Goal: Use online tool/utility: Utilize a website feature to perform a specific function

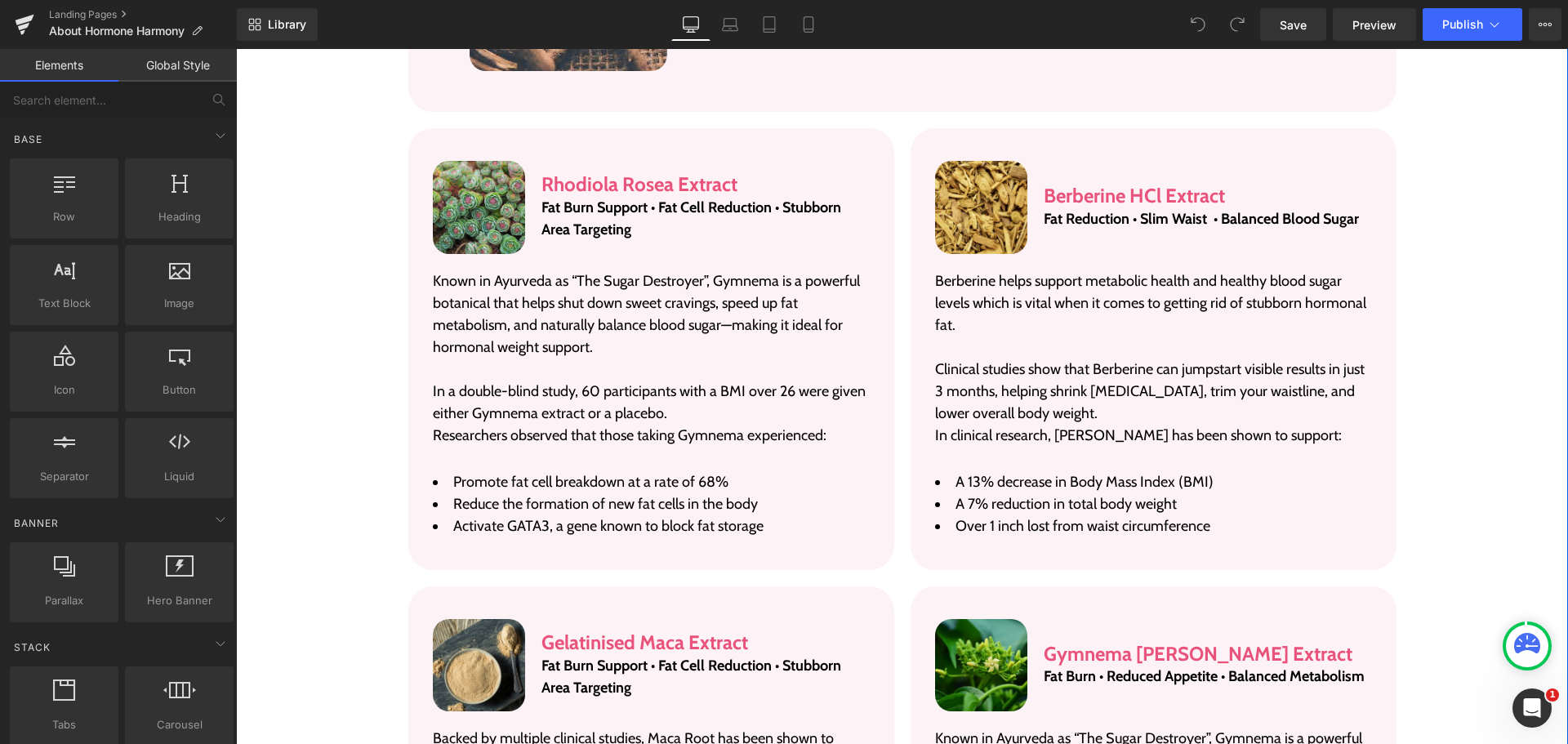
scroll to position [3267, 0]
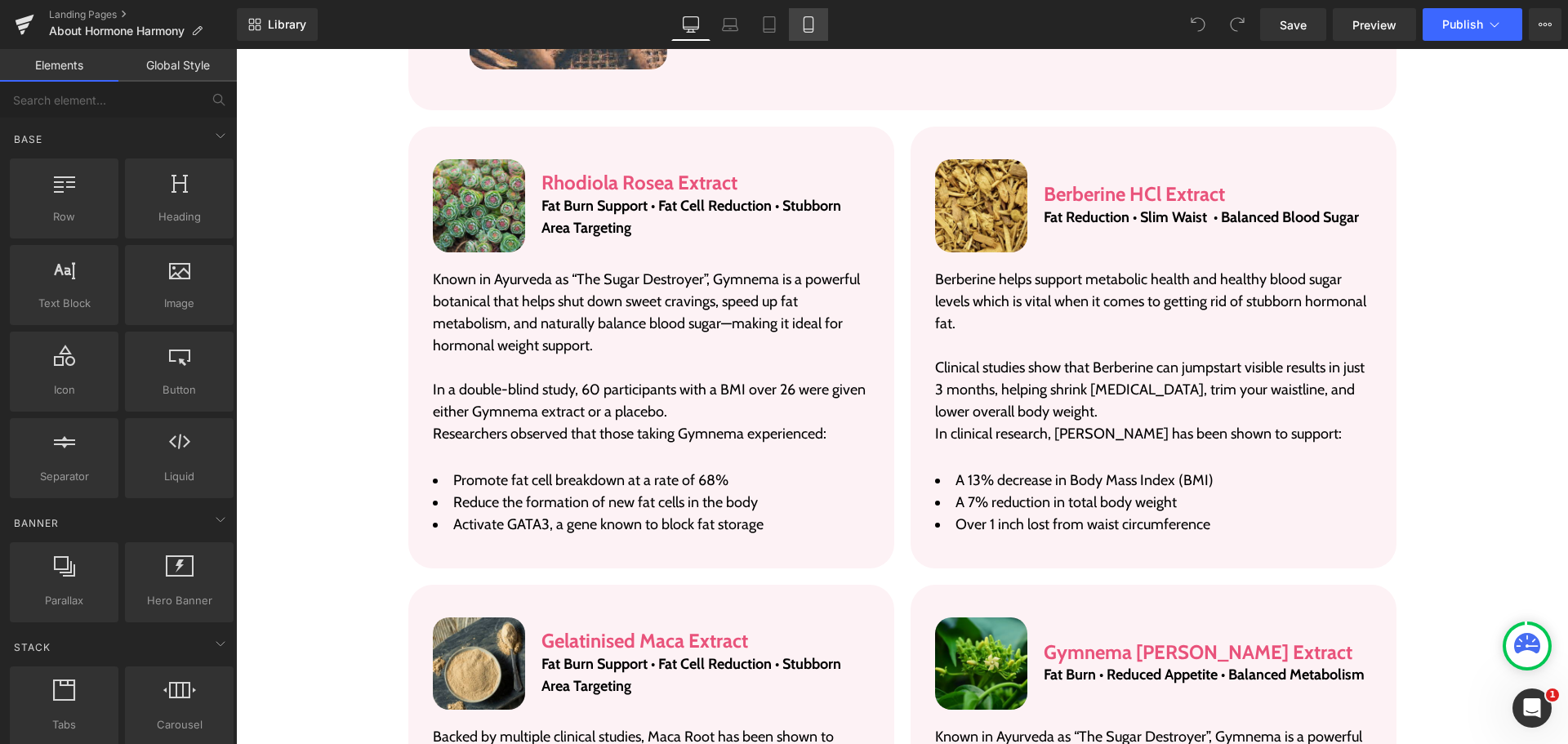
click at [810, 18] on icon at bounding box center [809, 24] width 16 height 16
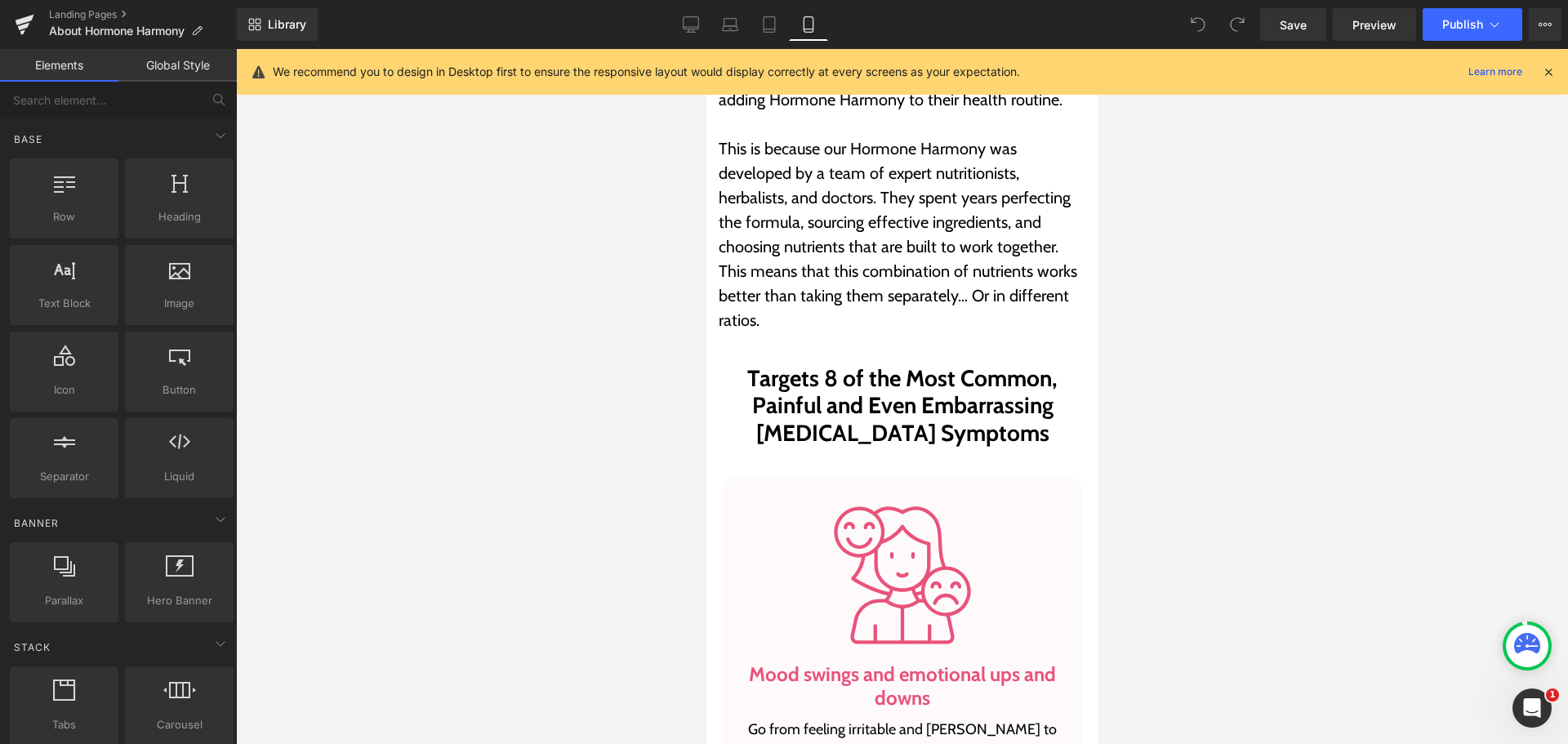
scroll to position [265, 0]
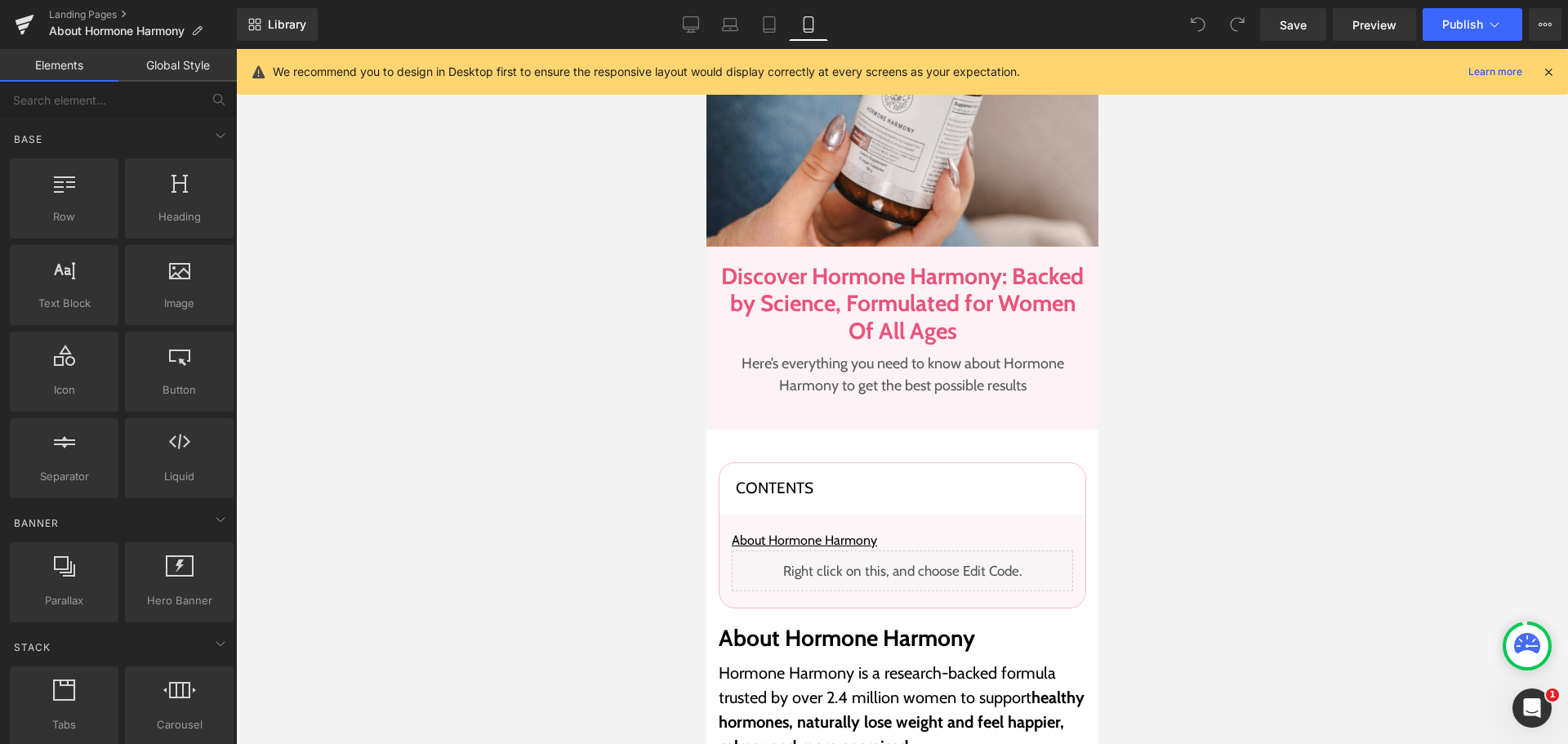
click at [1060, 84] on div "We recommend you to design in Desktop first to ensure the responsive layout wou…" at bounding box center [902, 72] width 1331 height 46
drag, startPoint x: 1547, startPoint y: 67, endPoint x: 1536, endPoint y: 69, distance: 11.2
click at [1547, 67] on icon at bounding box center [1548, 71] width 14 height 14
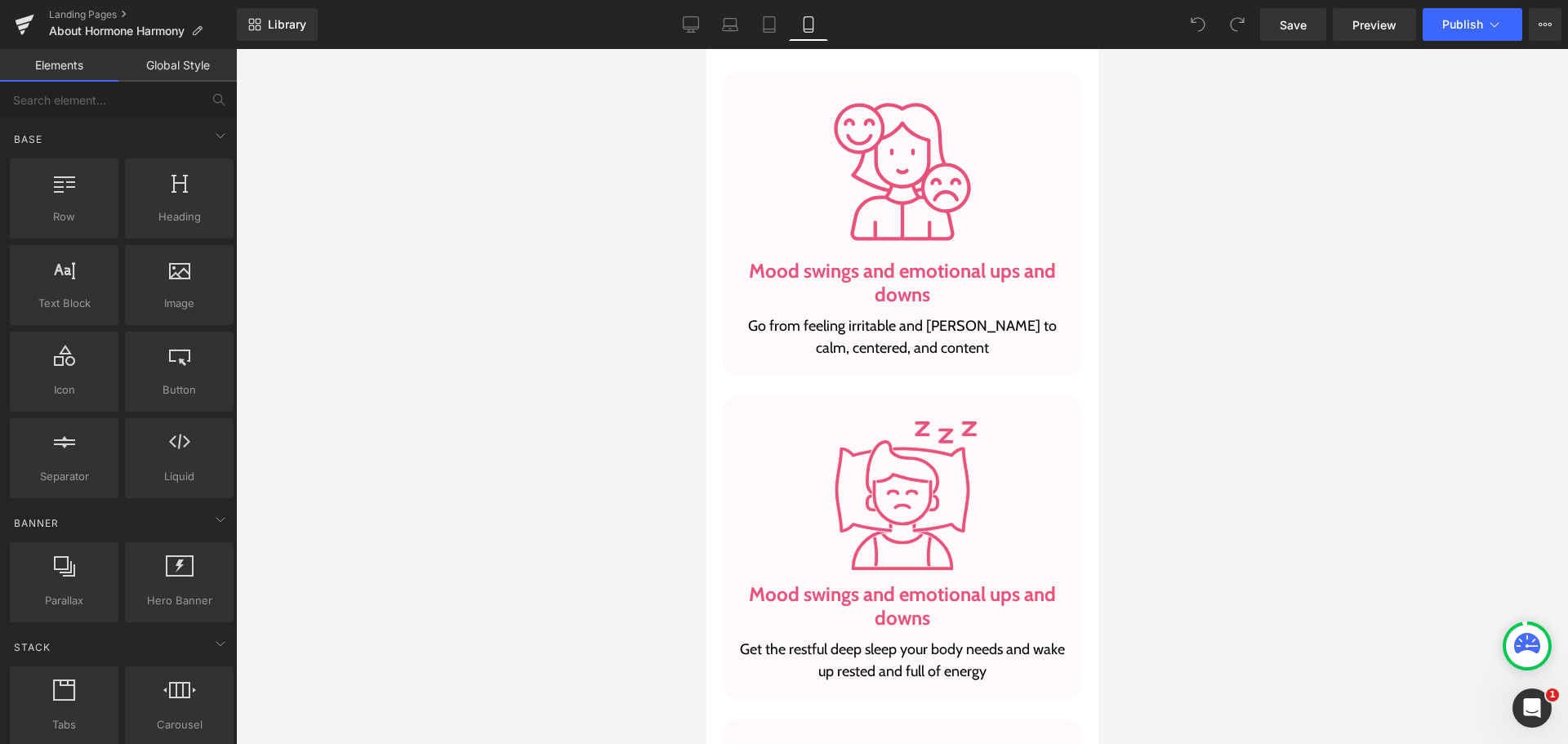
scroll to position [1307, 0]
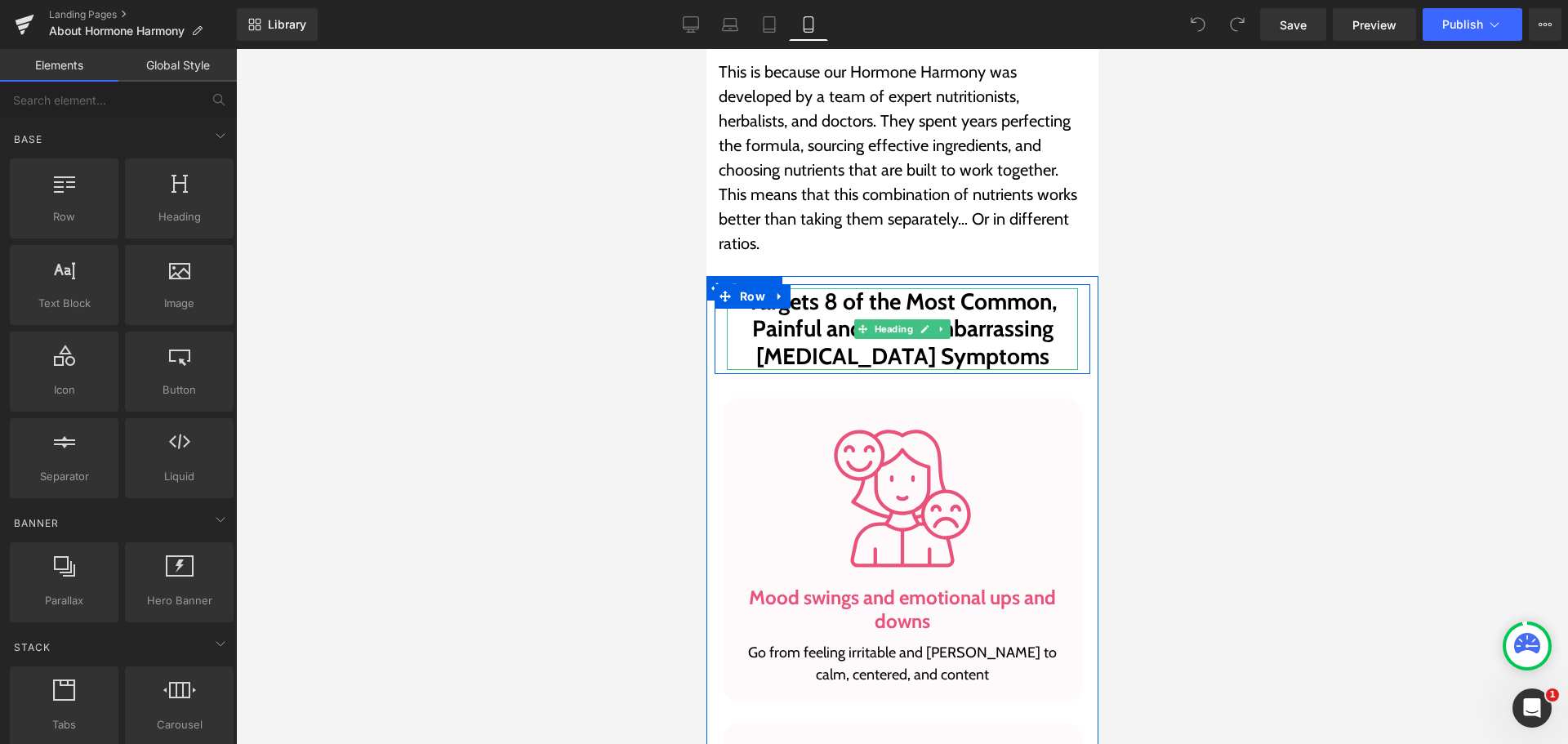
click at [860, 350] on h2 "Targets 8 of the Most Common, Painful and Even Embarrassing [MEDICAL_DATA] Symp…" at bounding box center [901, 330] width 351 height 83
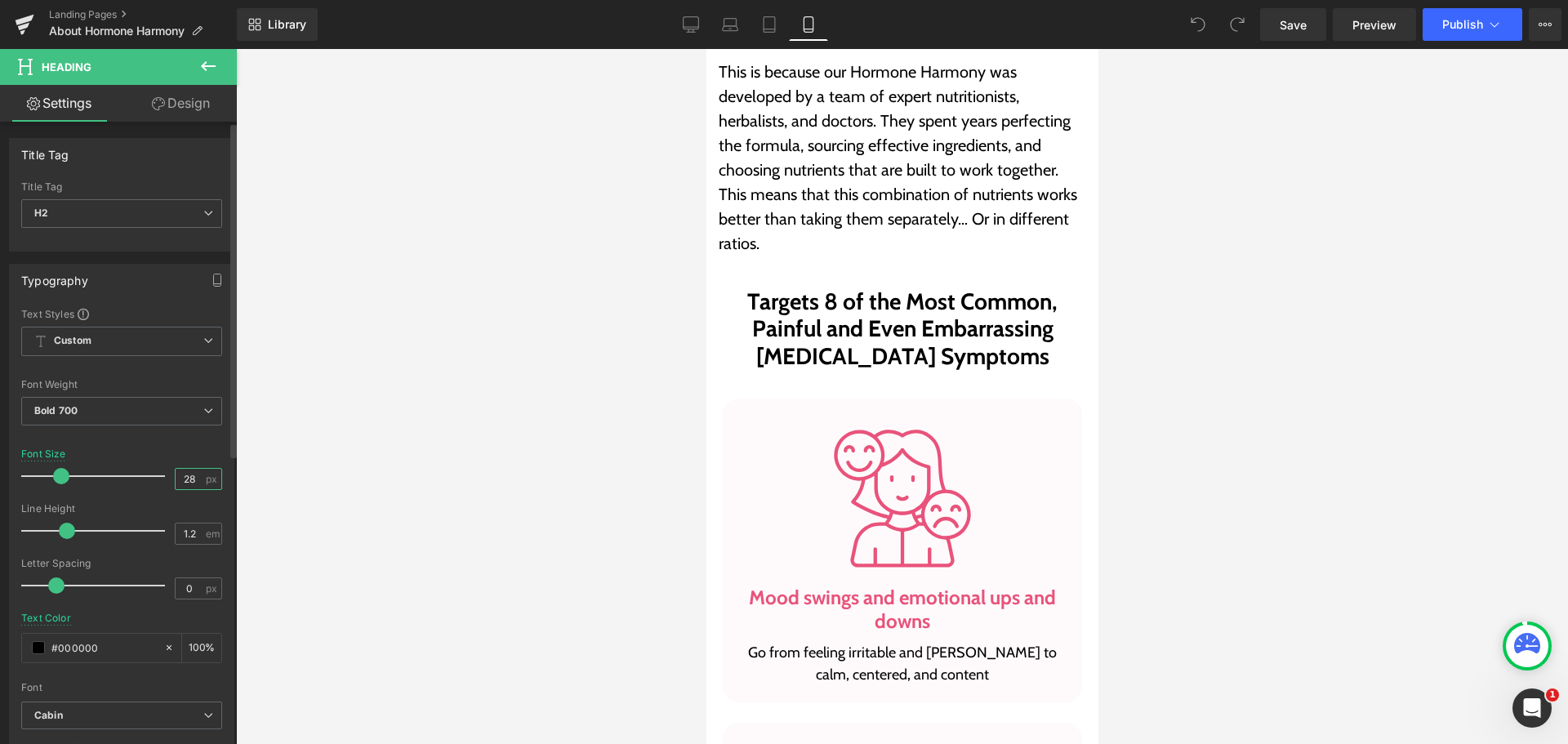
click at [193, 472] on input "28" at bounding box center [190, 478] width 29 height 20
type input "24"
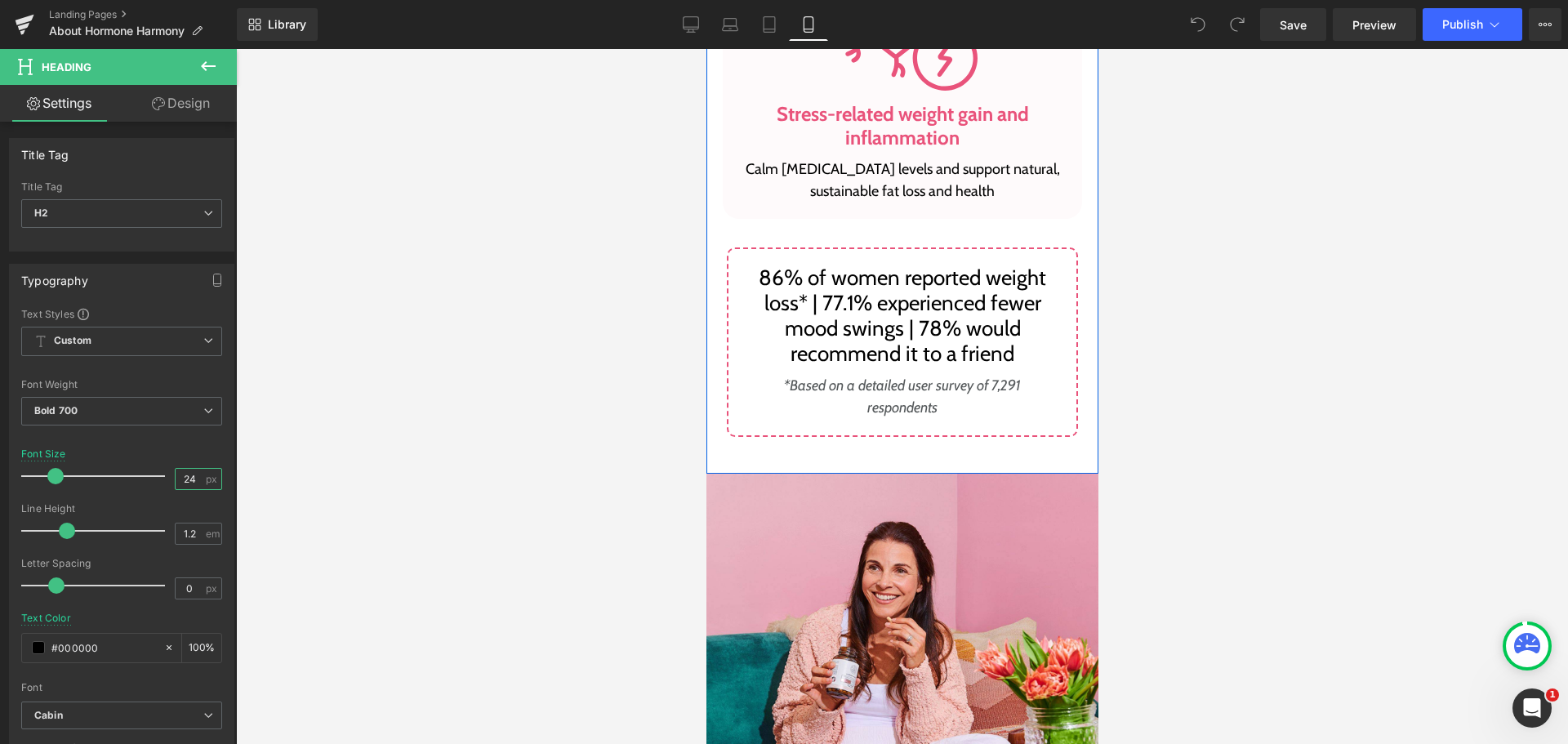
scroll to position [3920, 0]
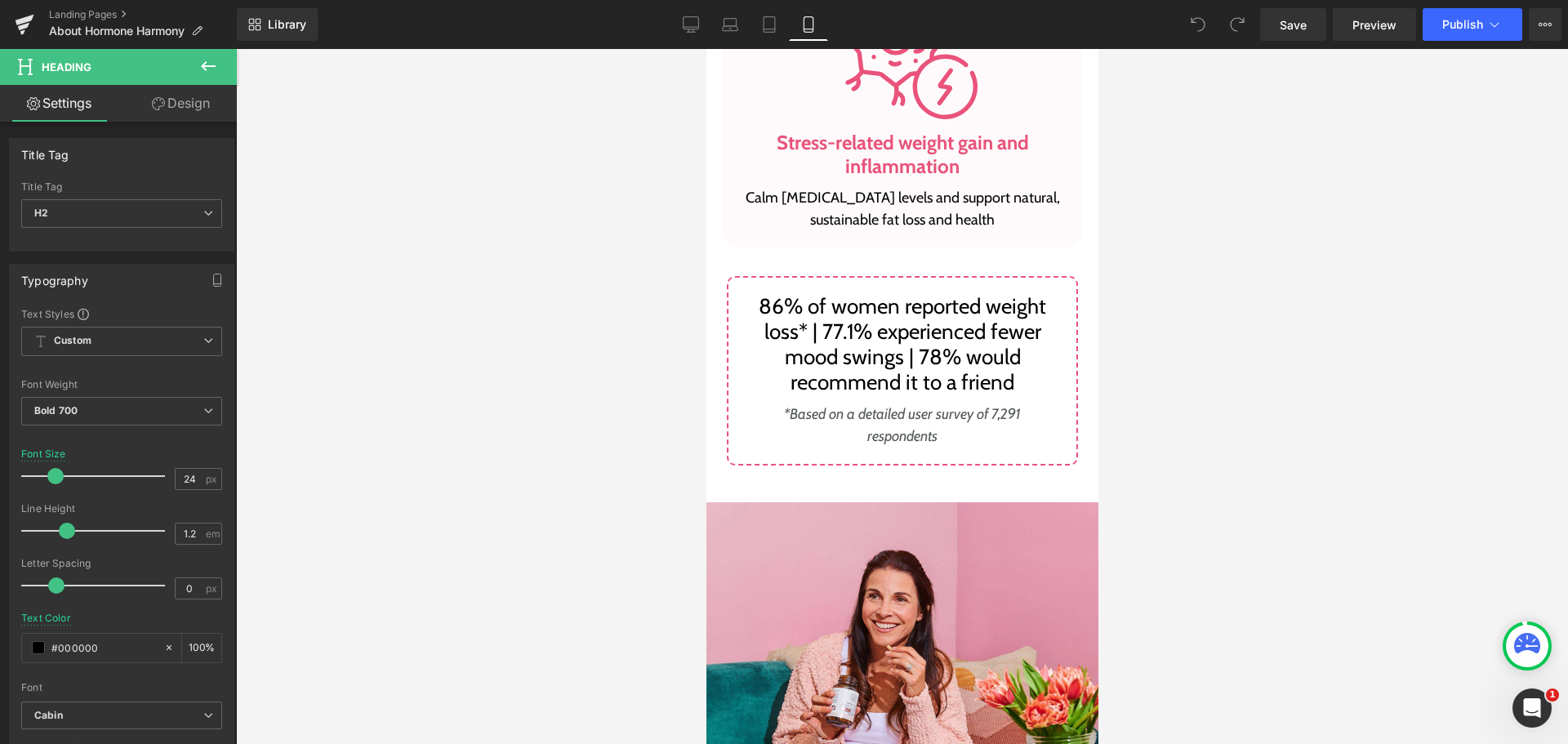
click at [848, 368] on p "86% of women reported weight loss* | 77.1% experienced fewer mood swings | 78% …" at bounding box center [901, 345] width 307 height 102
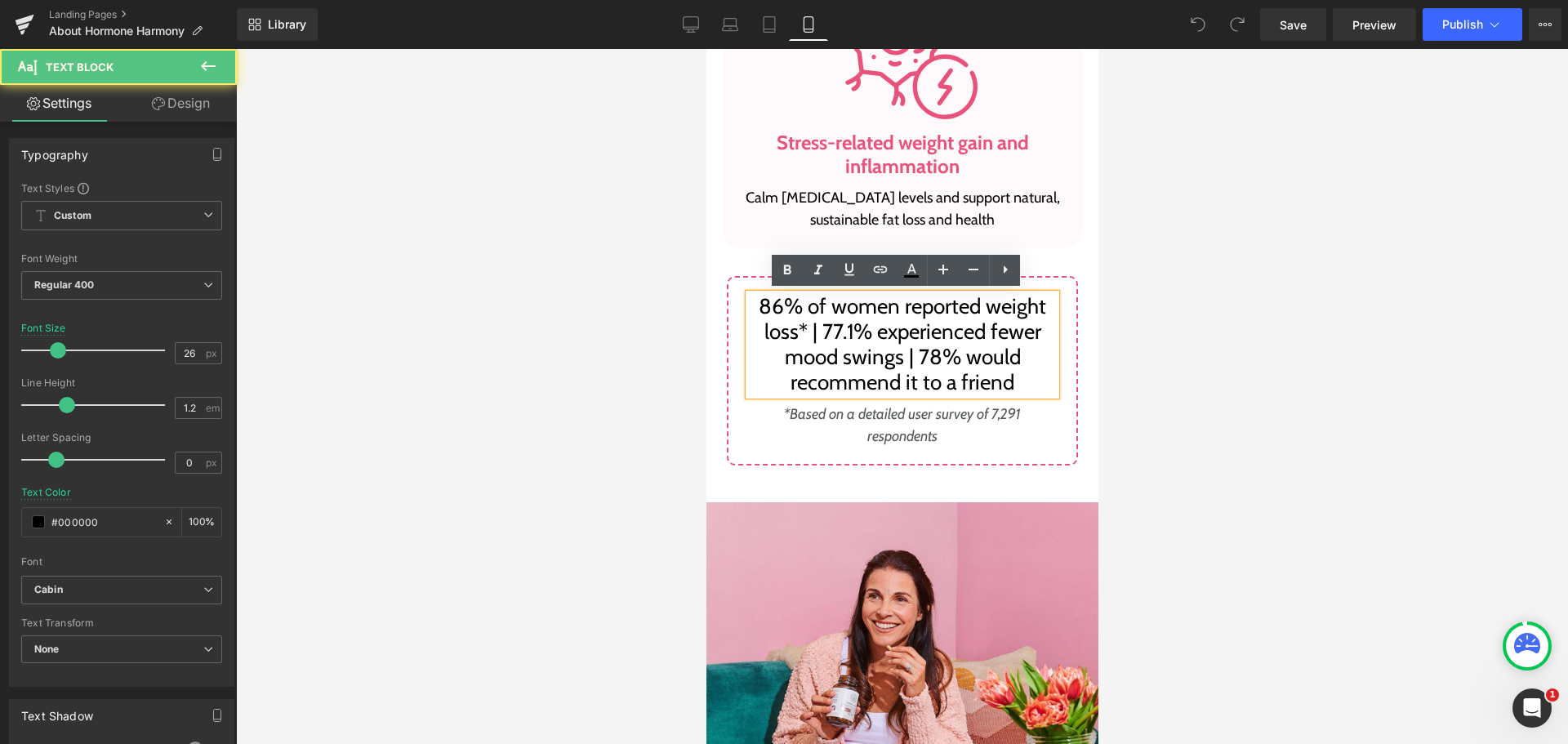
click at [849, 372] on p "86% of women reported weight loss* | 77.1% experienced fewer mood swings | 78% …" at bounding box center [901, 345] width 307 height 102
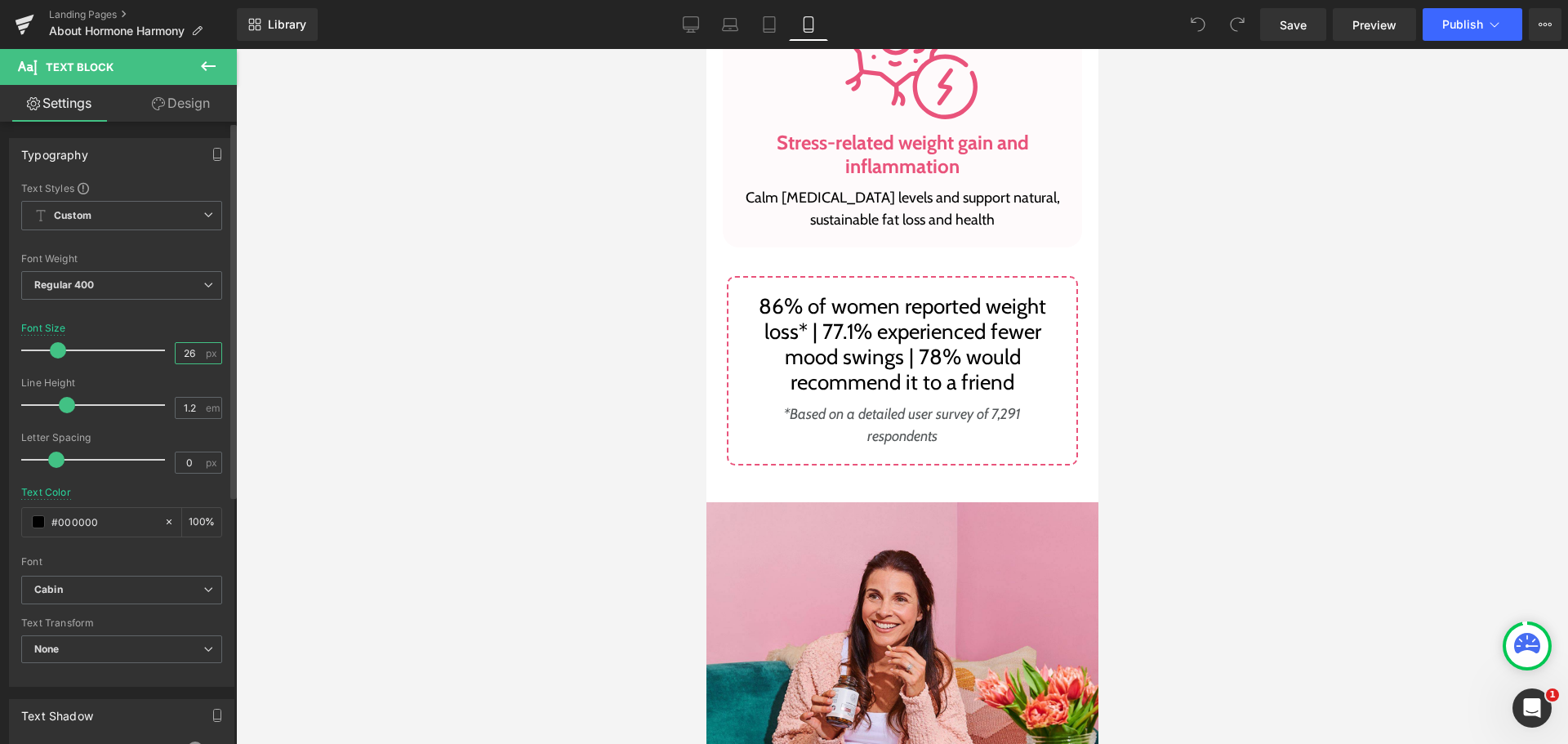
click at [191, 353] on input "26" at bounding box center [190, 352] width 29 height 20
type input "22"
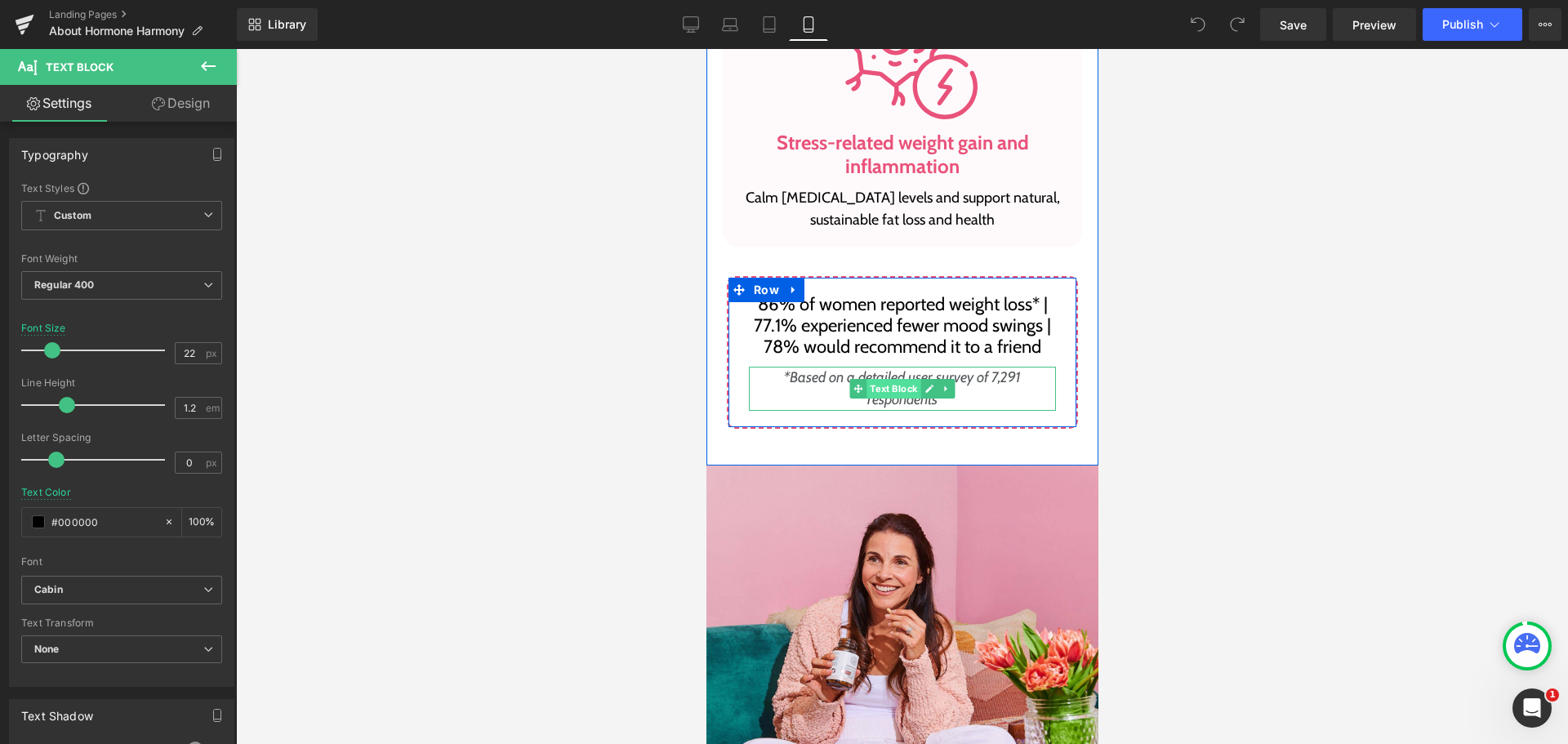
click at [880, 379] on span "Text Block" at bounding box center [892, 389] width 54 height 19
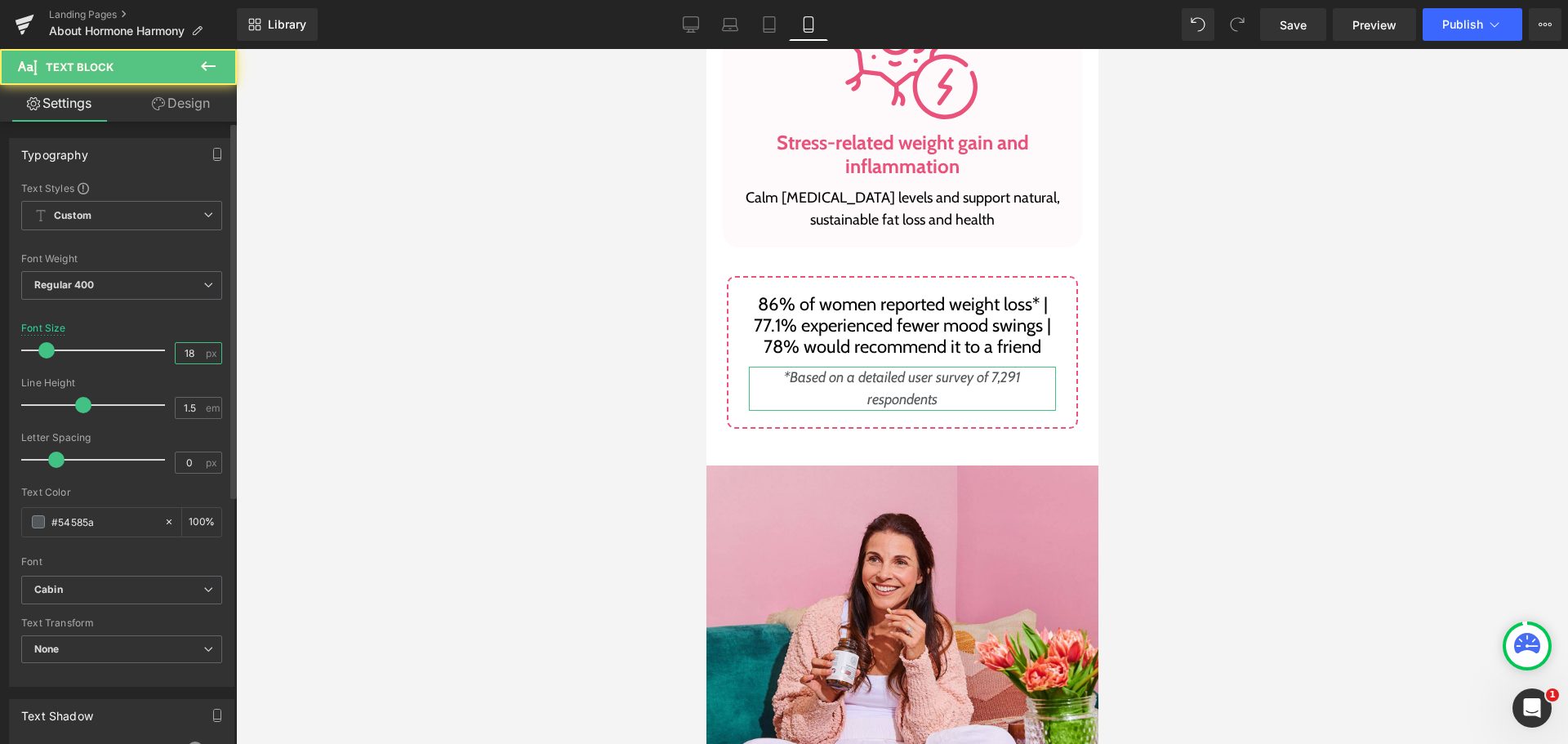
click at [195, 354] on input "18" at bounding box center [190, 352] width 29 height 20
type input "16"
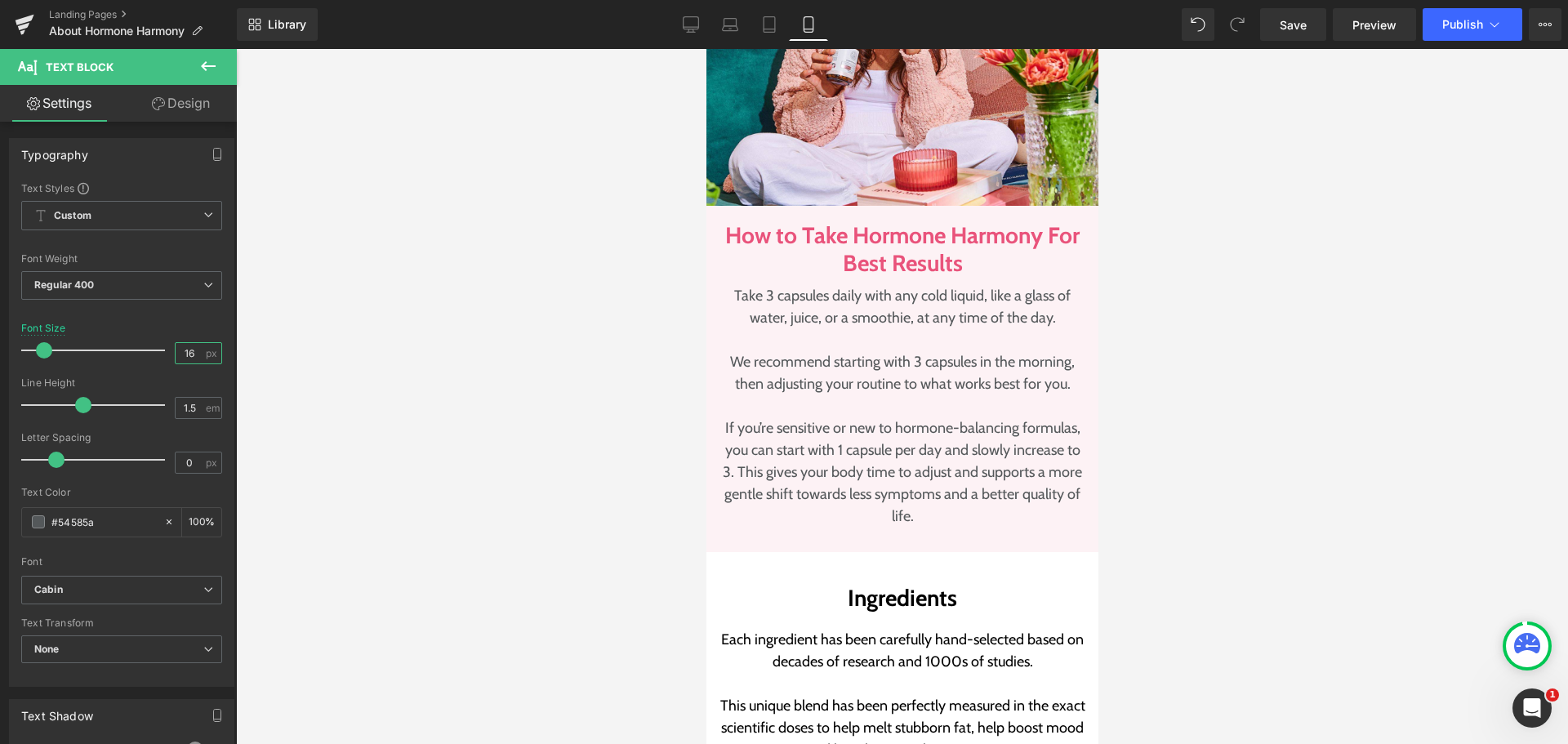
scroll to position [4492, 0]
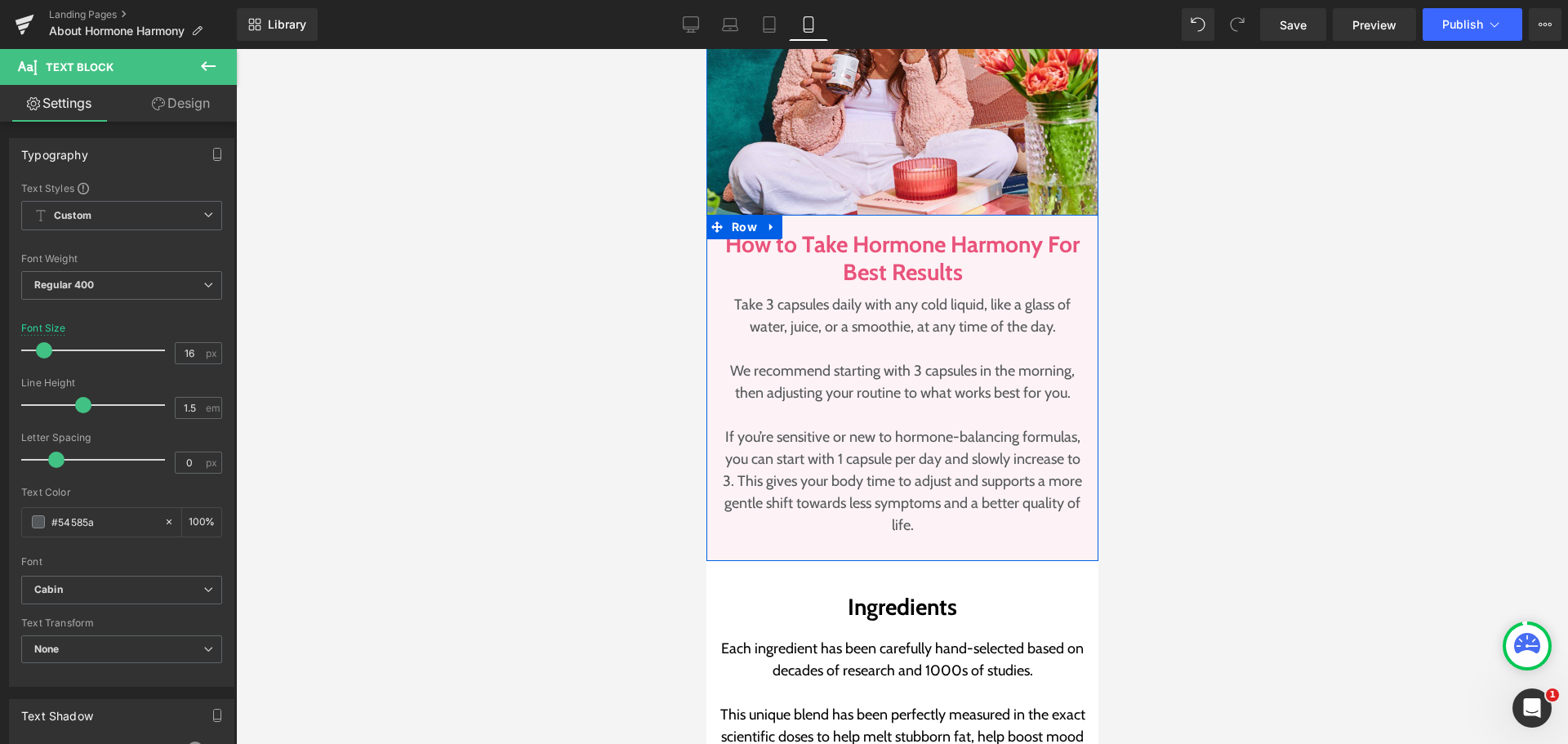
click at [1000, 224] on div "How to Take Hormone Harmony For Best Results Heading Take 3 capsules daily with…" at bounding box center [901, 388] width 392 height 346
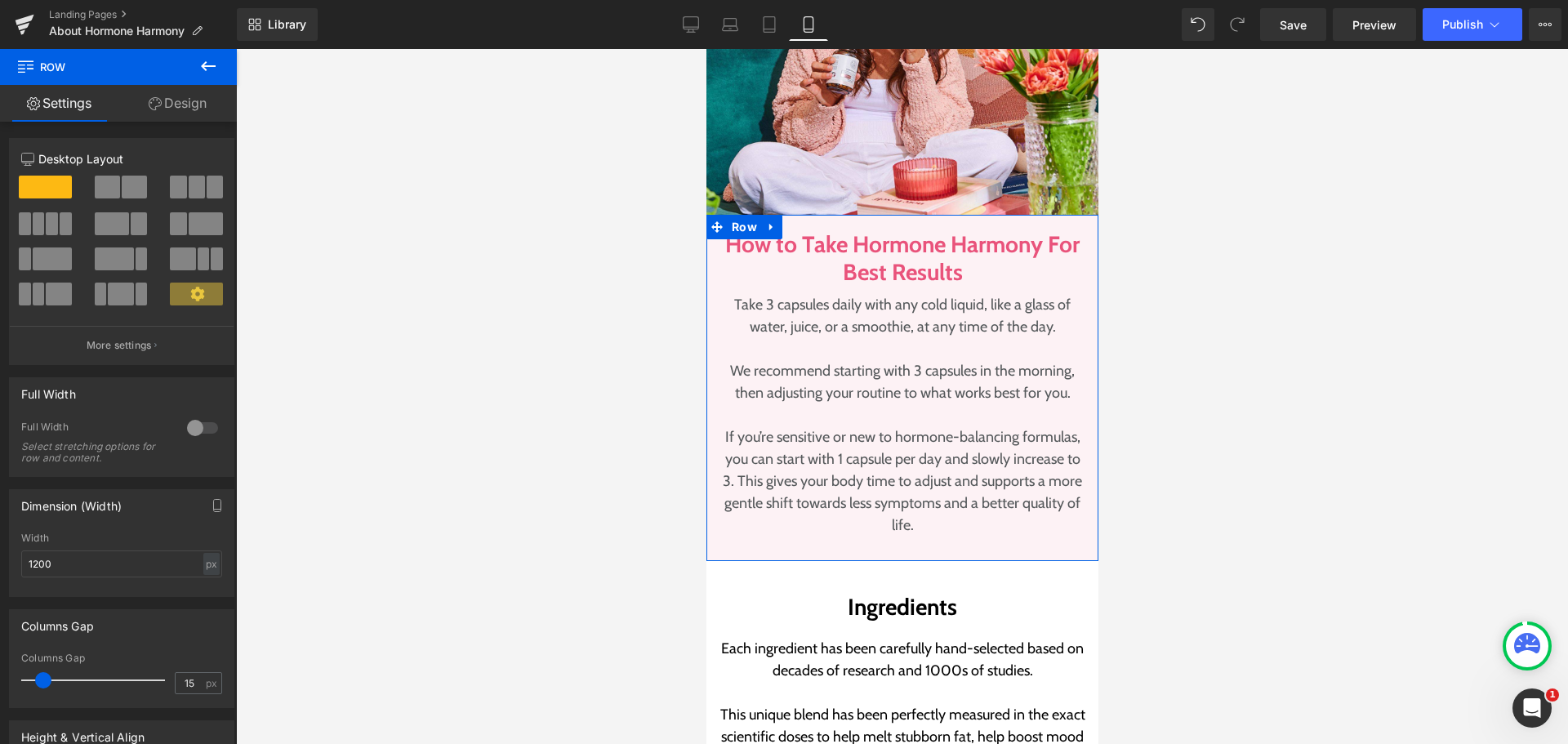
click at [168, 101] on link "Design" at bounding box center [177, 103] width 118 height 37
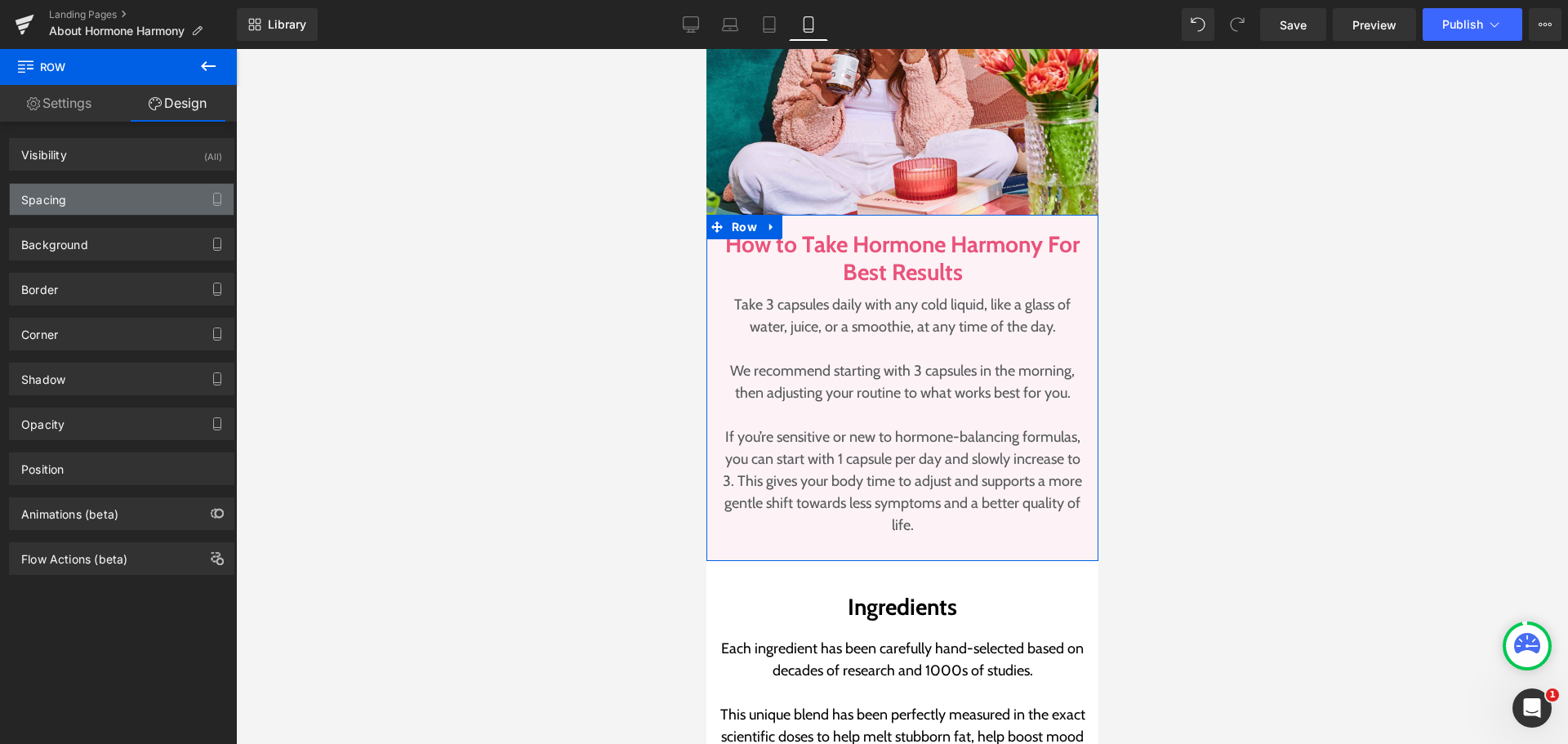
click at [119, 192] on div "Spacing" at bounding box center [121, 199] width 224 height 31
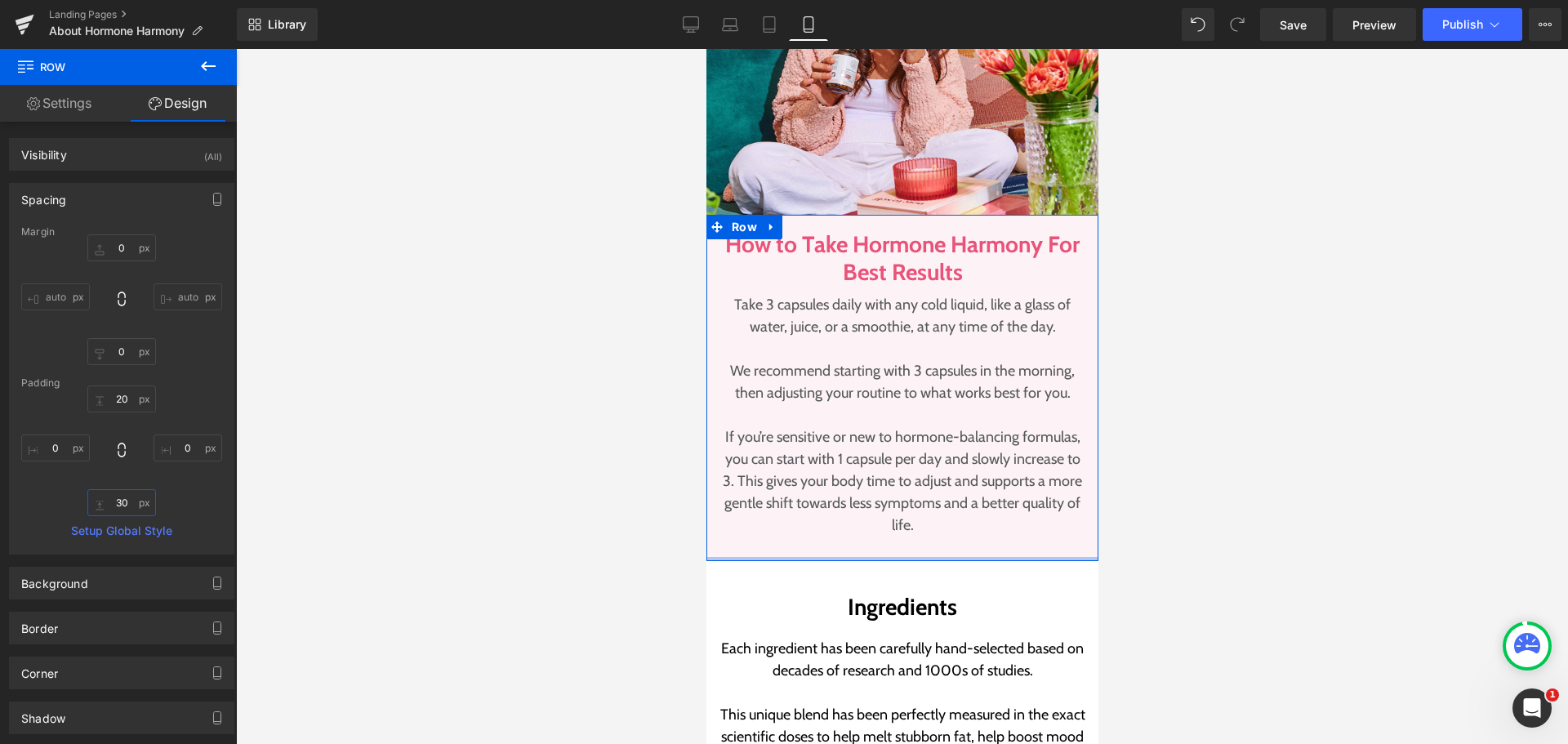
click at [115, 500] on input "text" at bounding box center [121, 502] width 68 height 27
type input "20"
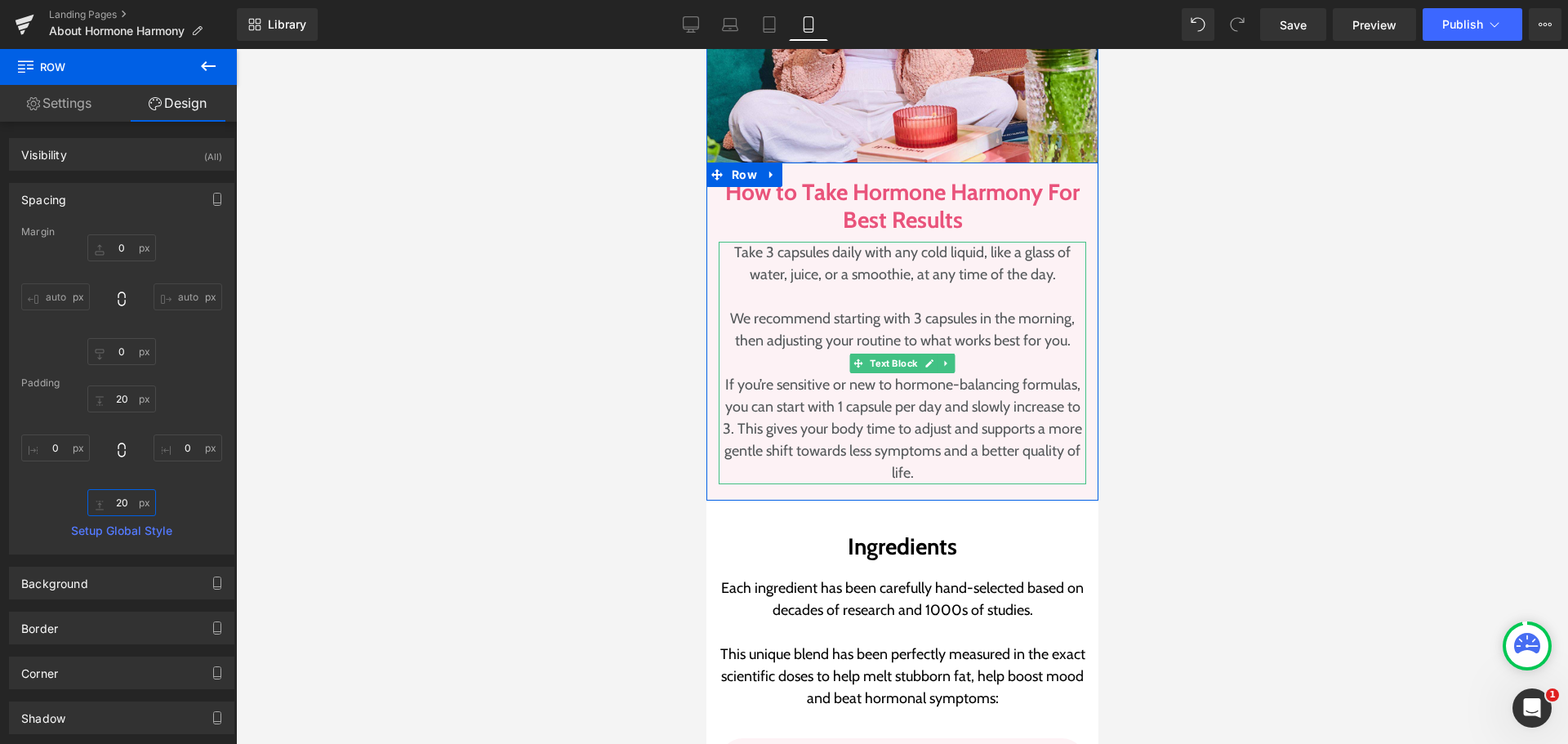
scroll to position [4574, 0]
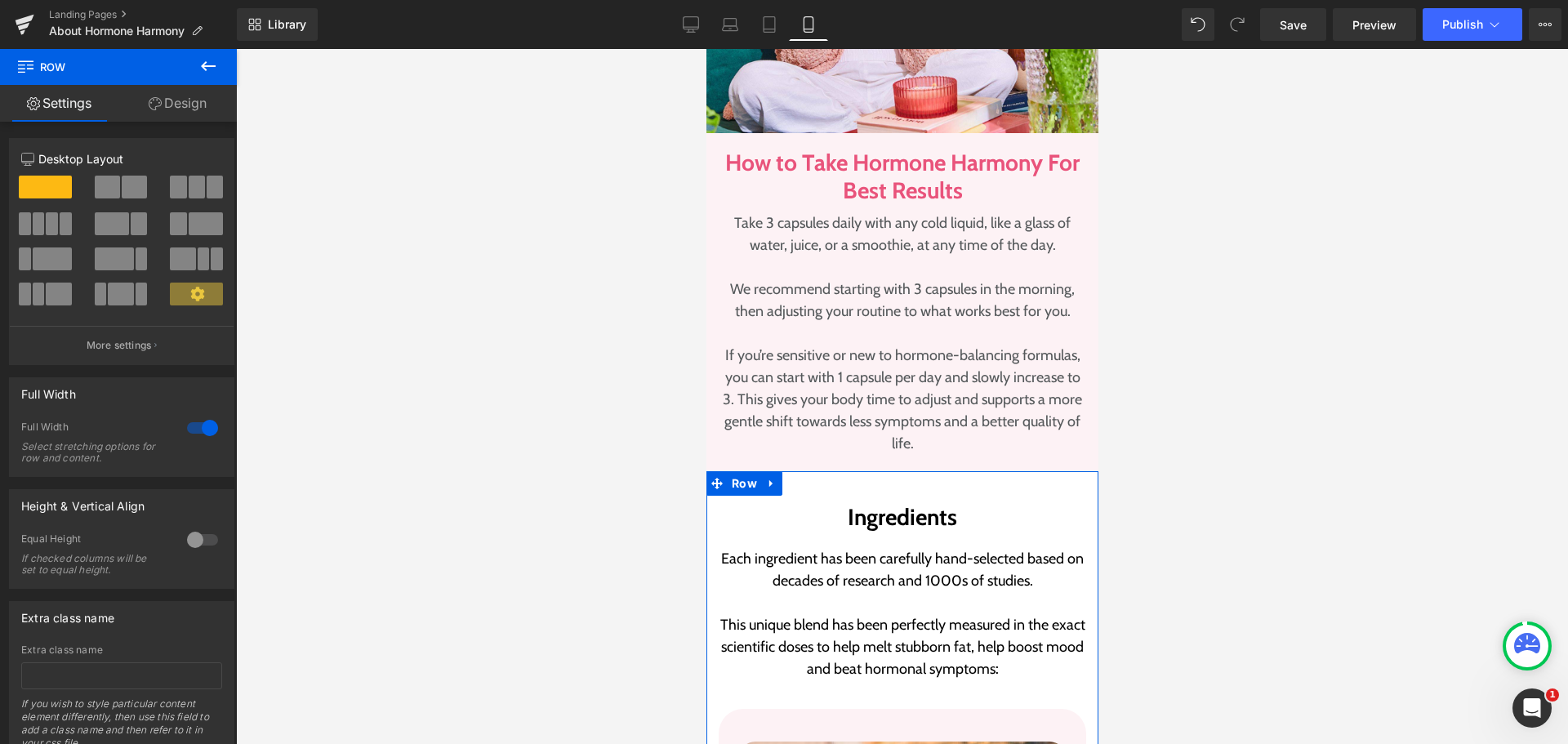
click at [202, 113] on link "Design" at bounding box center [177, 103] width 118 height 37
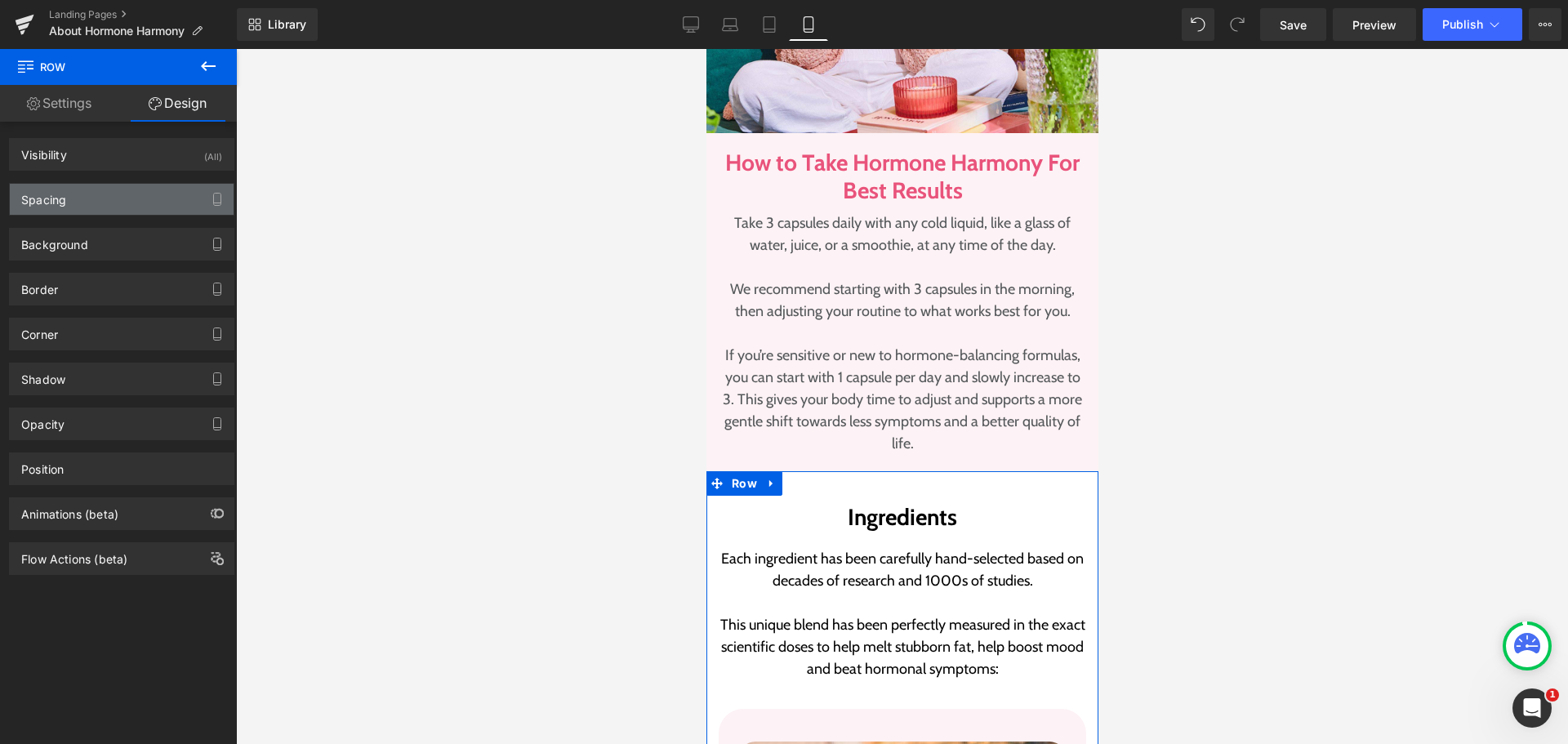
click at [93, 205] on div "Spacing" at bounding box center [121, 199] width 224 height 31
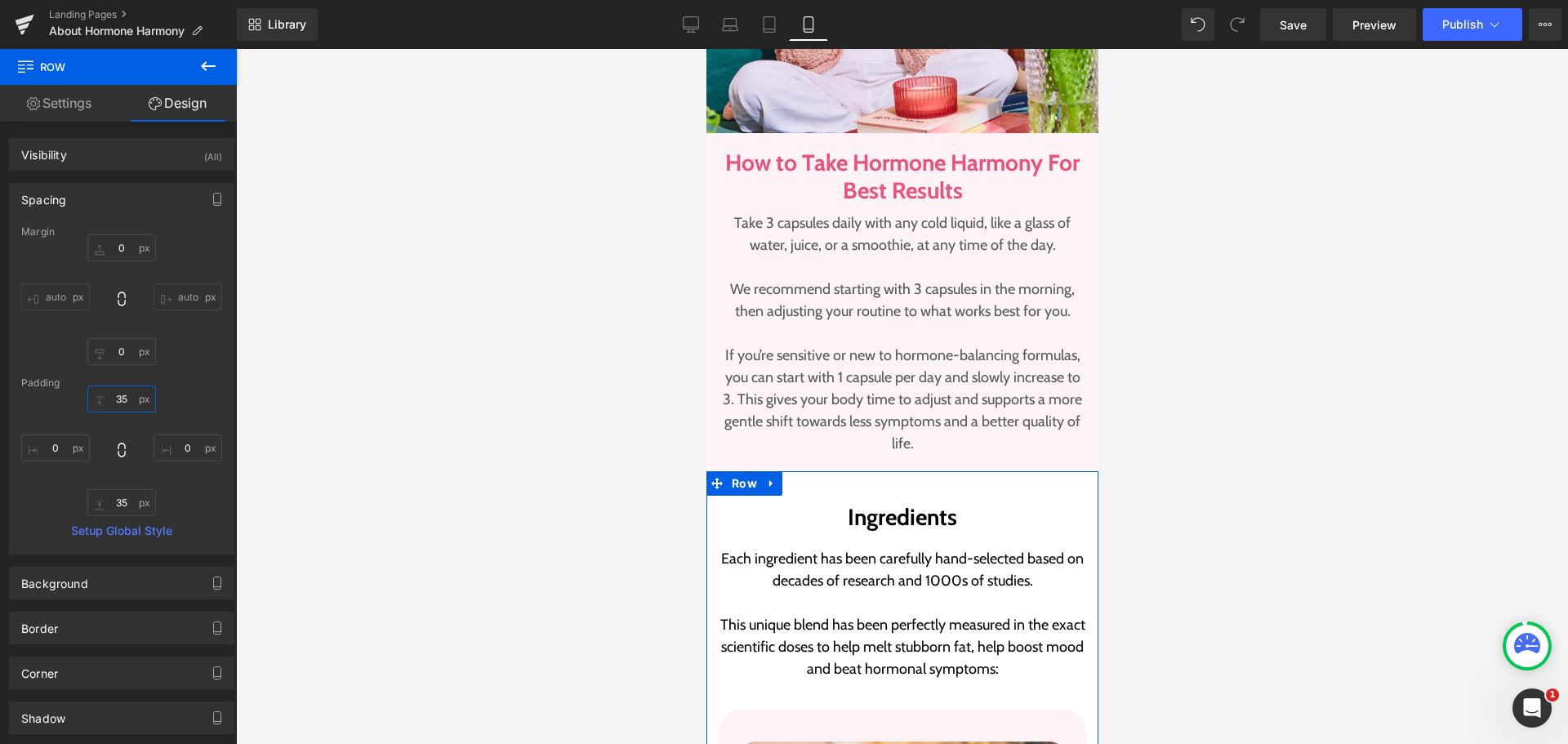
click at [121, 400] on input "text" at bounding box center [121, 399] width 68 height 27
type input "30"
type input "0"
type input "30"
click at [121, 400] on input "30" at bounding box center [121, 399] width 68 height 27
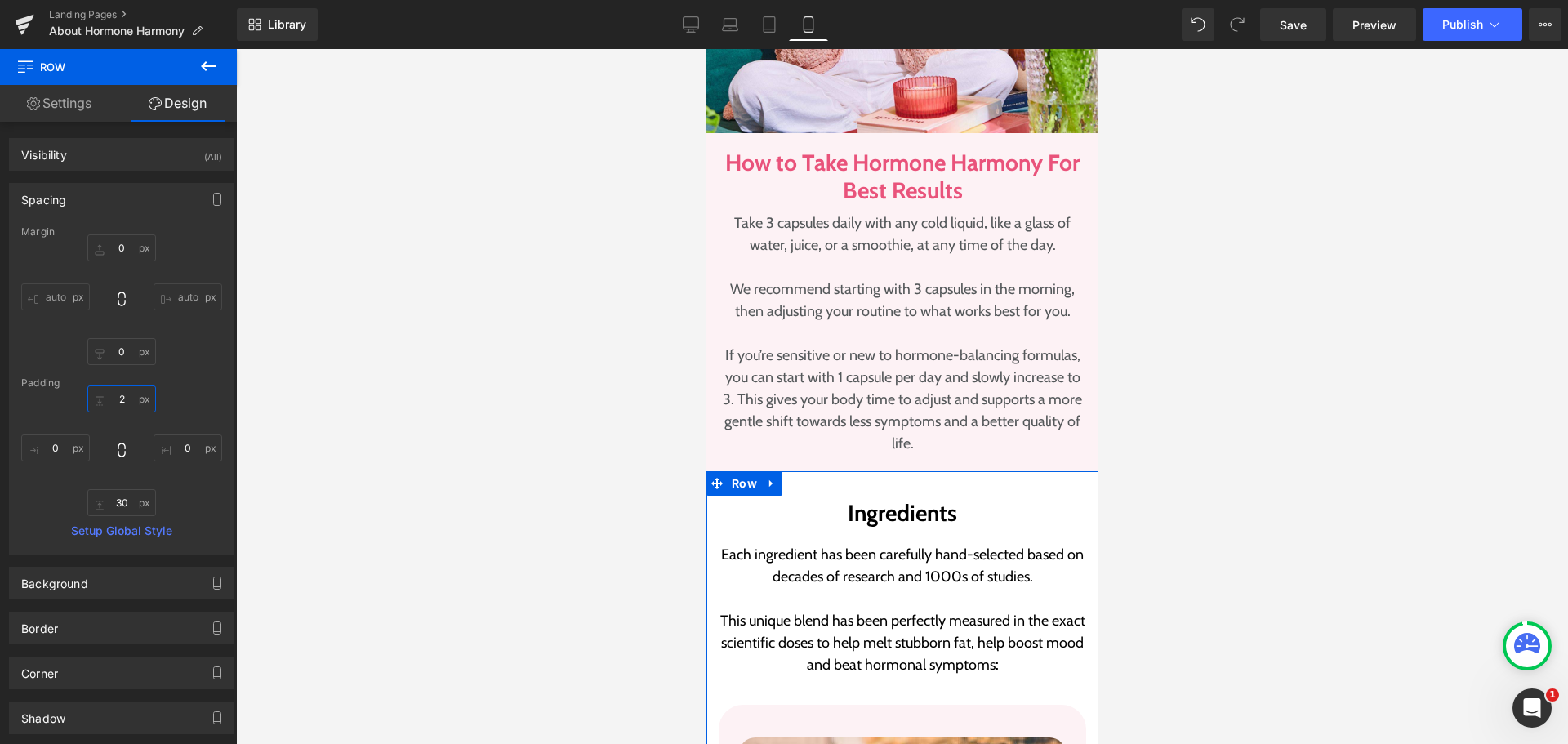
type input "20"
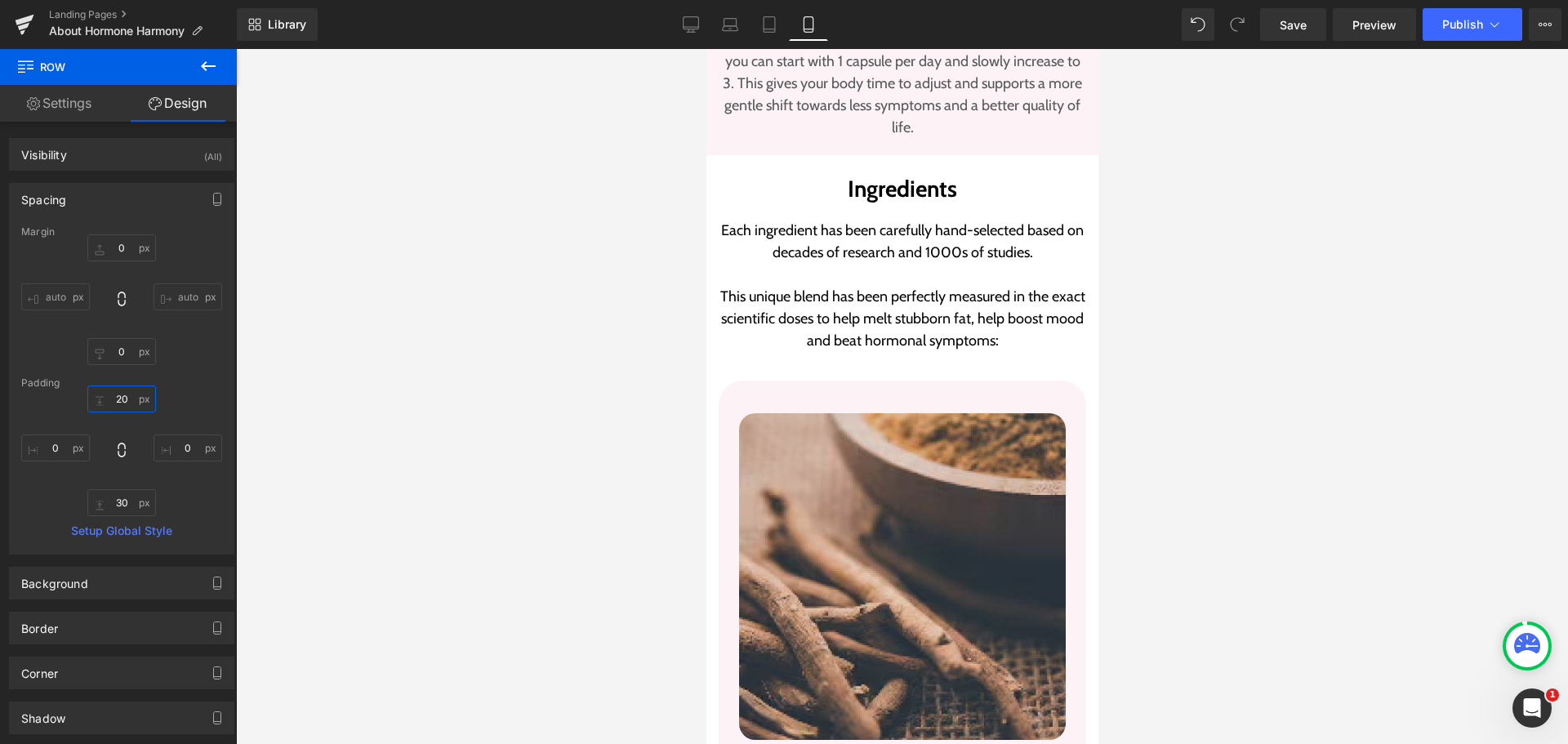
scroll to position [4900, 0]
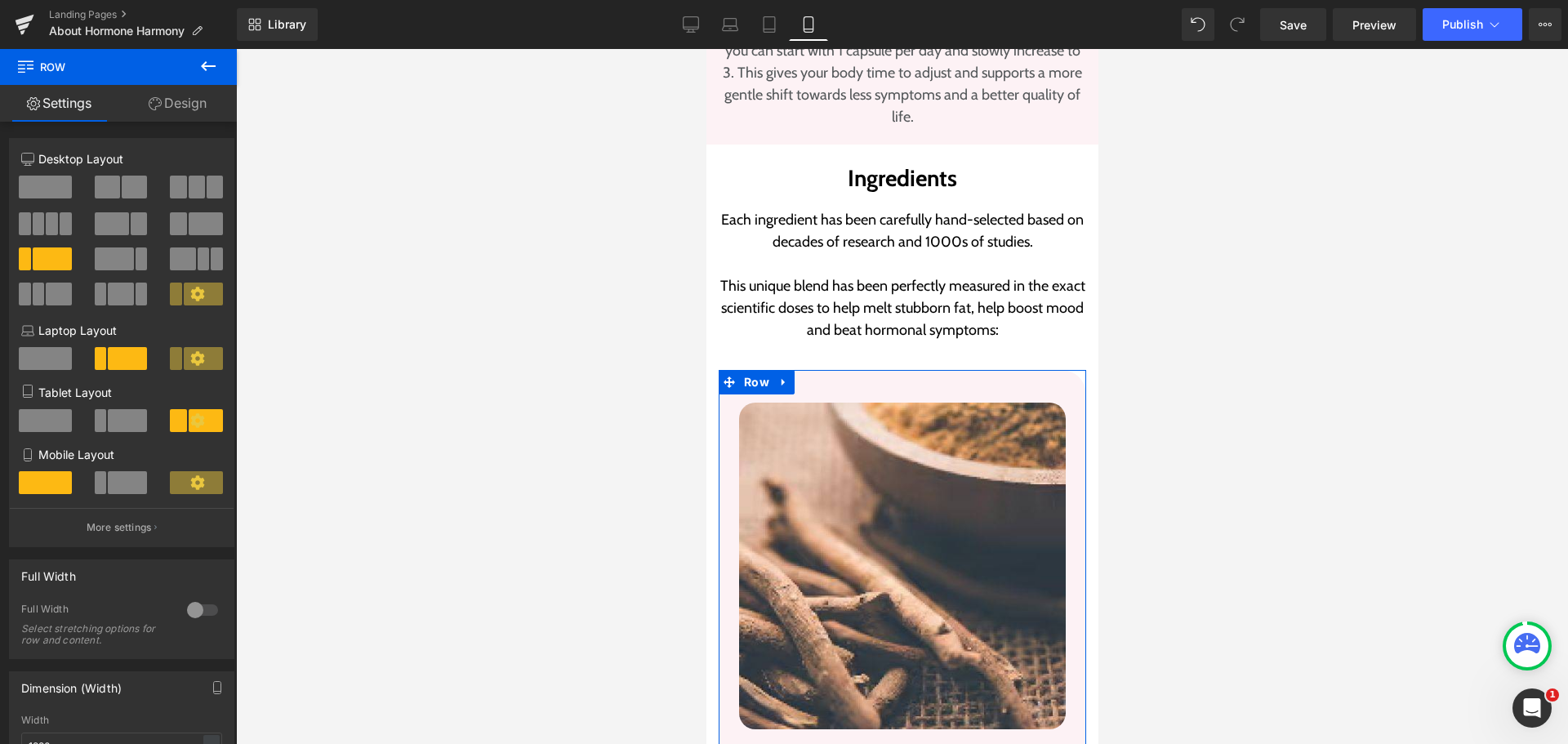
click at [203, 98] on link "Design" at bounding box center [177, 103] width 118 height 37
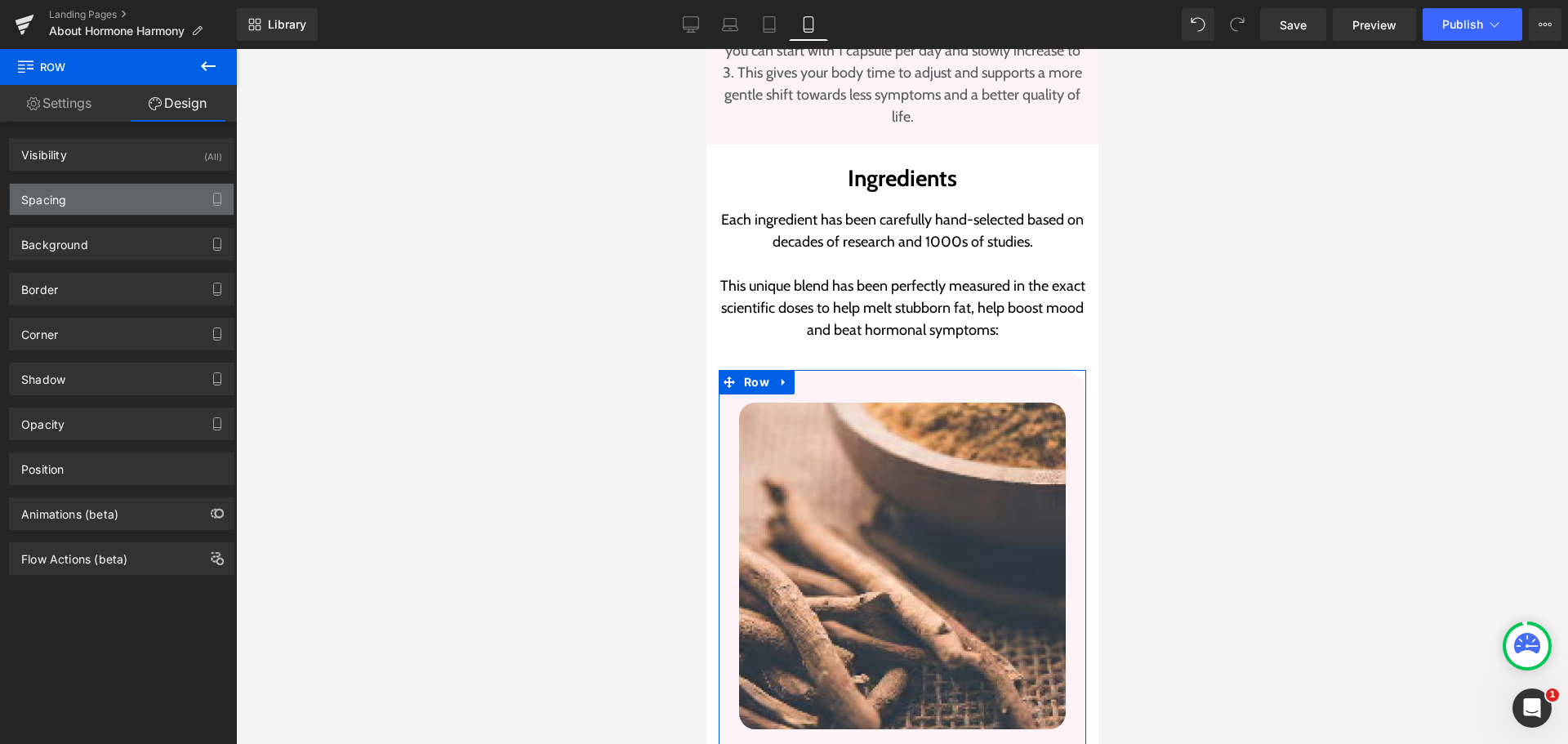
click at [105, 201] on div "Spacing" at bounding box center [121, 199] width 224 height 31
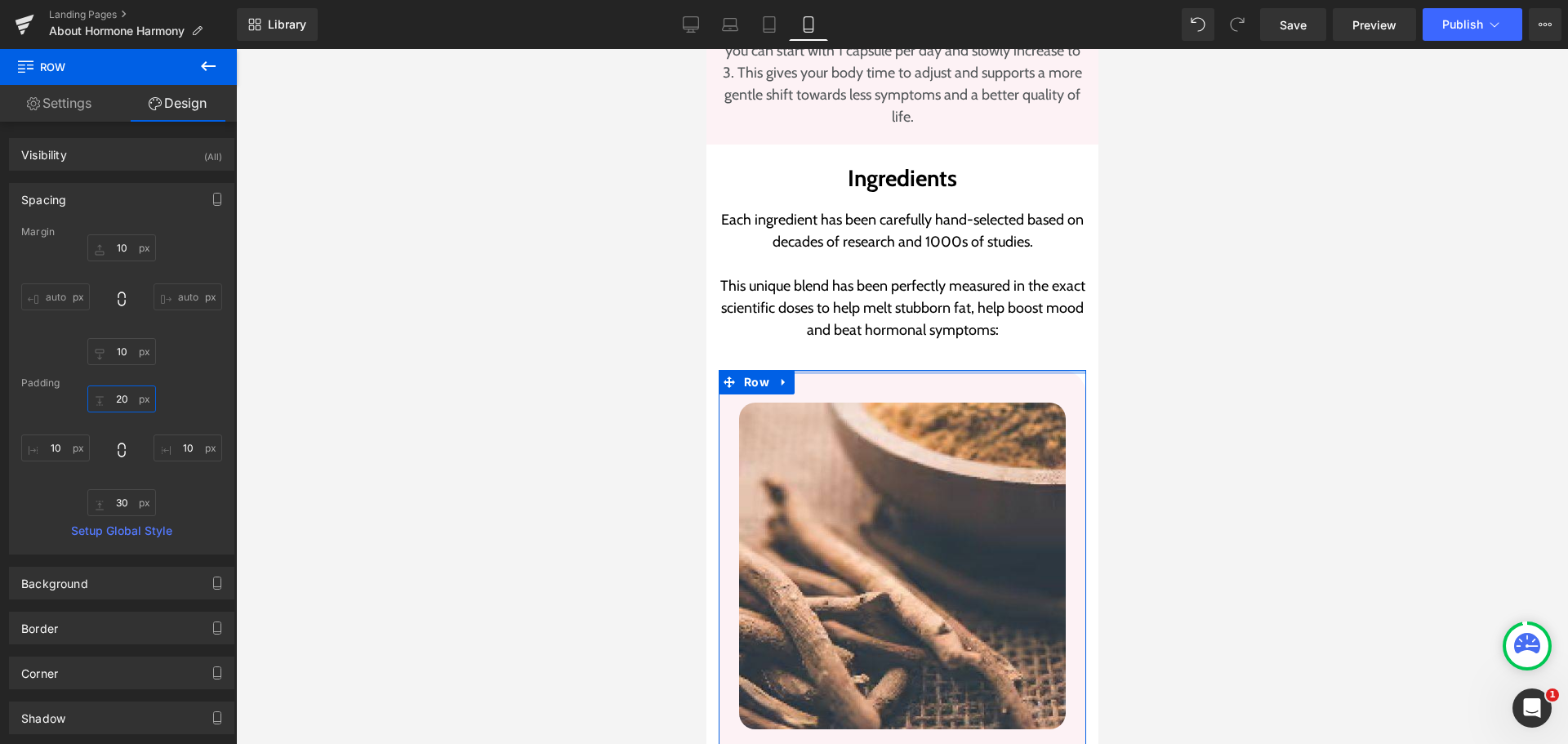
click at [121, 394] on input "text" at bounding box center [121, 399] width 68 height 27
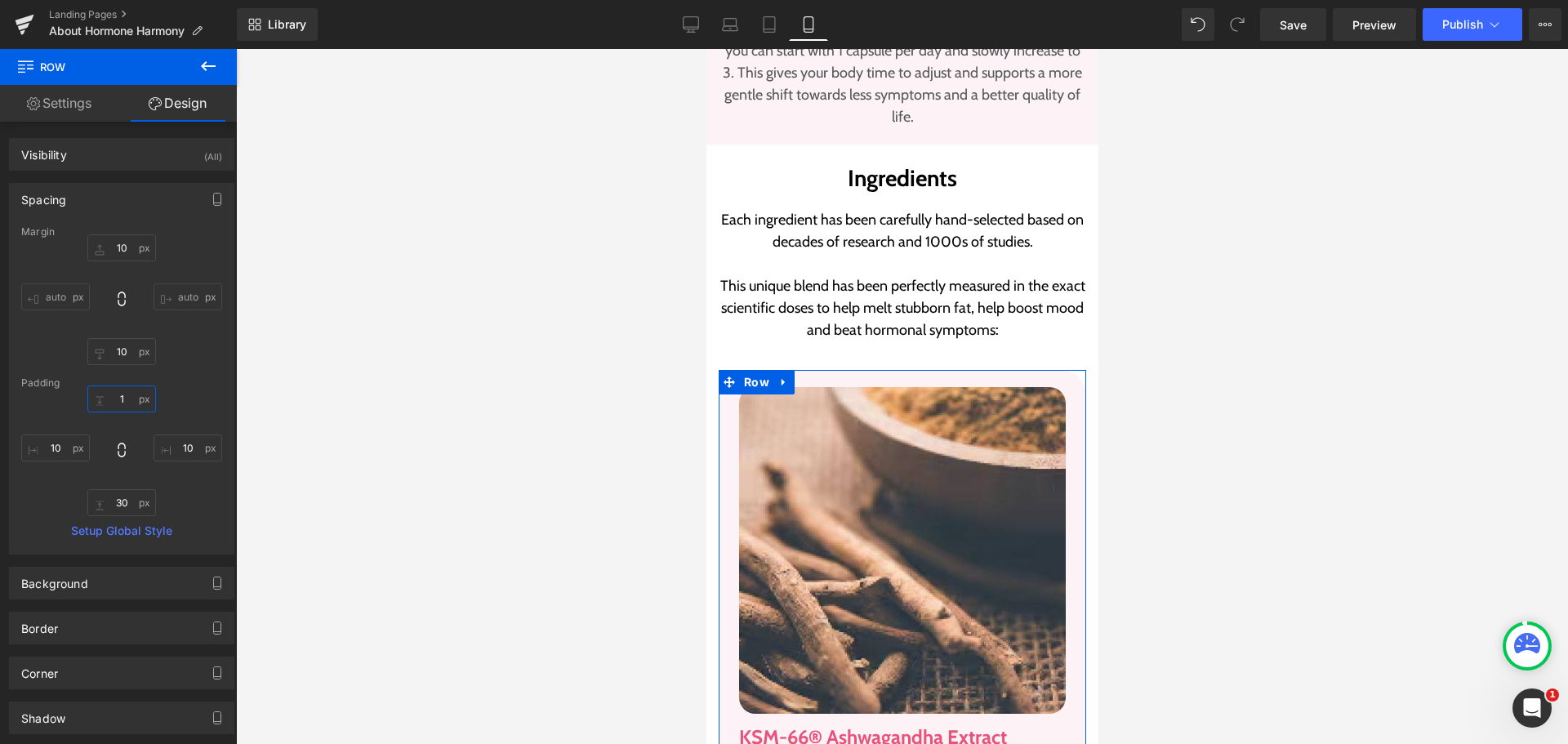
type input "10"
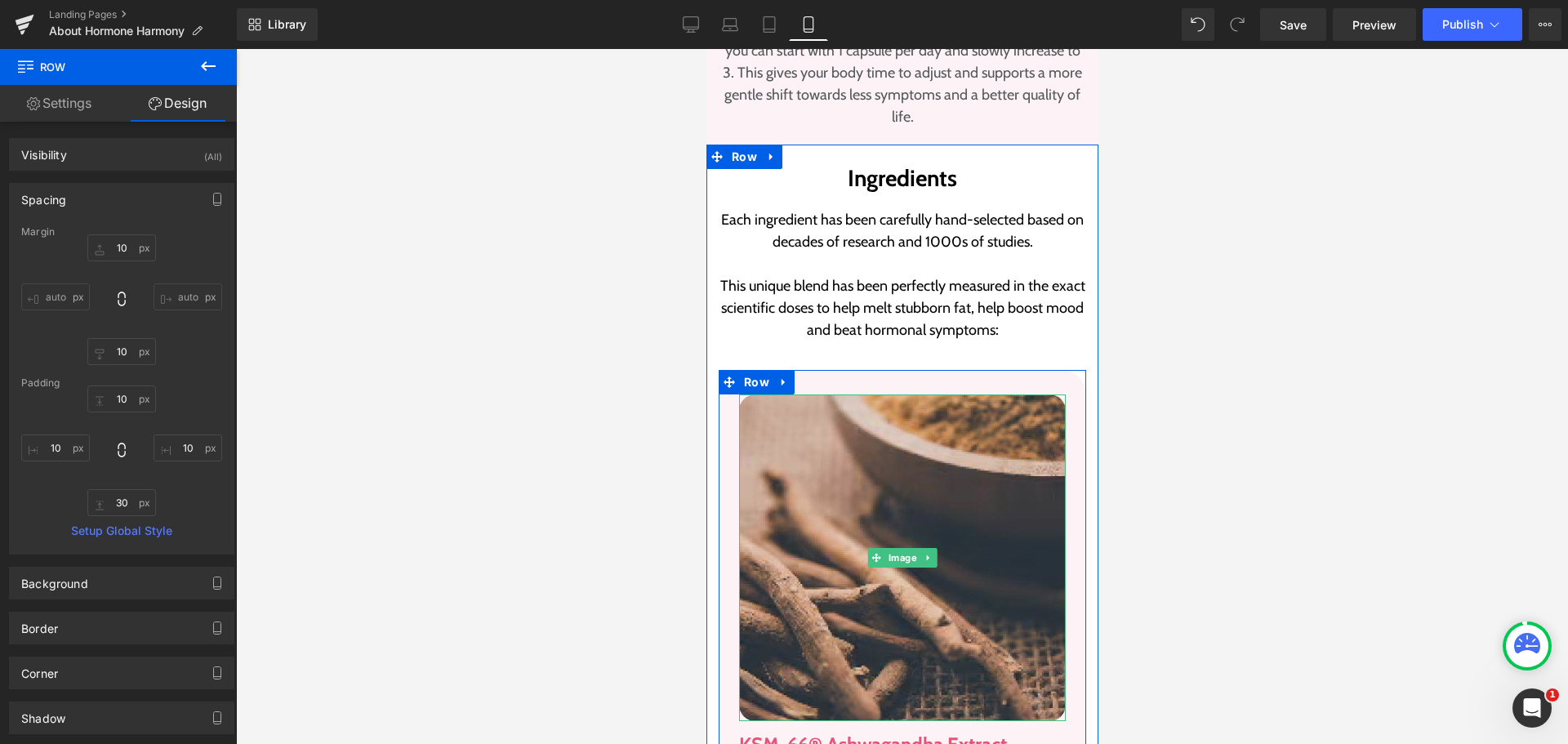
click at [878, 459] on img at bounding box center [901, 557] width 326 height 326
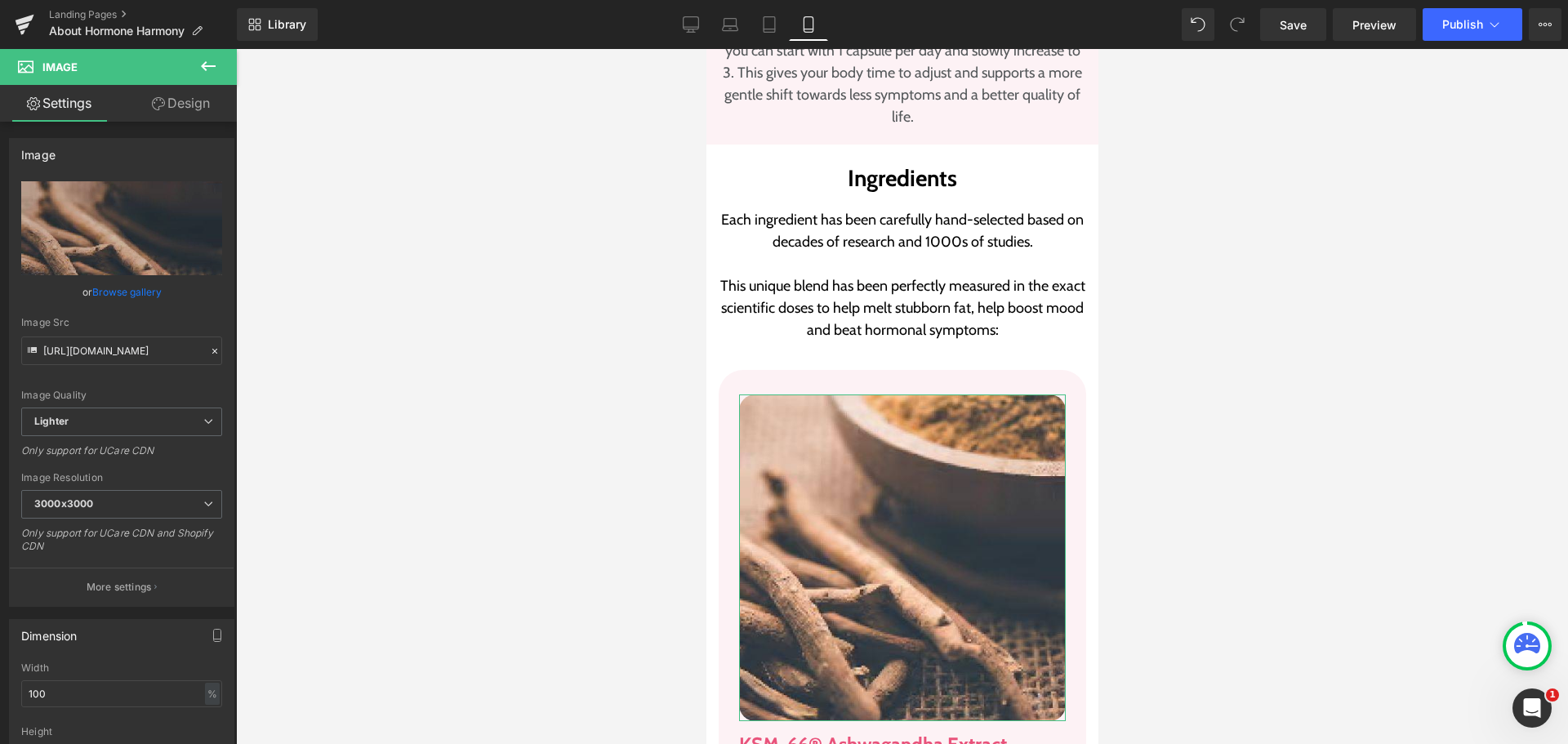
click at [155, 109] on icon at bounding box center [159, 104] width 13 height 13
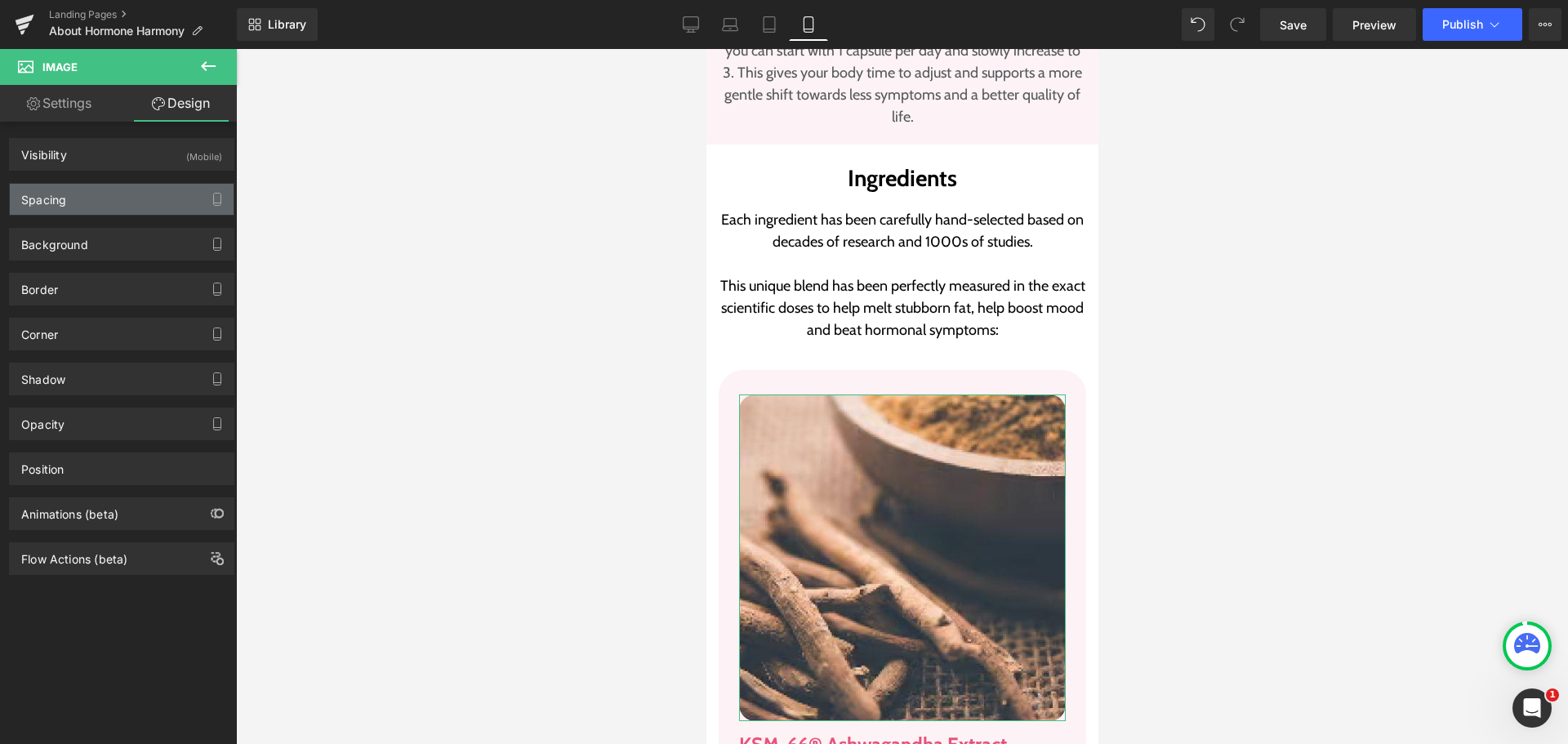
click at [91, 202] on div "Spacing" at bounding box center [121, 199] width 224 height 31
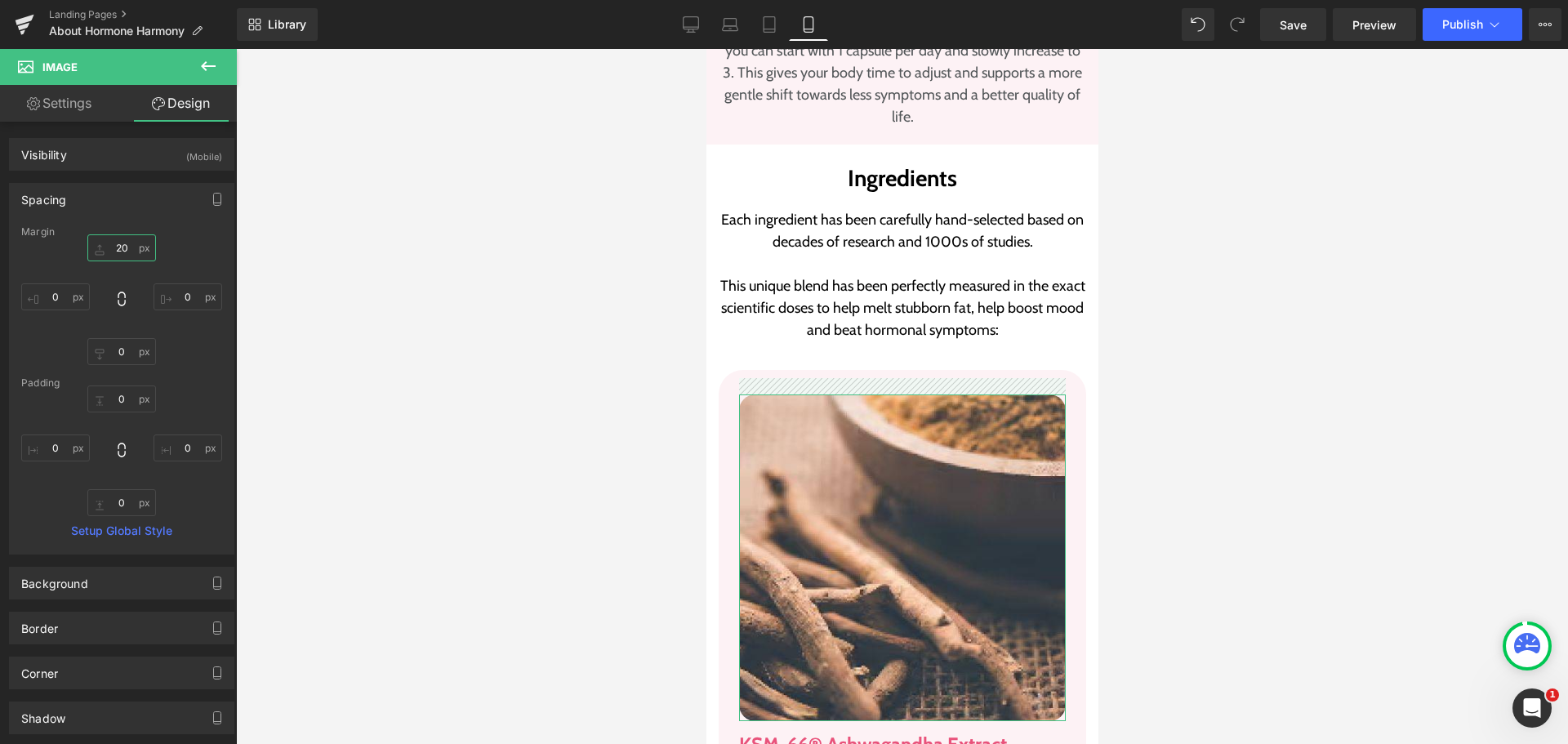
click at [119, 256] on input "text" at bounding box center [121, 248] width 68 height 27
type input "0"
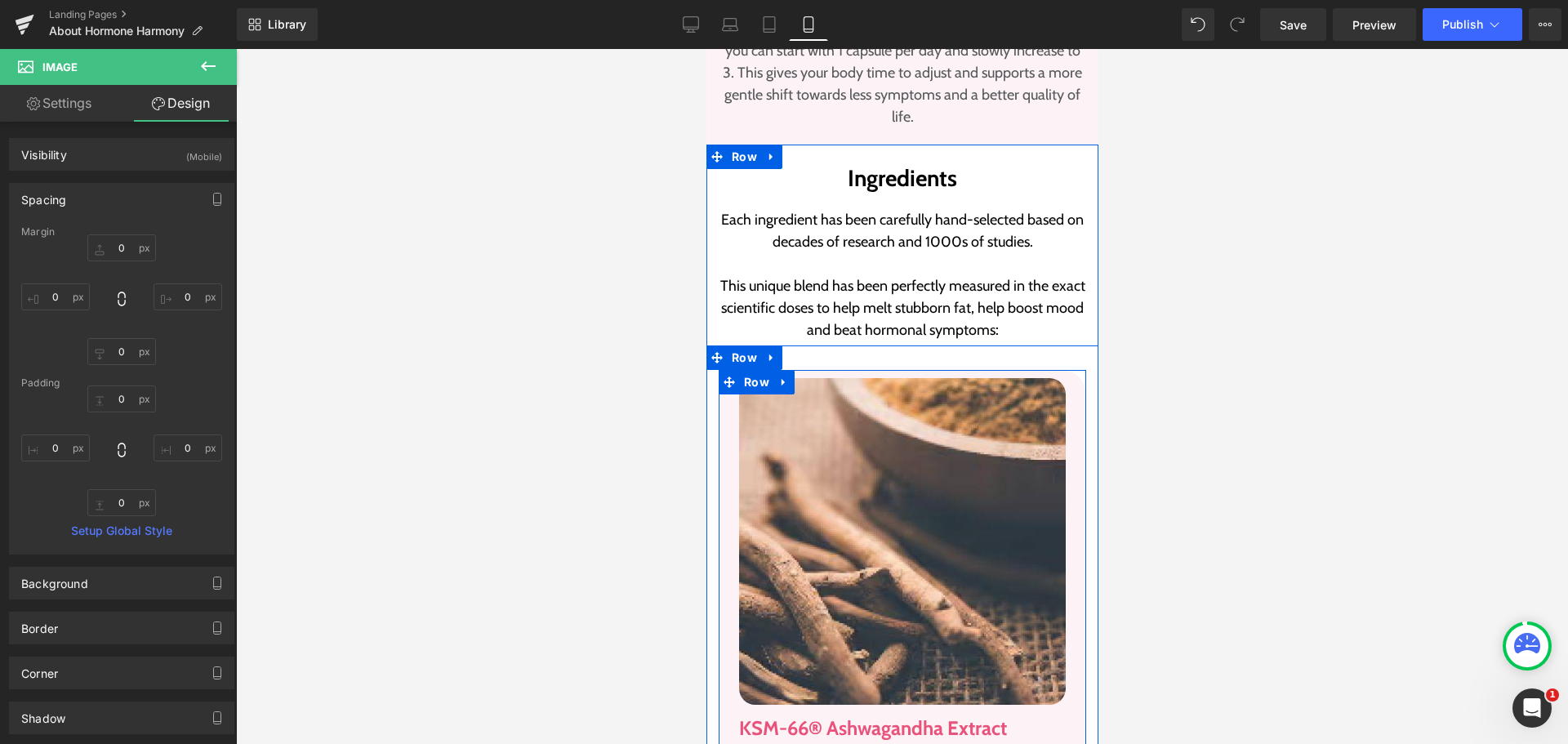
click at [726, 455] on div "Image KSM-66® Ashwagandha Extract Heading Restful Sleep • Stress Reduction • Cr…" at bounding box center [901, 575] width 351 height 393
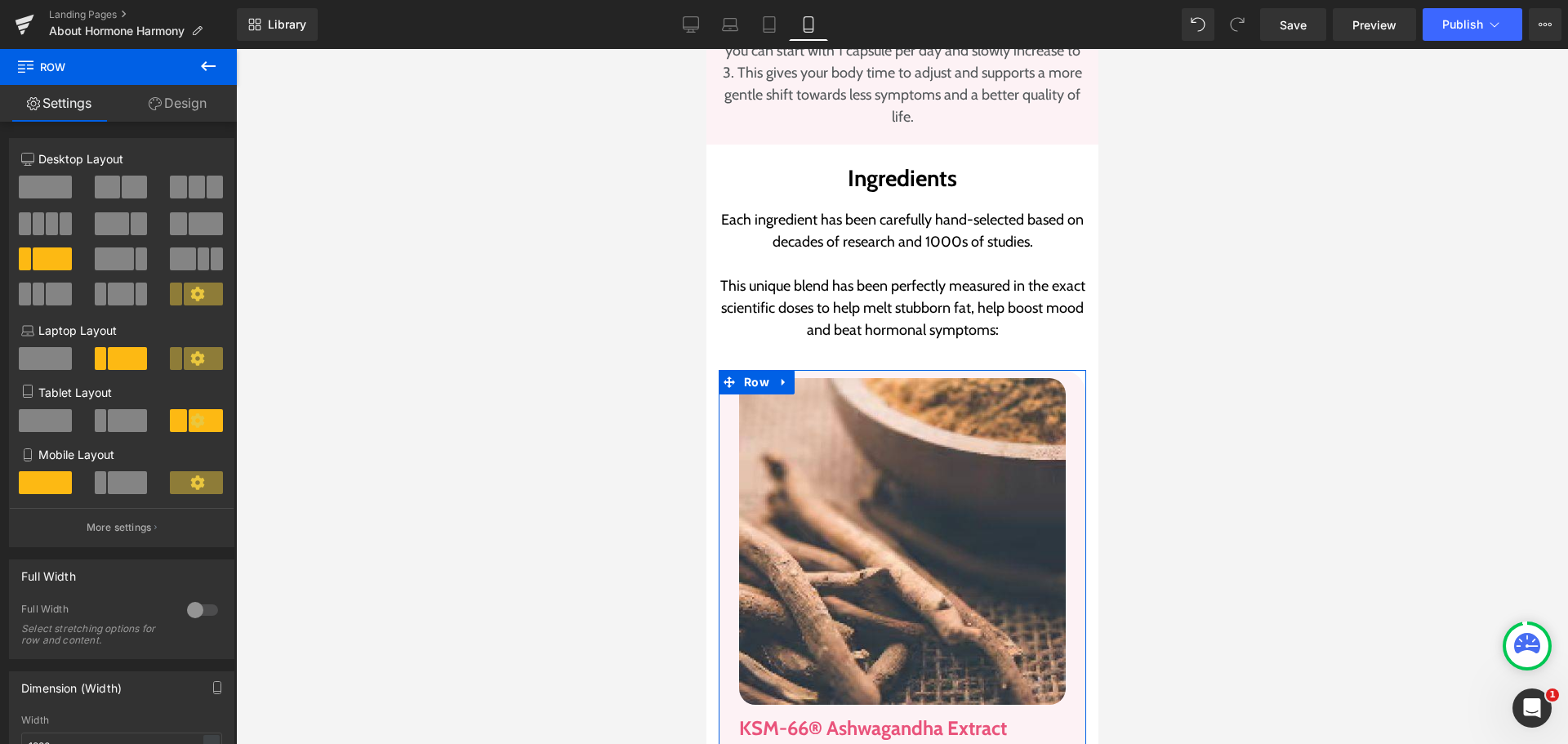
click at [185, 111] on link "Design" at bounding box center [177, 103] width 118 height 37
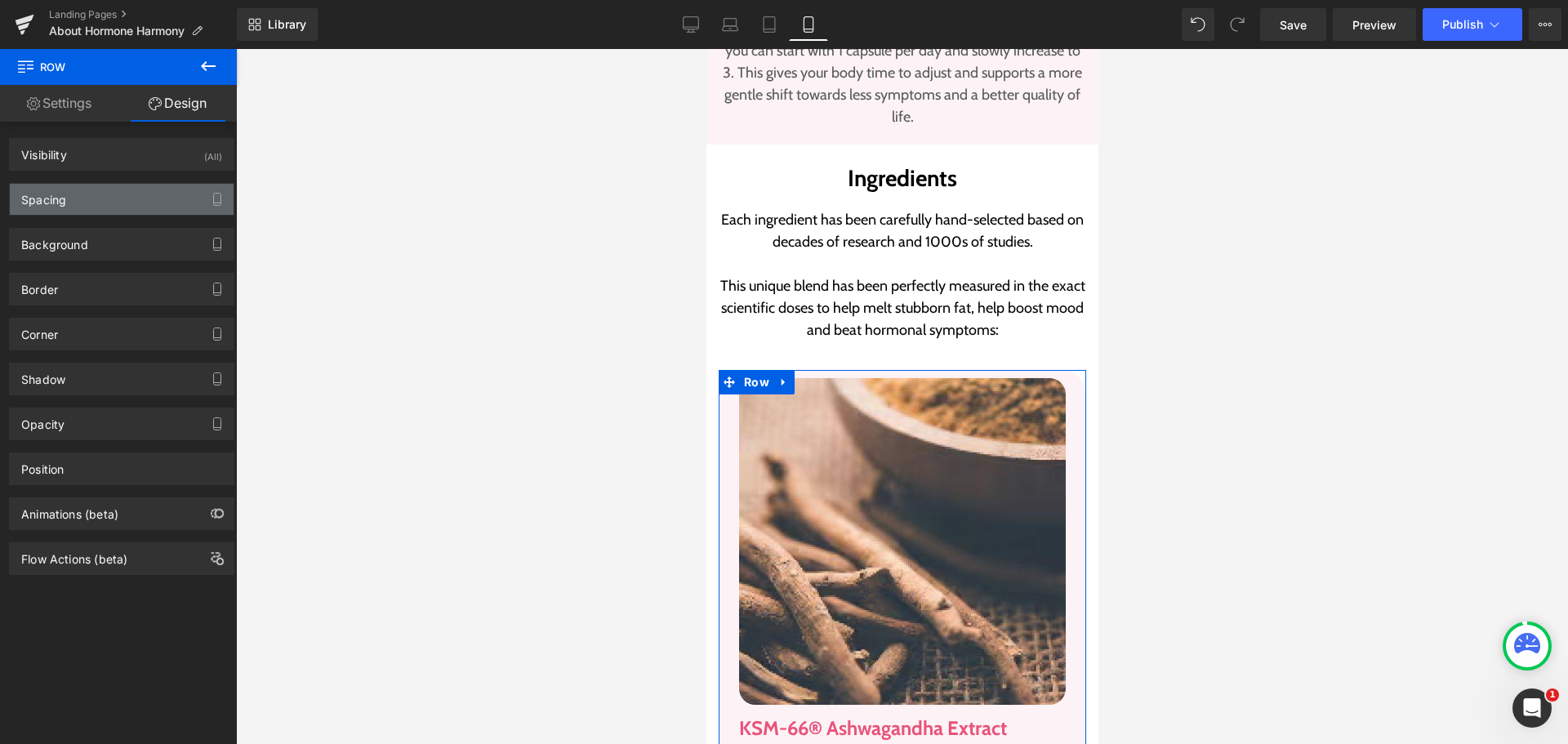
click at [91, 202] on div "Spacing" at bounding box center [121, 199] width 224 height 31
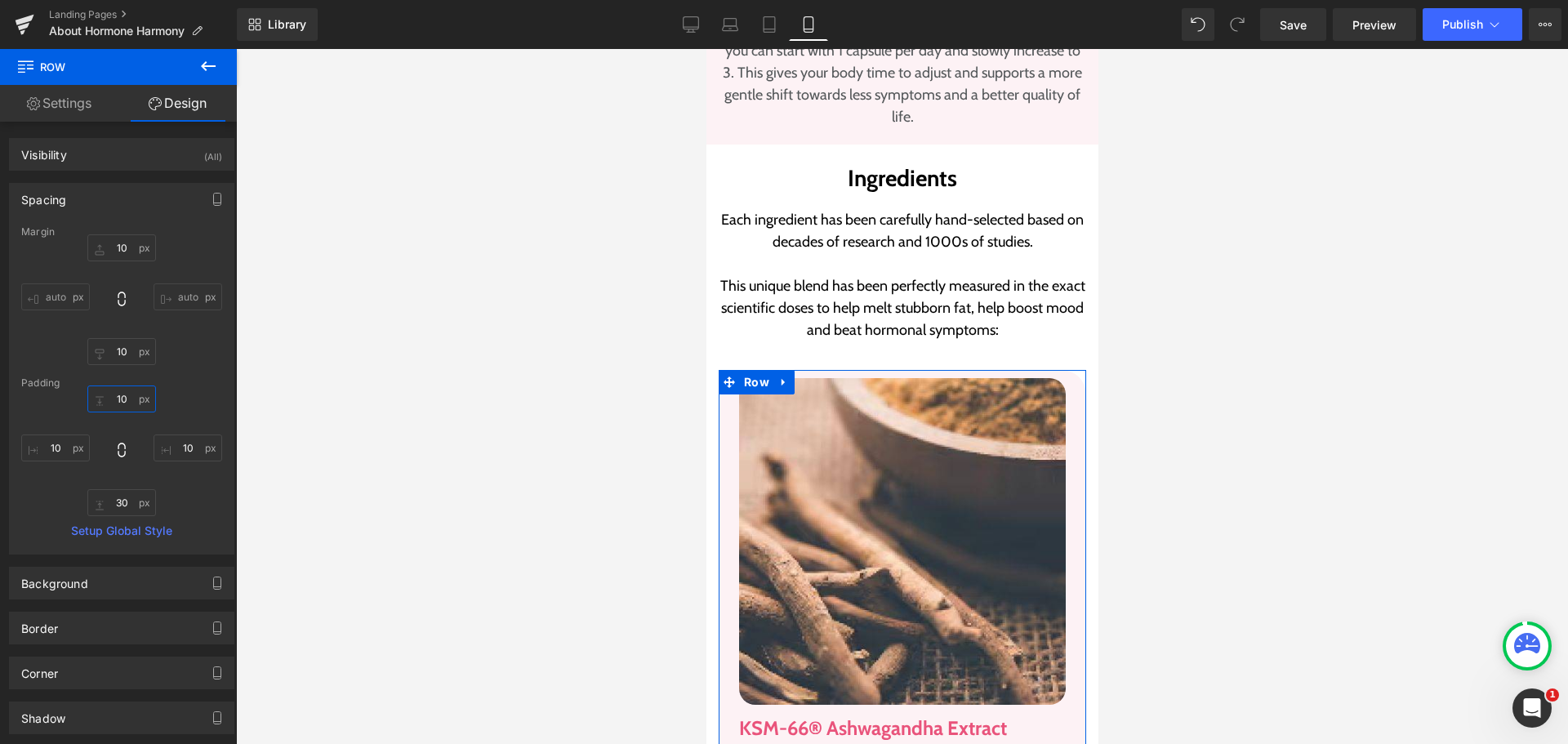
click at [116, 403] on input "text" at bounding box center [121, 399] width 68 height 27
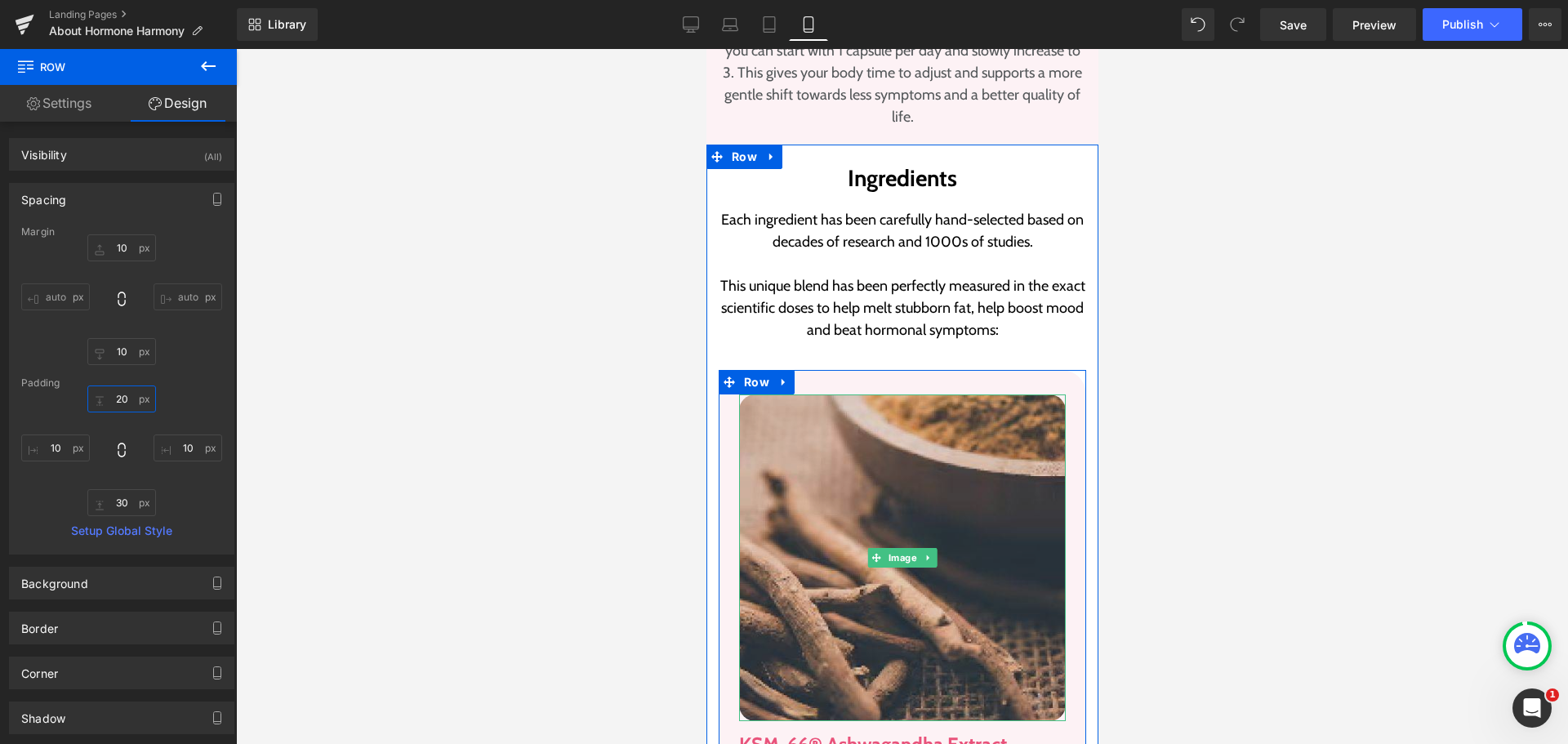
type input "30"
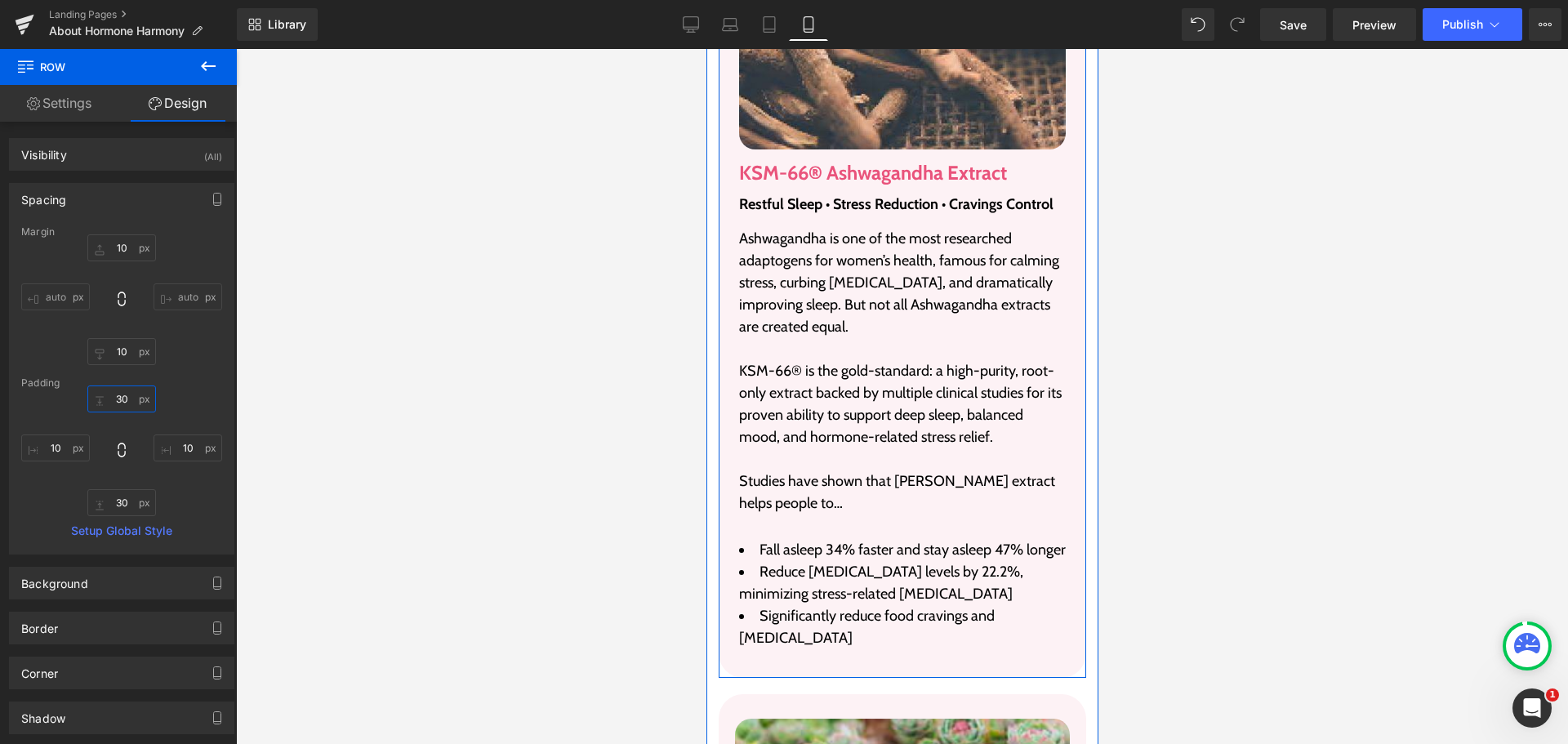
scroll to position [5799, 0]
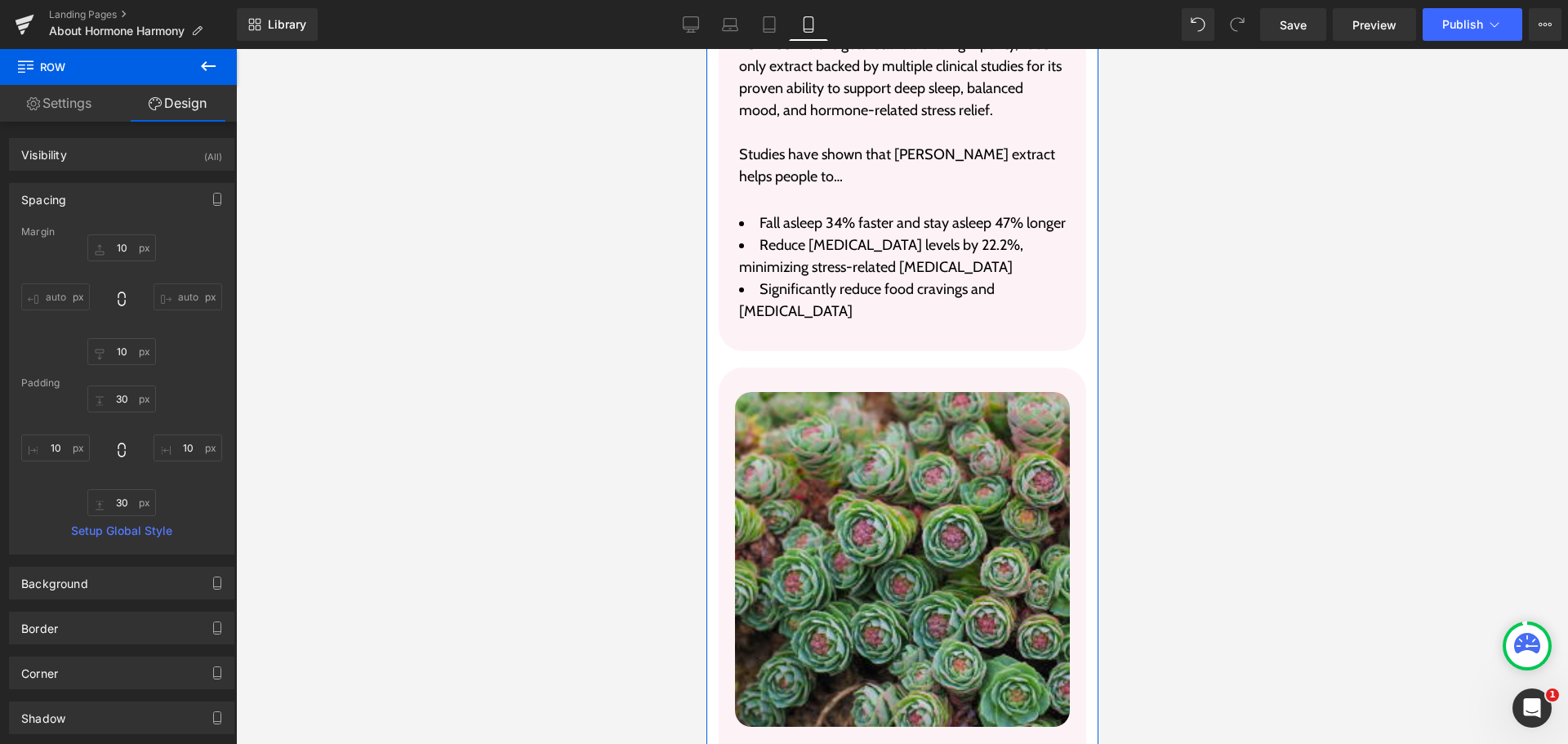
click at [908, 494] on img at bounding box center [902, 559] width 335 height 335
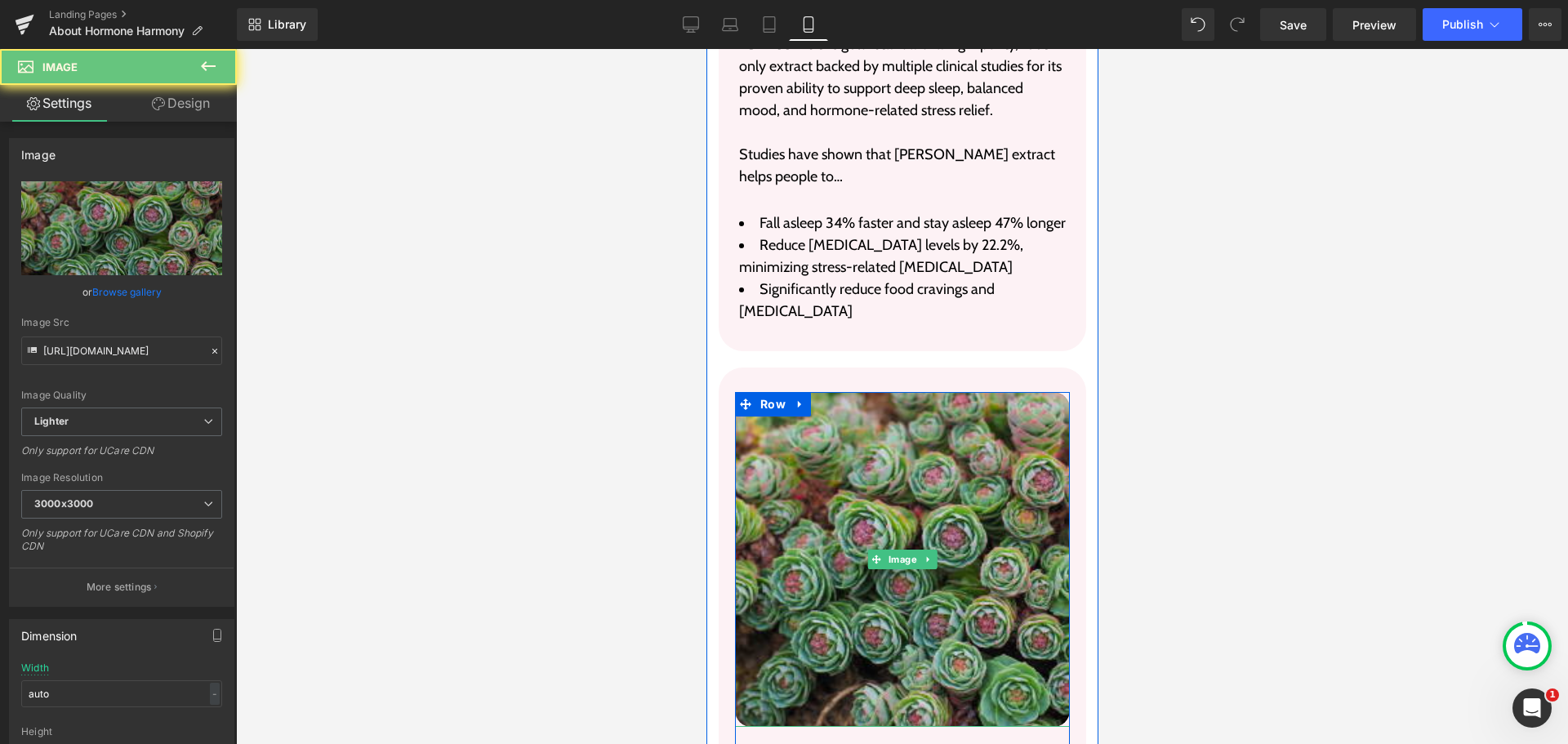
click at [953, 460] on img at bounding box center [902, 559] width 335 height 335
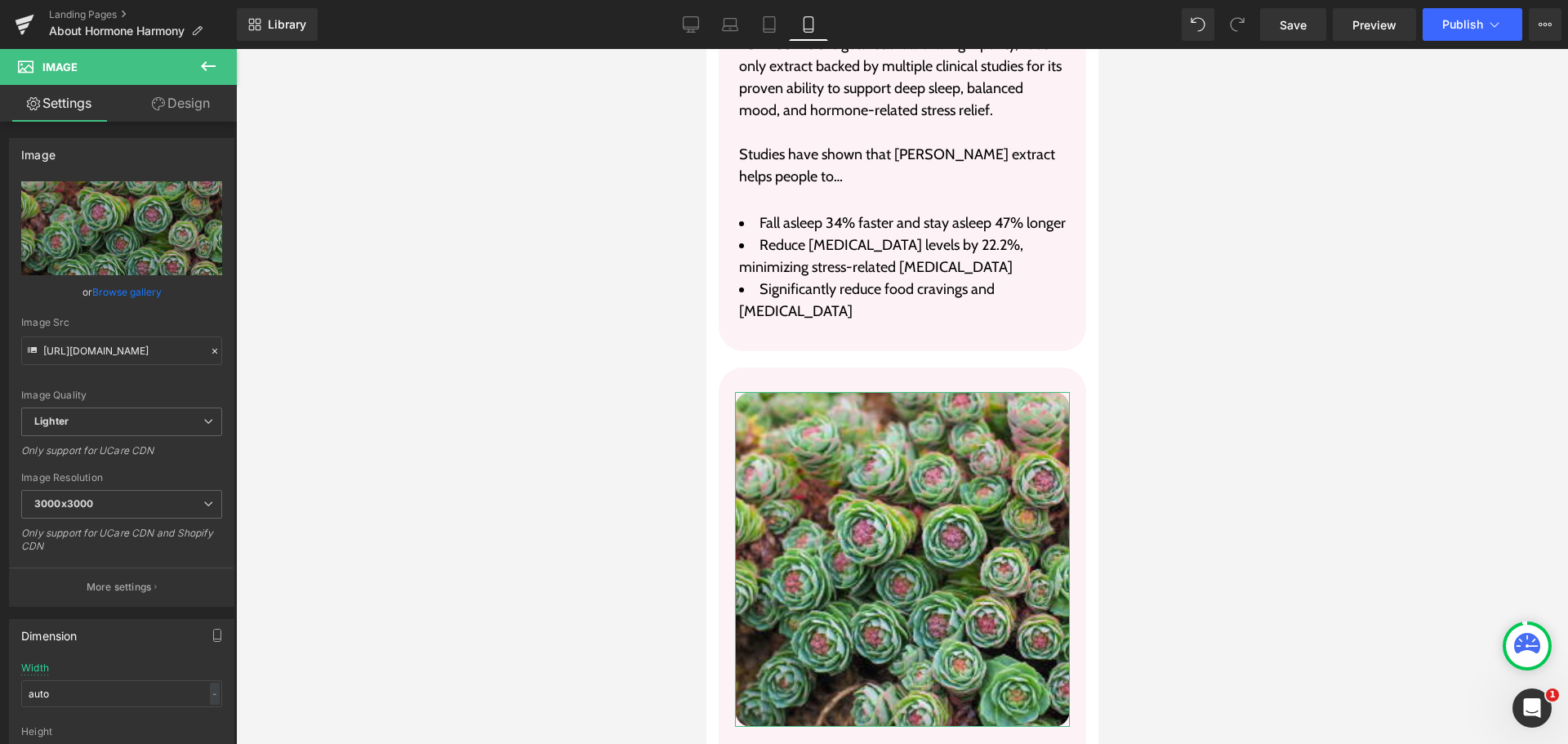
click at [158, 103] on icon at bounding box center [159, 104] width 13 height 13
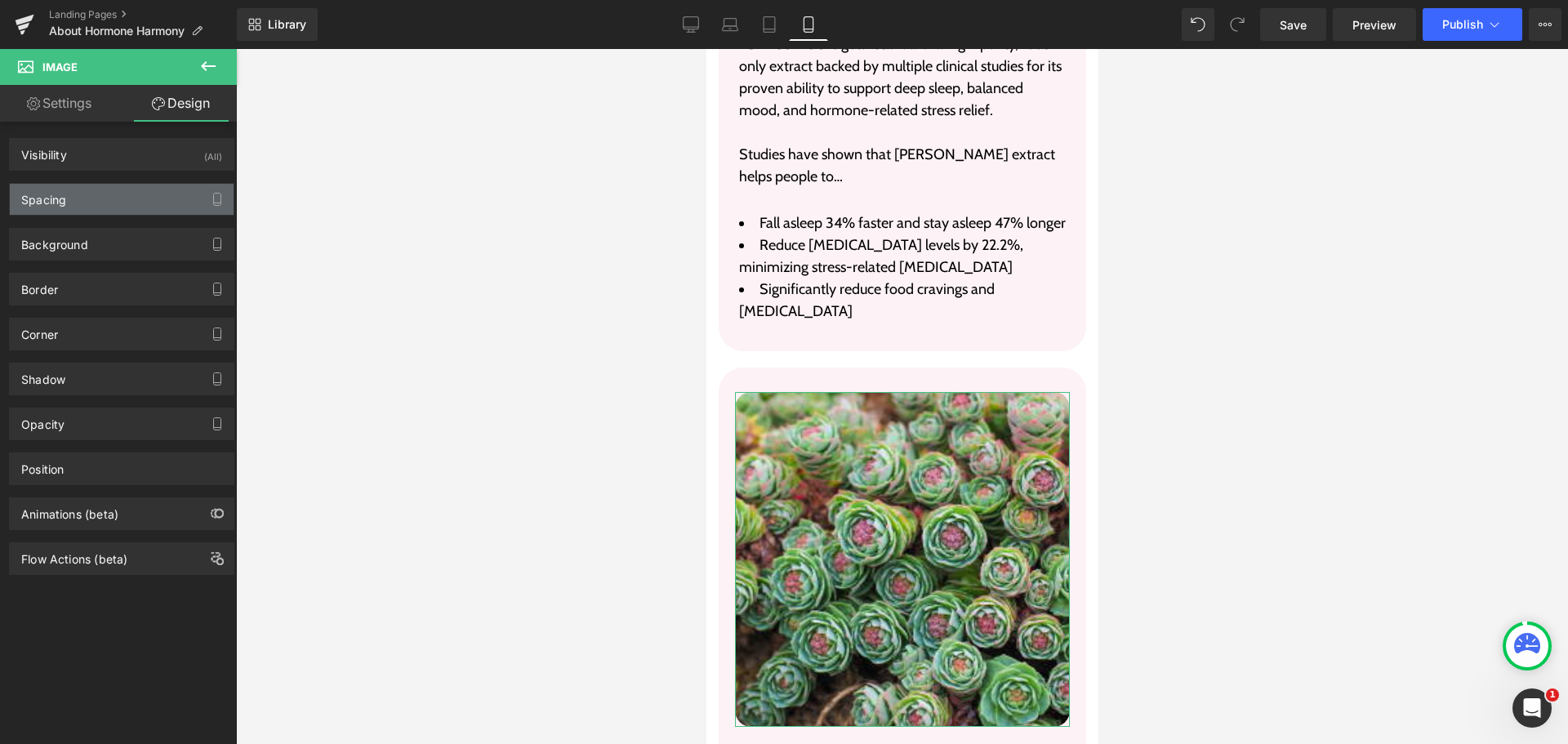
click at [113, 205] on div "Spacing" at bounding box center [121, 199] width 224 height 31
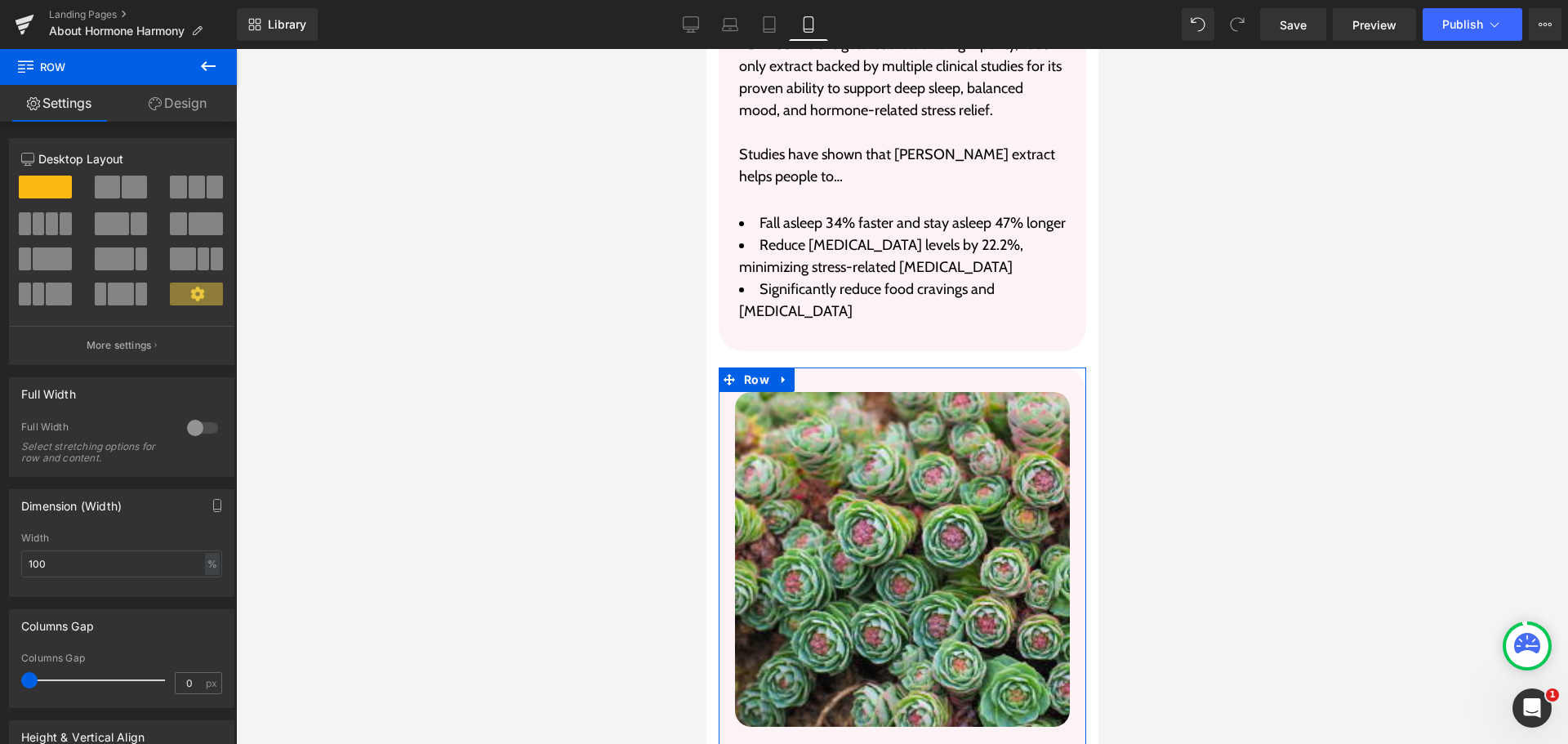
click at [171, 105] on link "Design" at bounding box center [177, 103] width 118 height 37
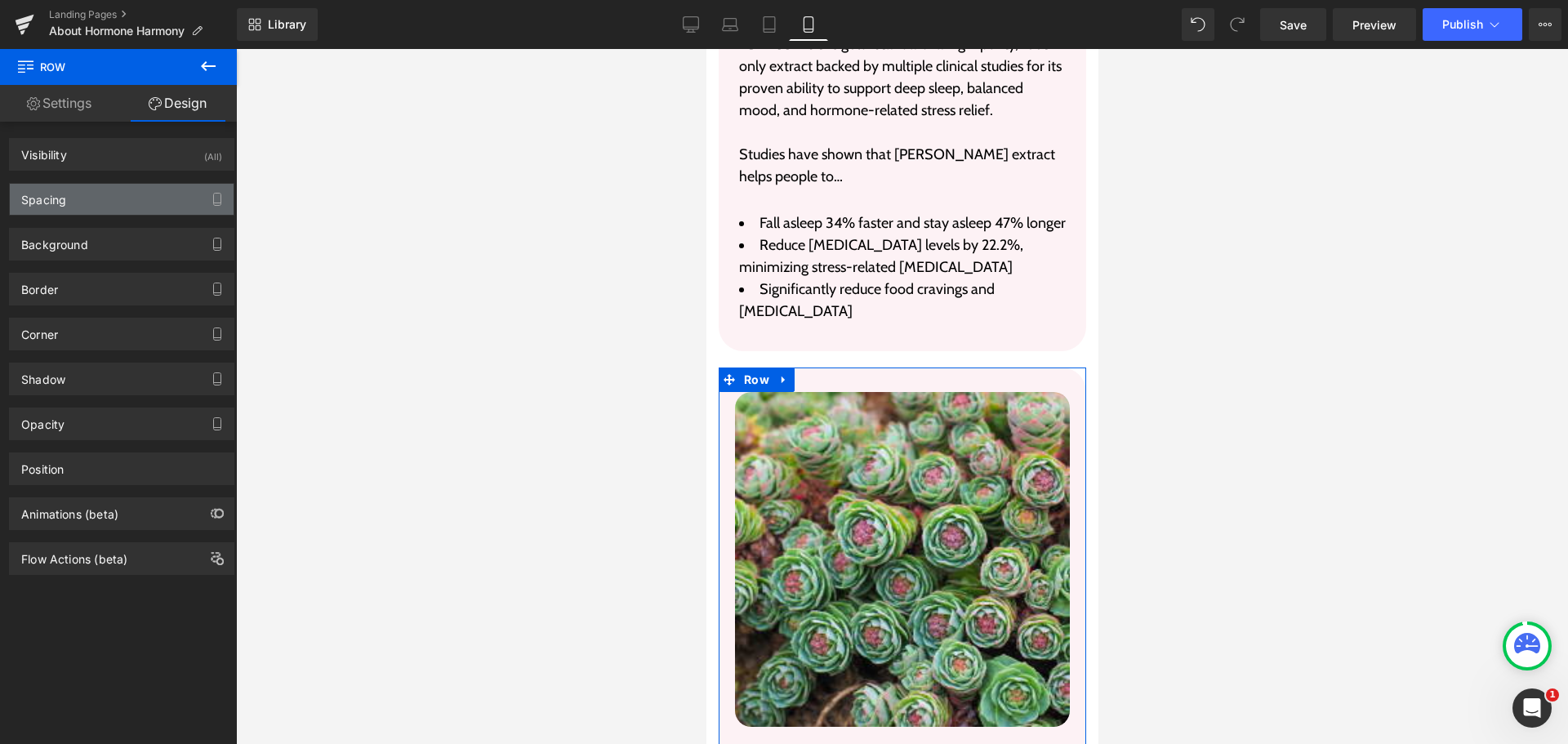
click at [138, 195] on div "Spacing" at bounding box center [121, 199] width 224 height 31
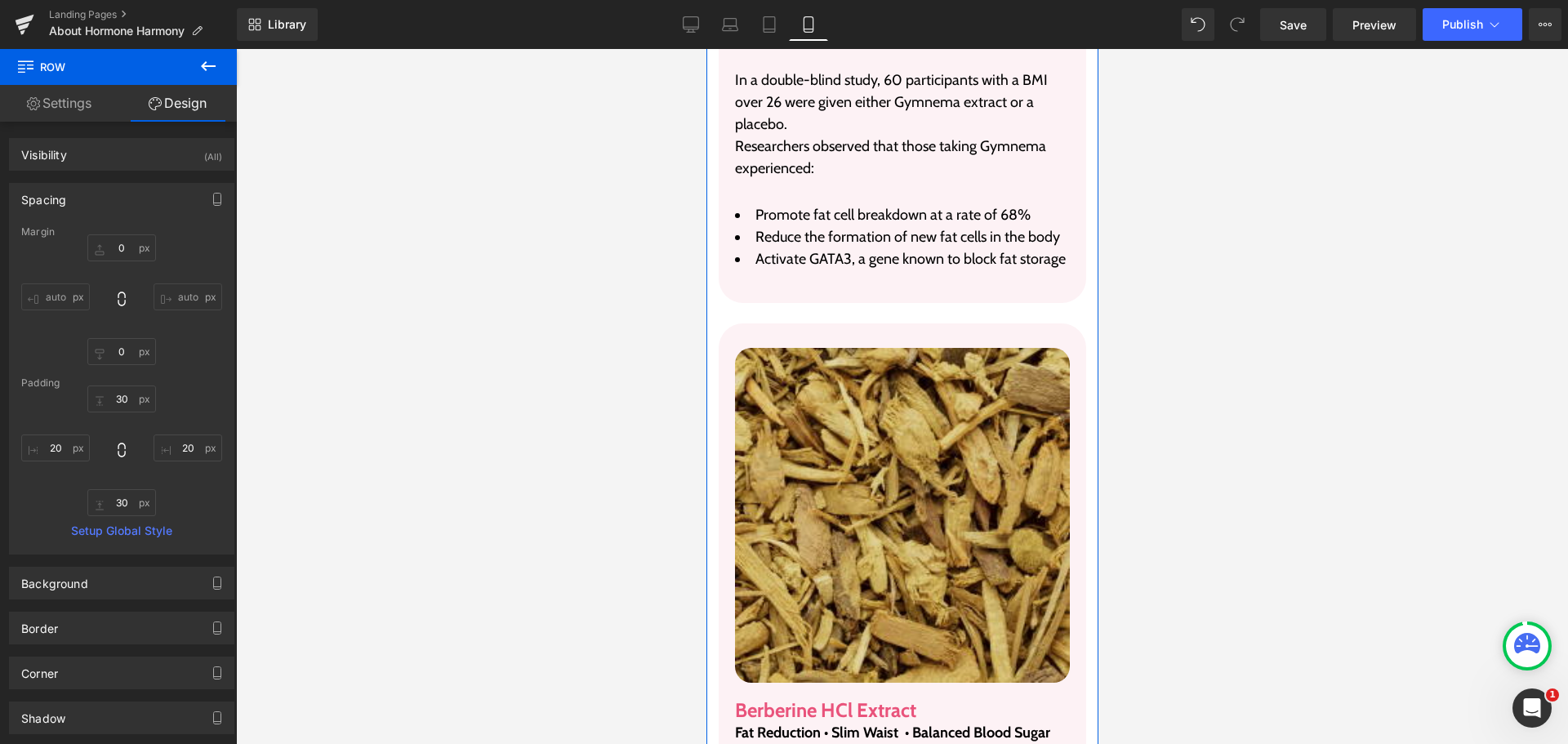
scroll to position [6942, 0]
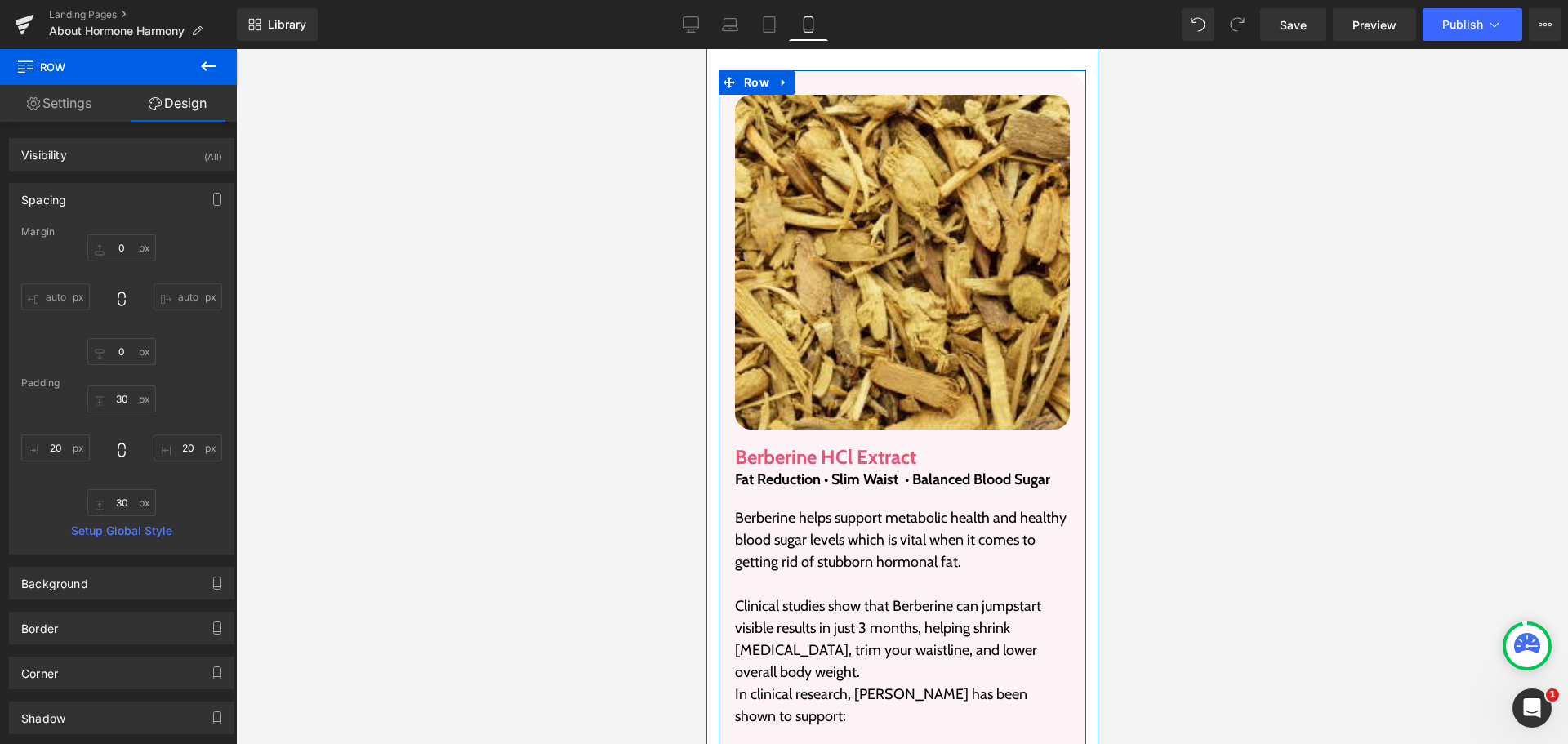
click at [1043, 105] on div "Image Berberine HCl Extract Heading Fat Reduction • Slim Waist • Balanced Blood…" at bounding box center [902, 461] width 368 height 782
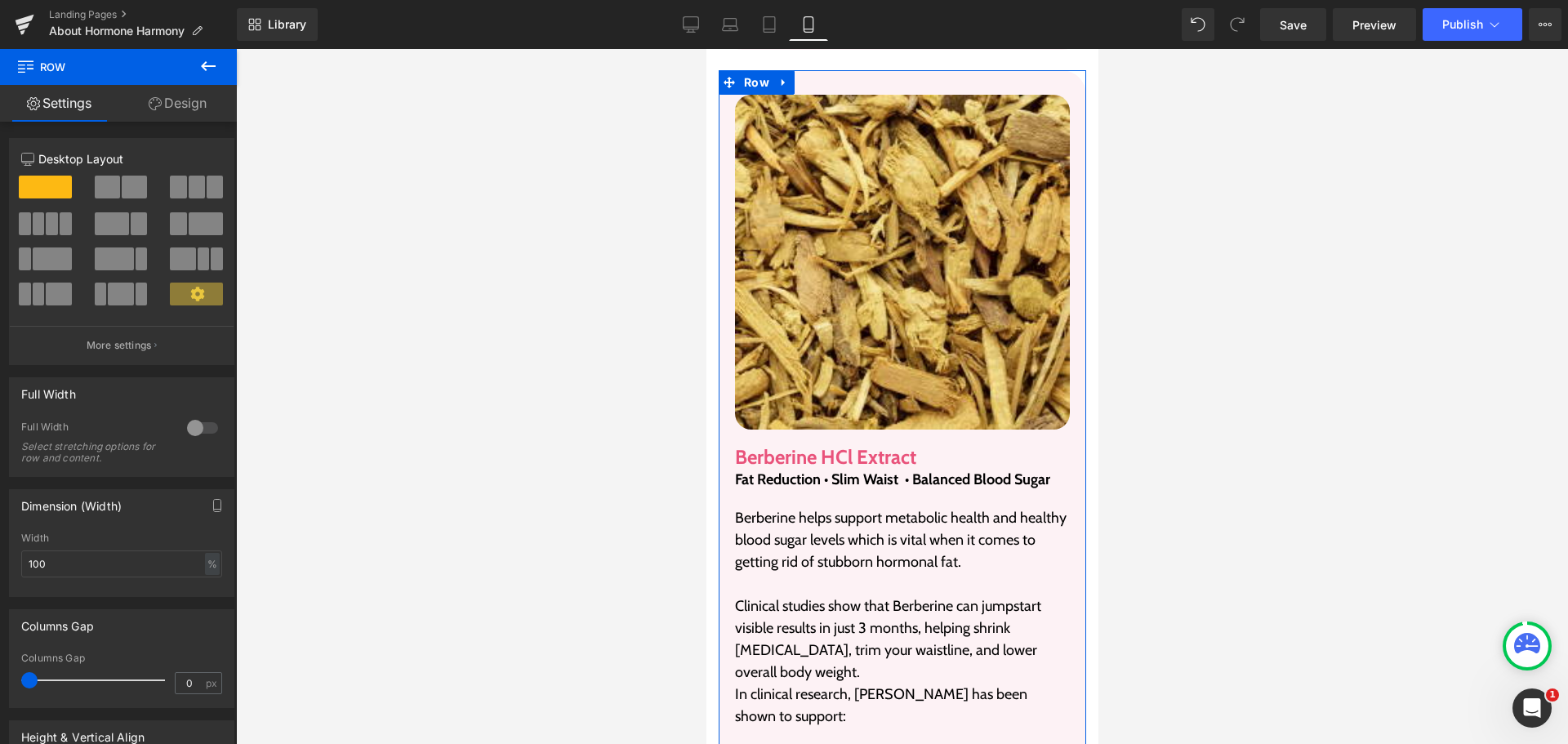
drag, startPoint x: 188, startPoint y: 101, endPoint x: 163, endPoint y: 194, distance: 96.3
click at [188, 101] on link "Design" at bounding box center [177, 103] width 118 height 37
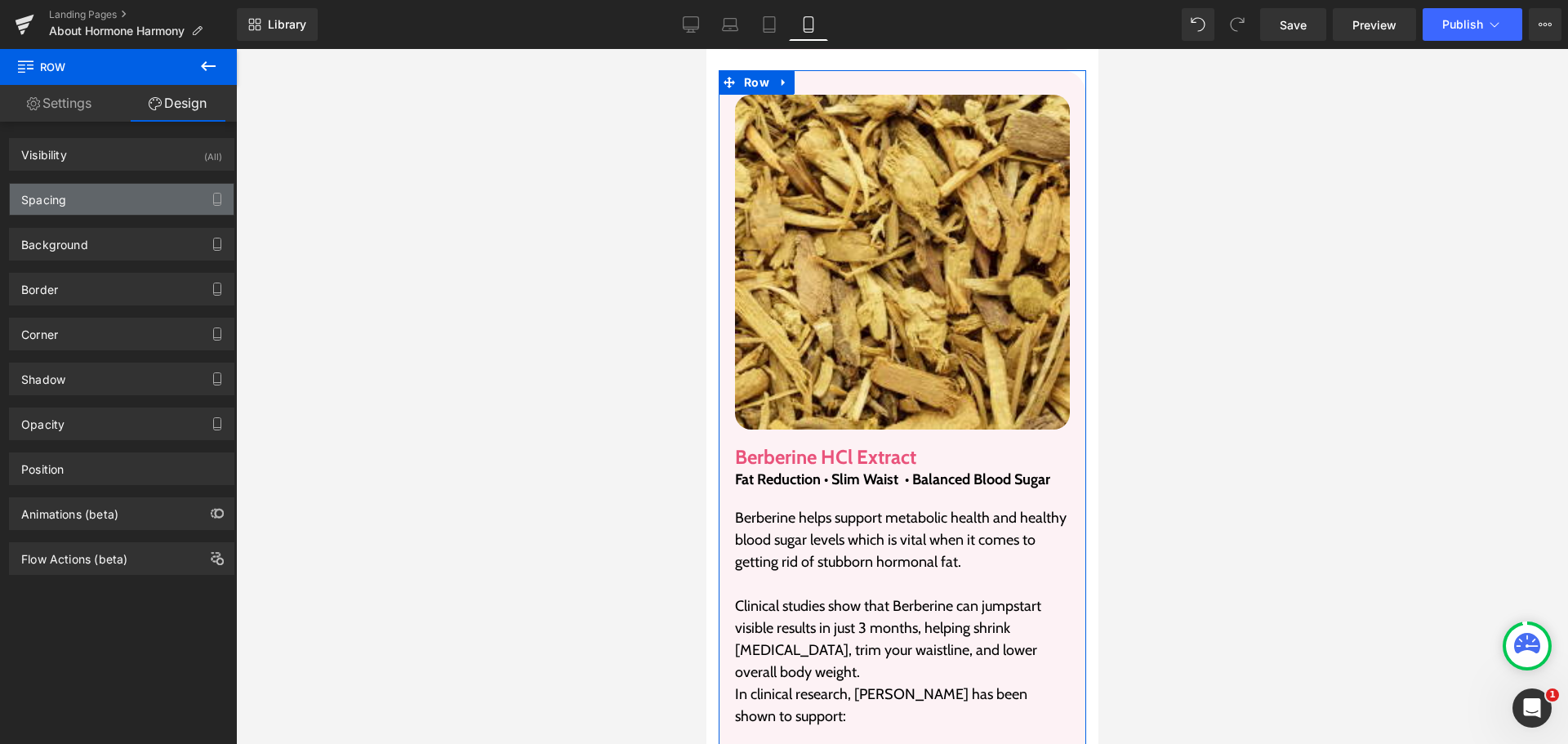
click at [123, 192] on div "Spacing" at bounding box center [121, 199] width 224 height 31
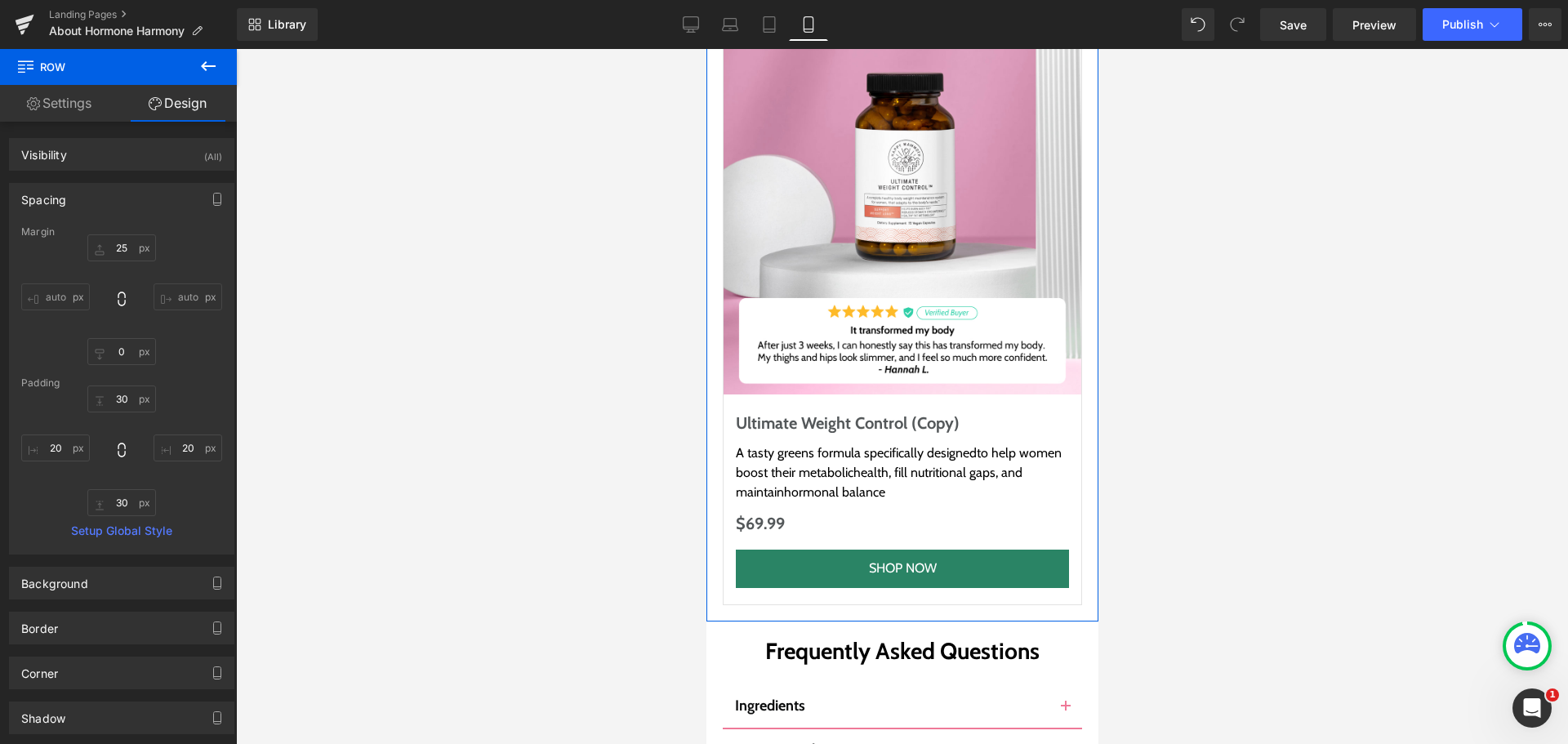
scroll to position [19601, 0]
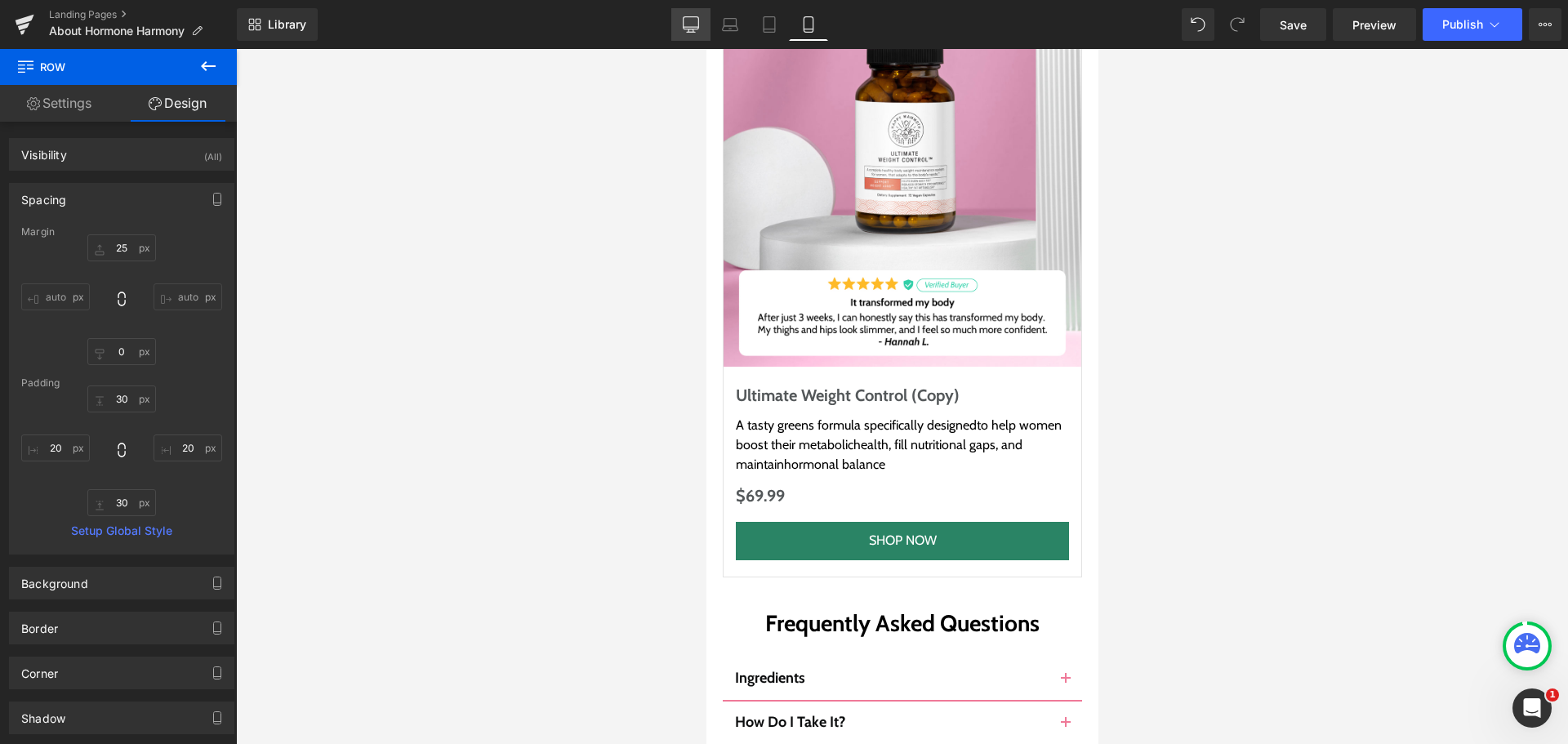
click at [698, 18] on icon at bounding box center [690, 24] width 16 height 16
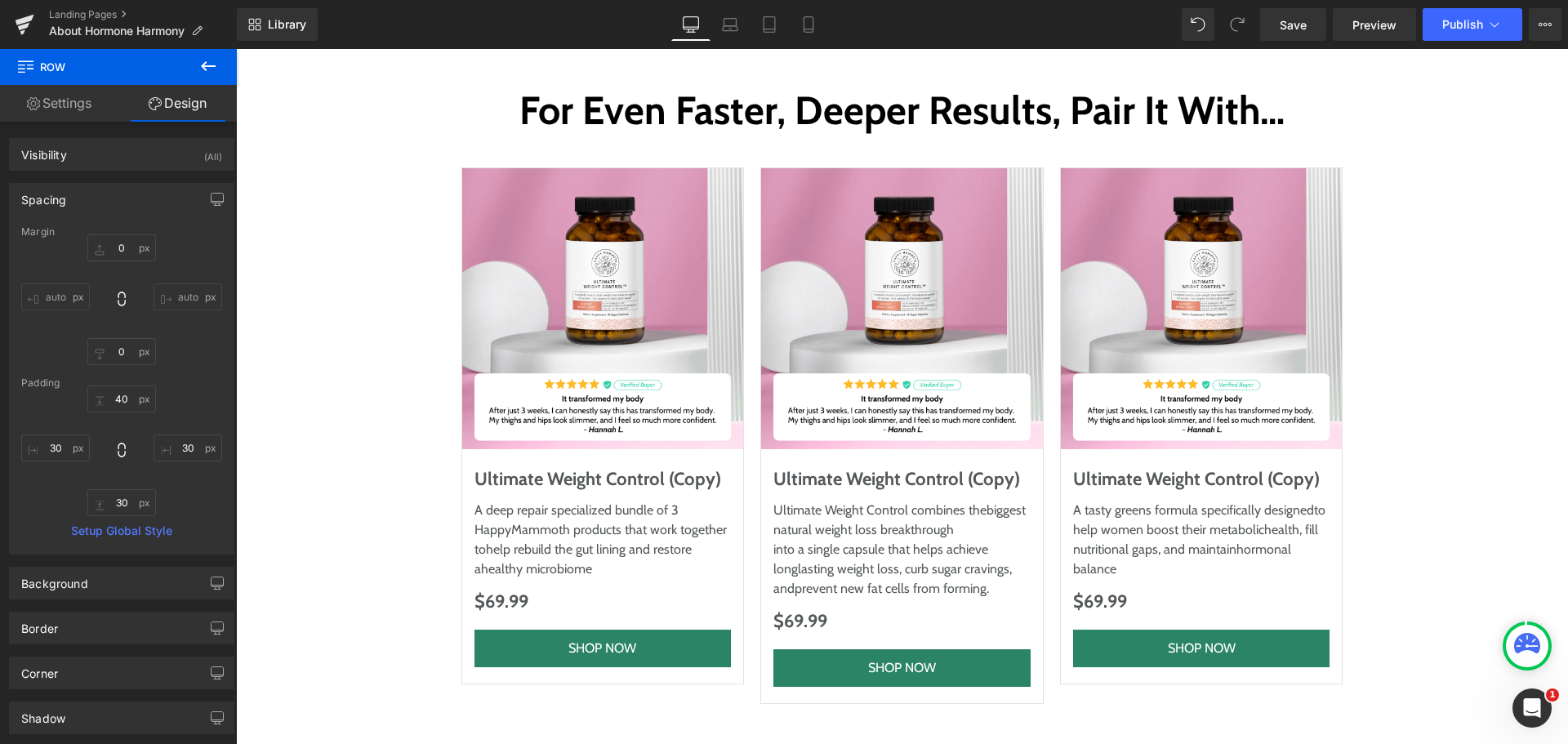
scroll to position [8429, 0]
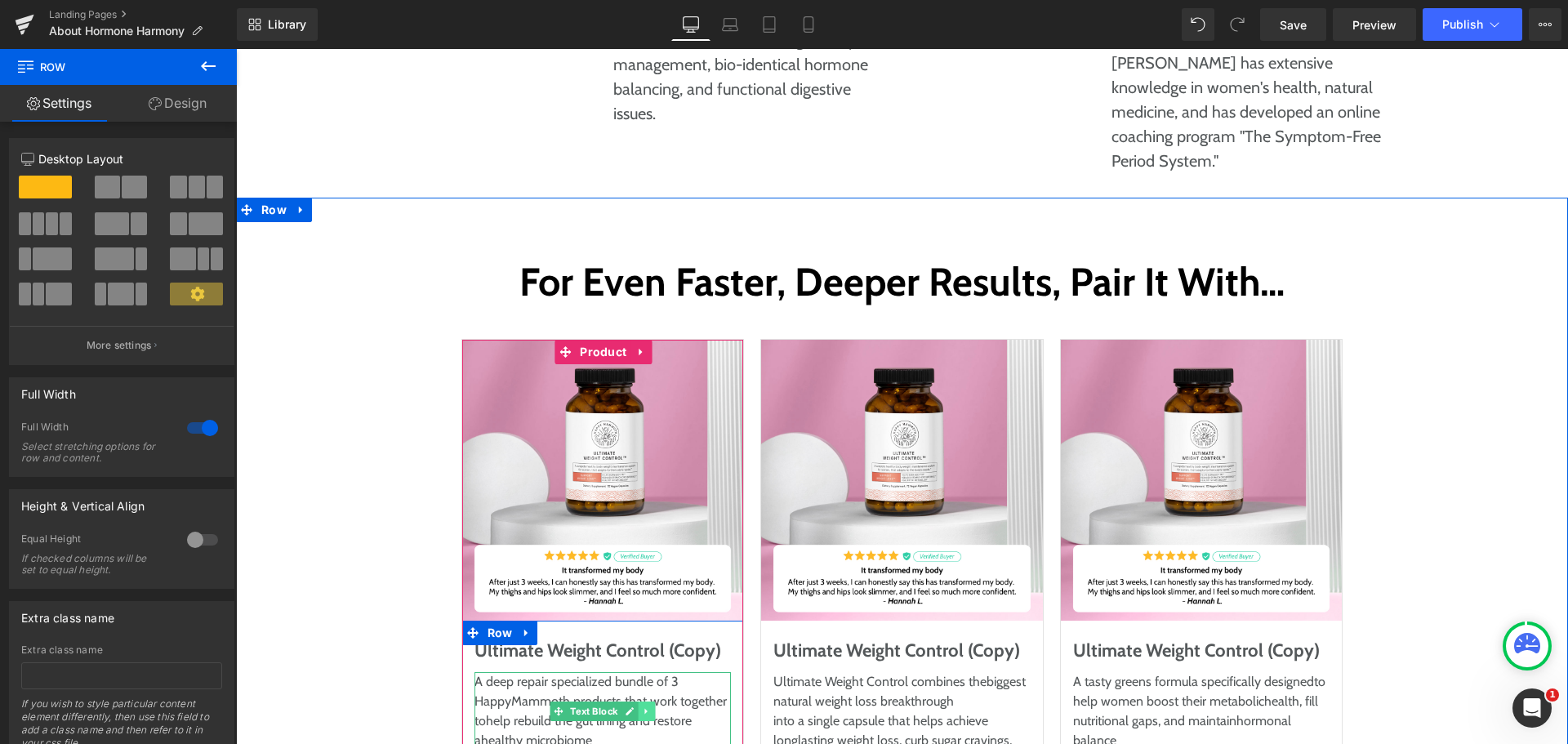
scroll to position [8102, 0]
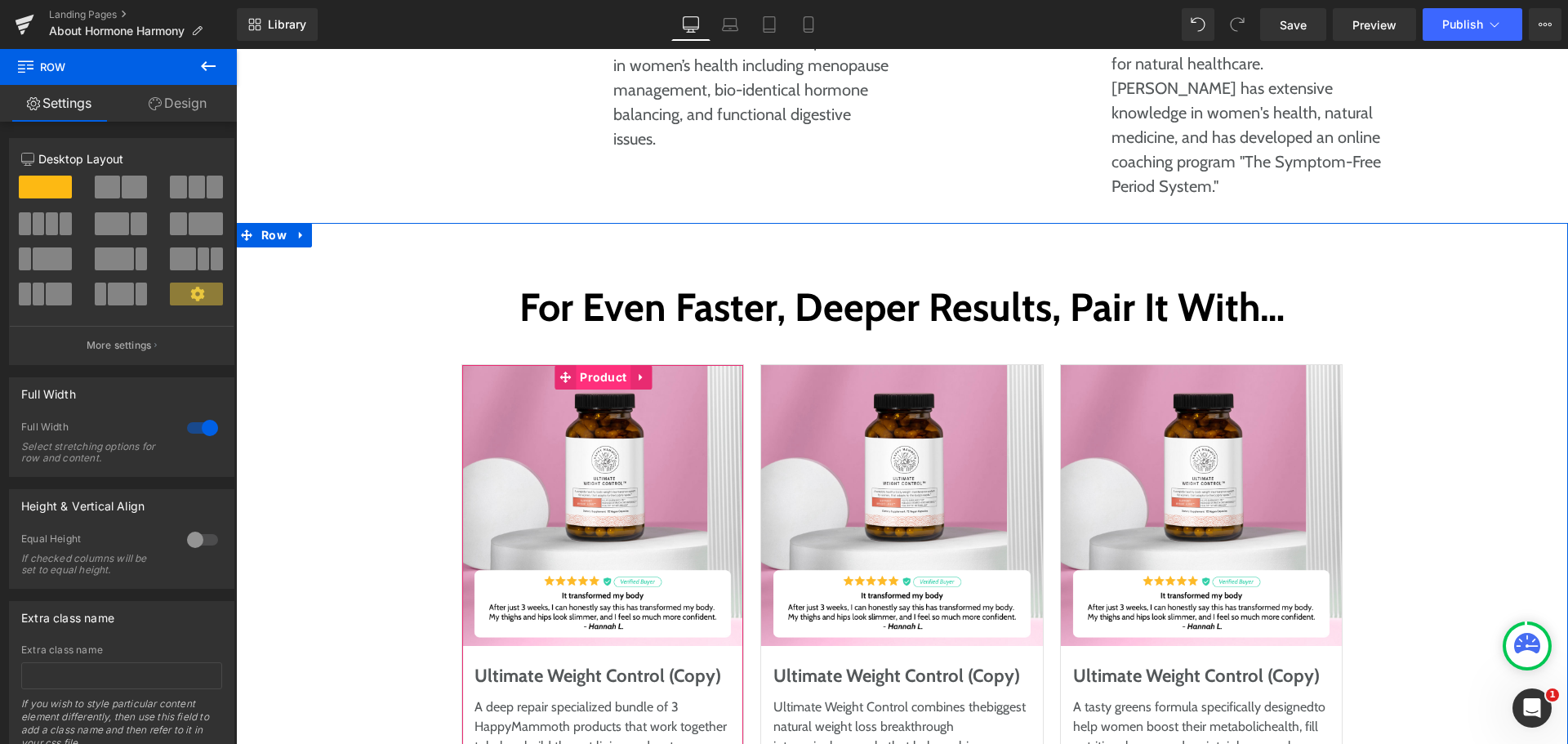
click at [599, 365] on span "Product" at bounding box center [603, 376] width 55 height 24
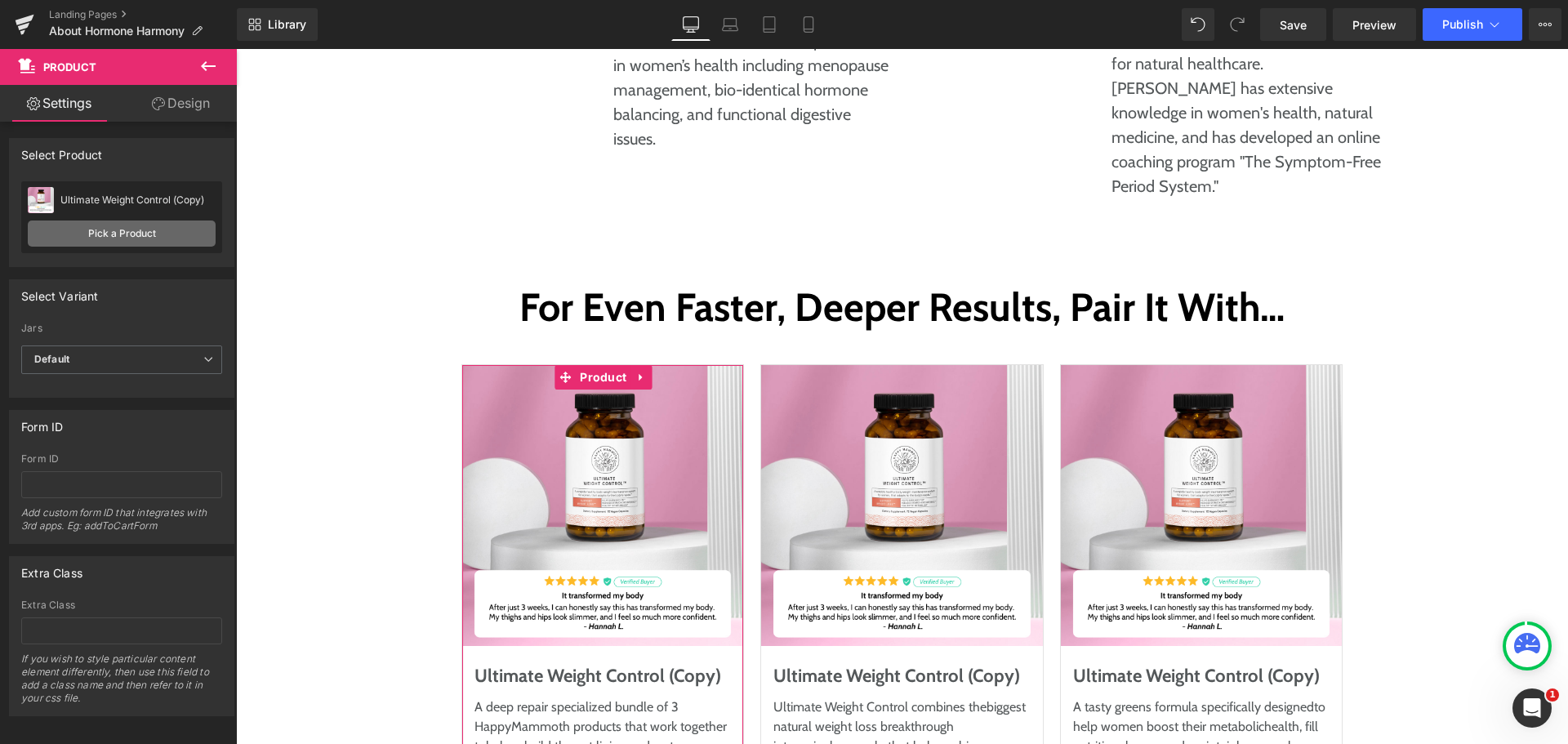
click at [139, 233] on link "Pick a Product" at bounding box center [121, 233] width 188 height 26
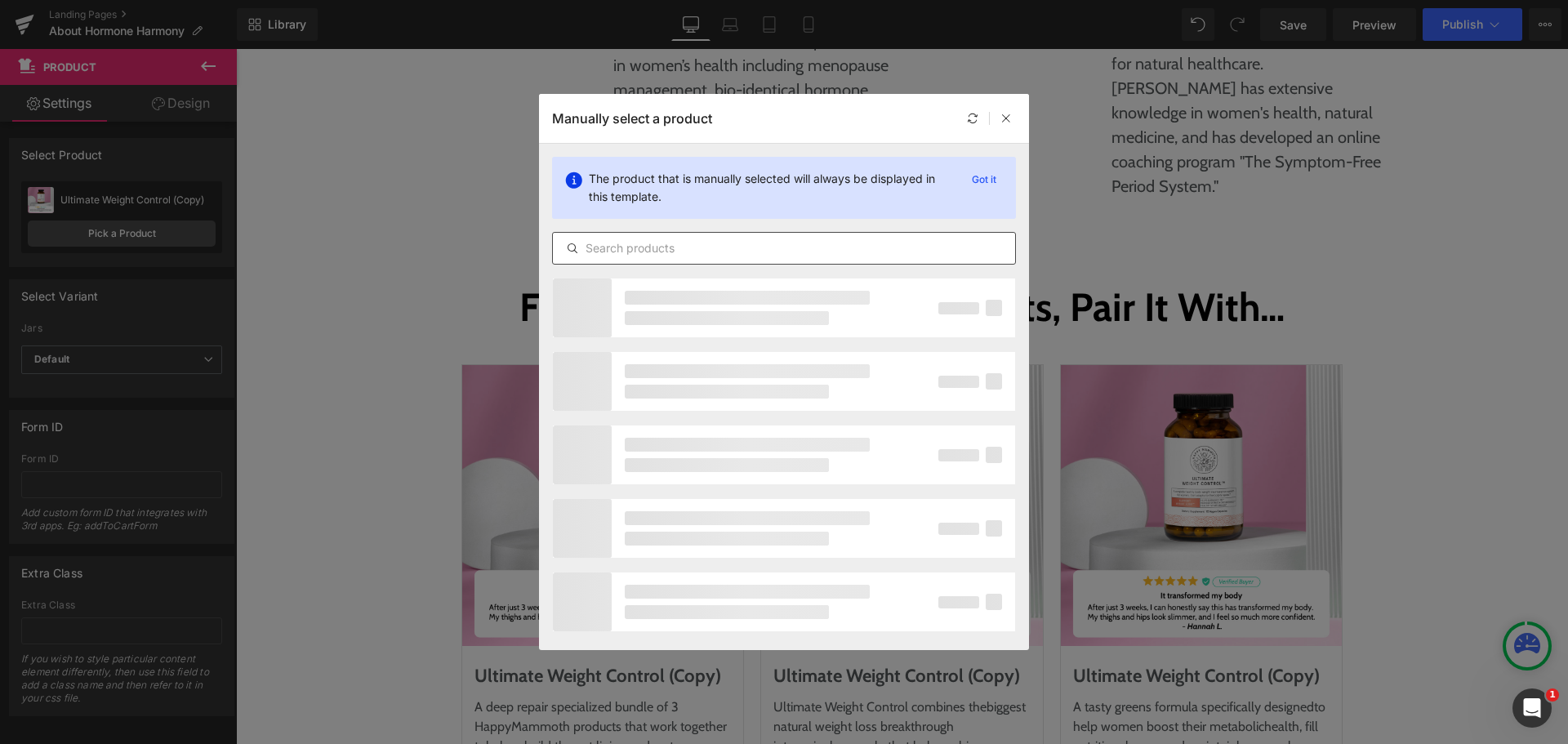
click at [629, 252] on input "text" at bounding box center [784, 248] width 462 height 19
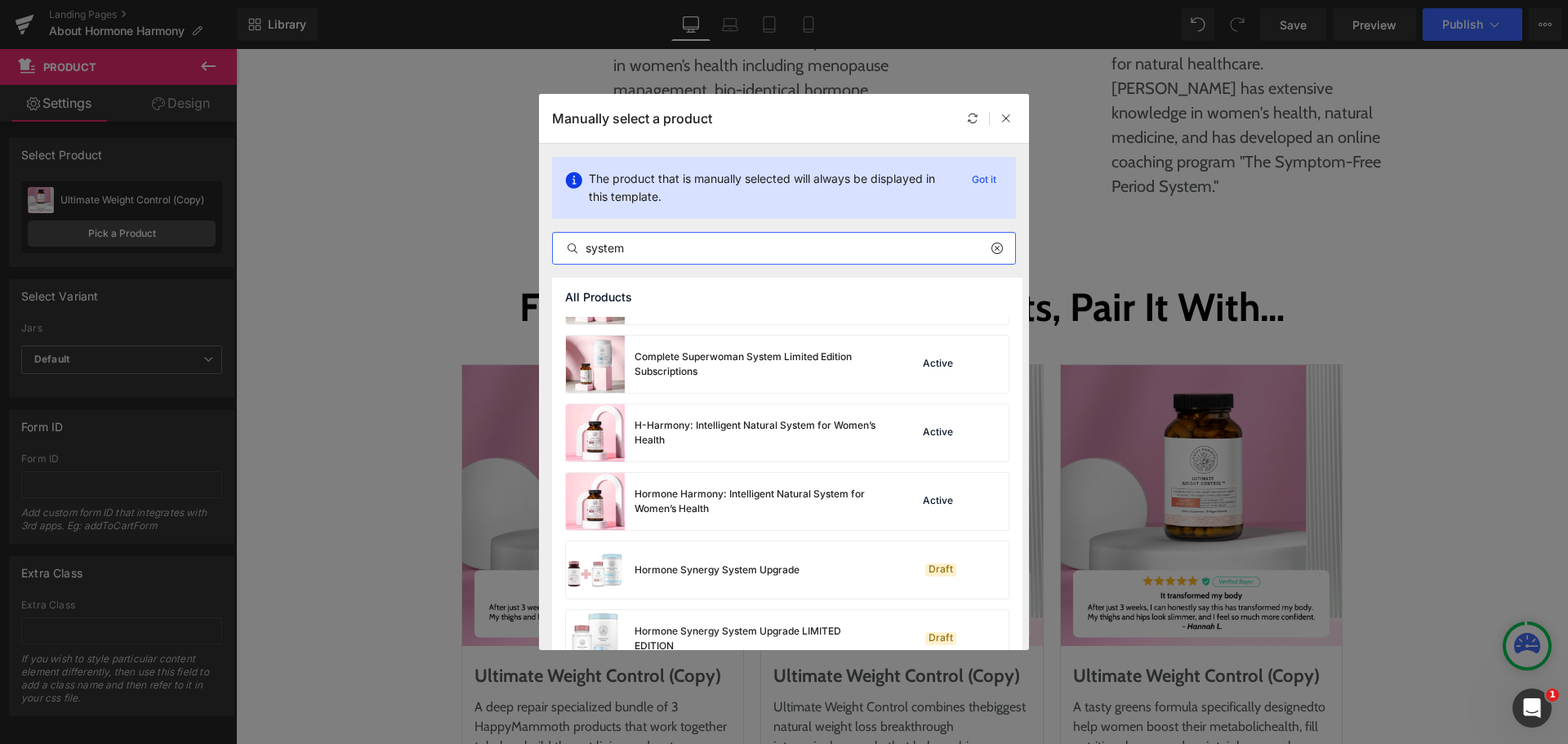
scroll to position [655, 0]
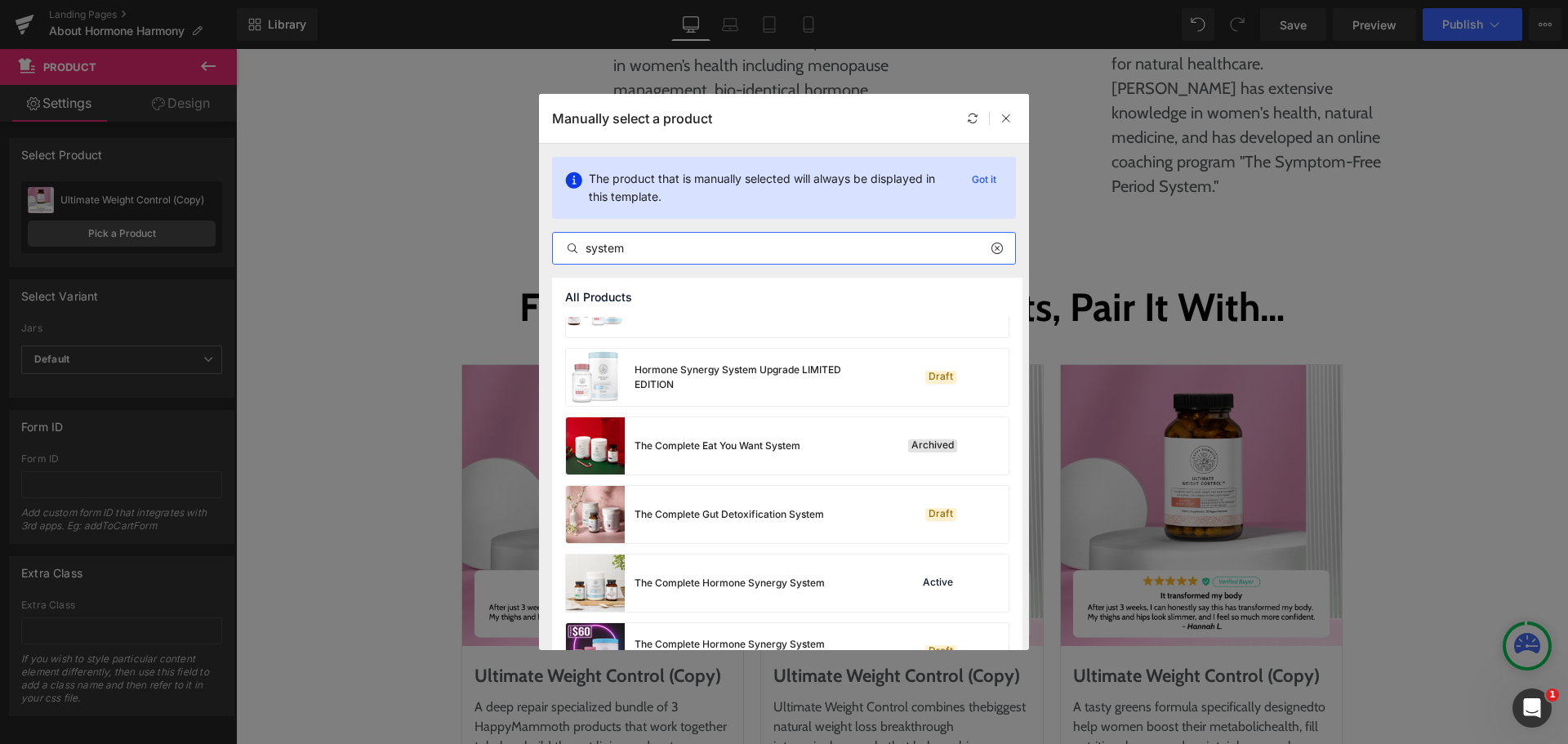
click at [714, 247] on input "system" at bounding box center [784, 248] width 462 height 19
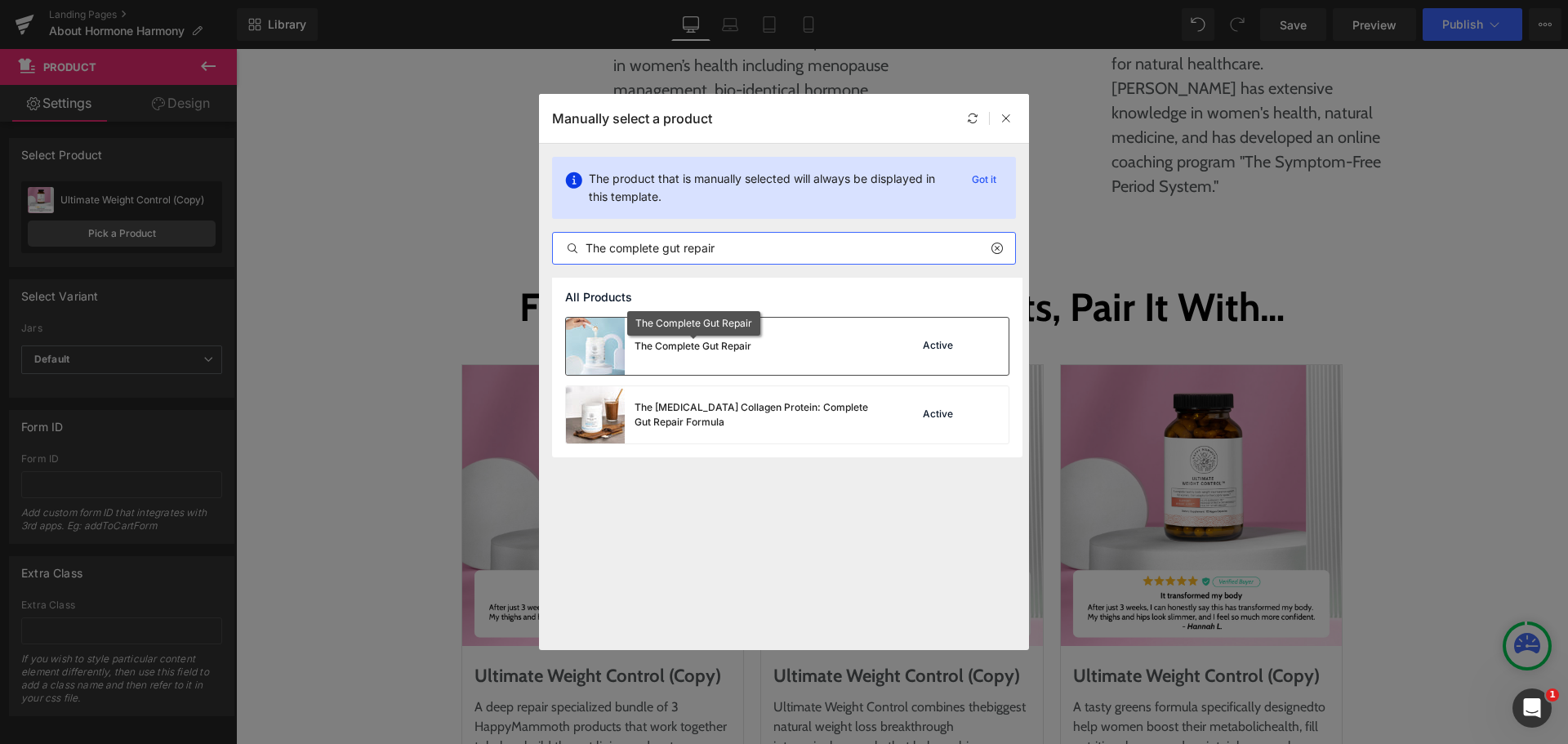
type input "The complete gut repair"
click at [703, 353] on div "The Complete Gut Repair" at bounding box center [692, 346] width 116 height 14
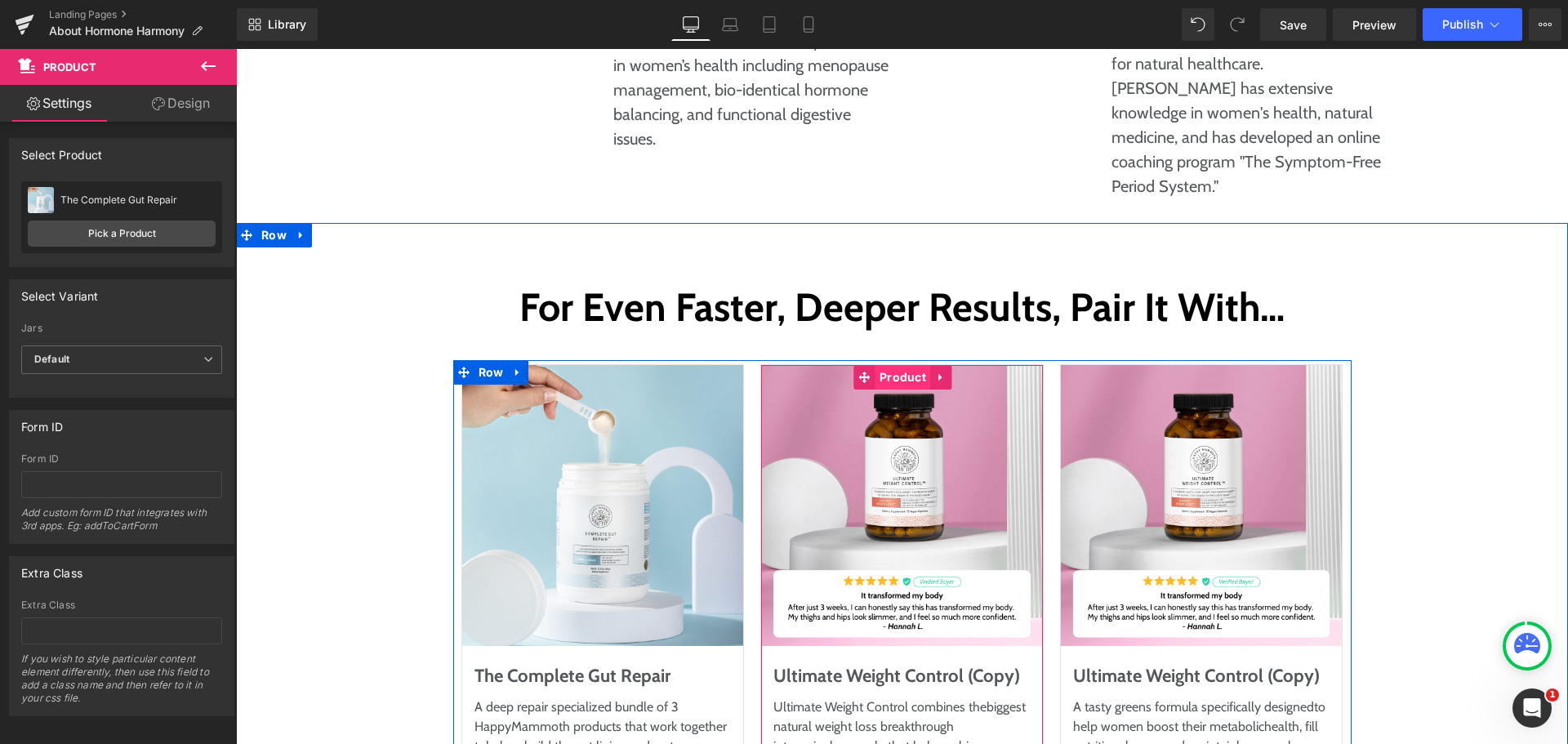
click at [882, 365] on span "Product" at bounding box center [903, 376] width 55 height 24
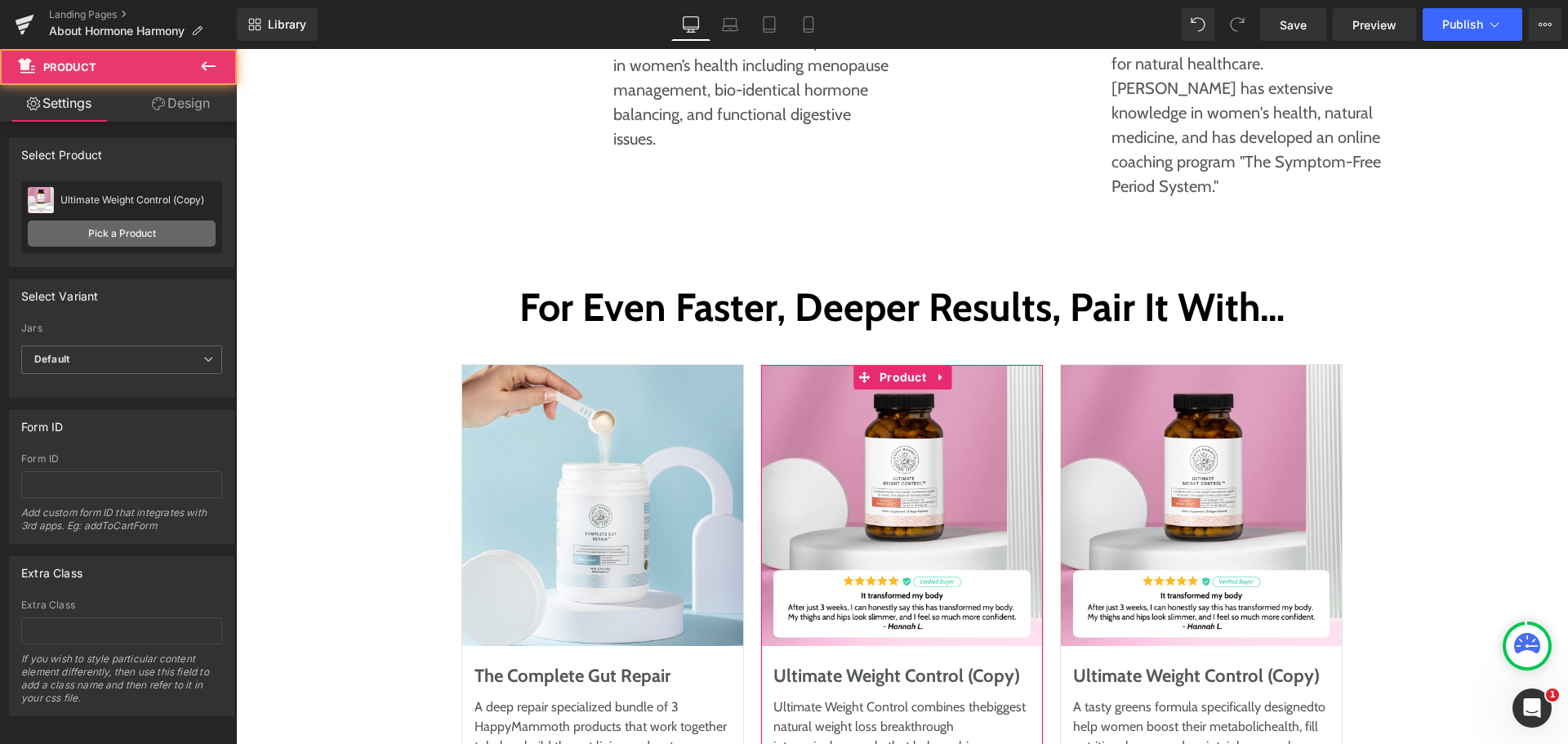
click at [161, 239] on link "Pick a Product" at bounding box center [121, 233] width 188 height 26
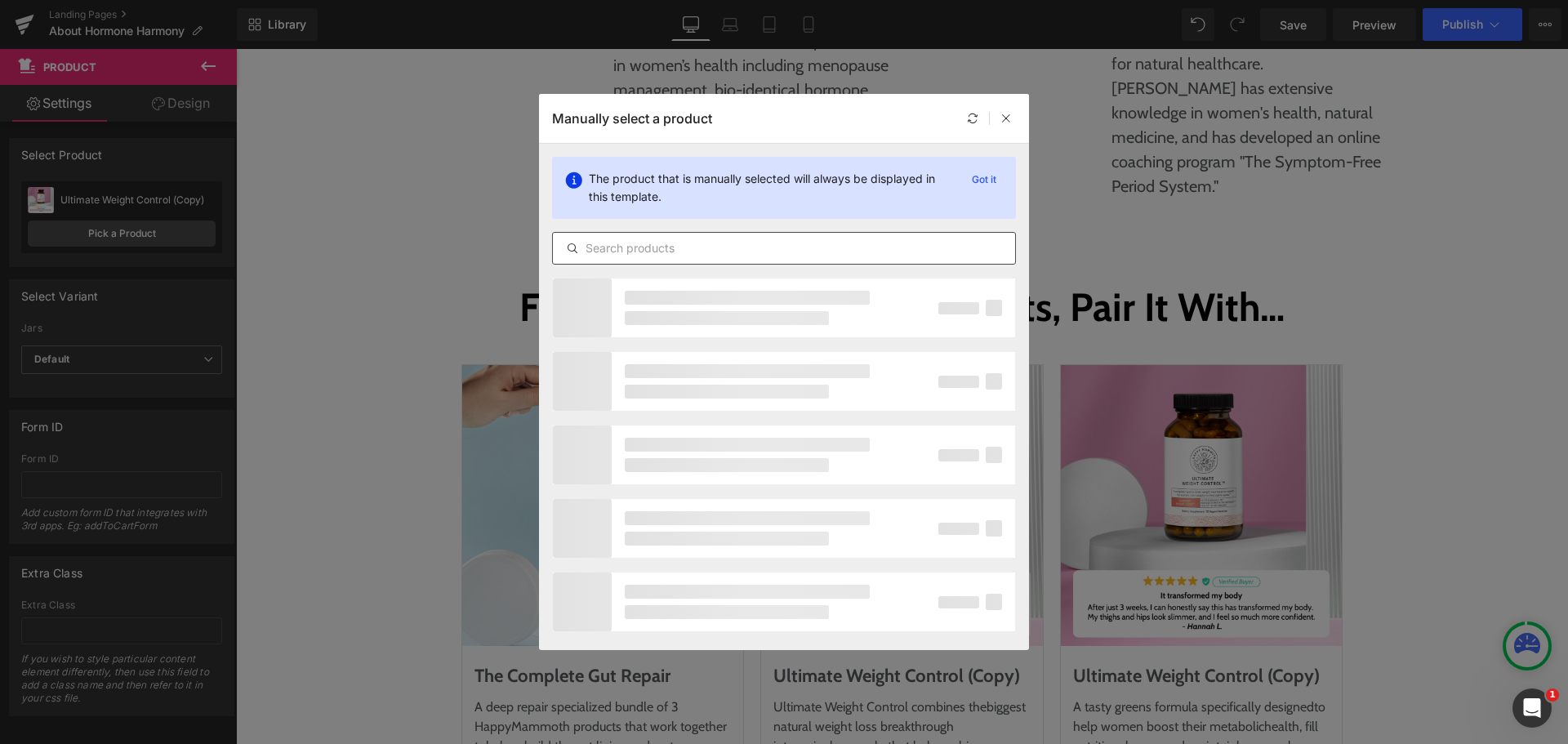
click at [694, 250] on input "text" at bounding box center [784, 248] width 462 height 19
type input "ultimare"
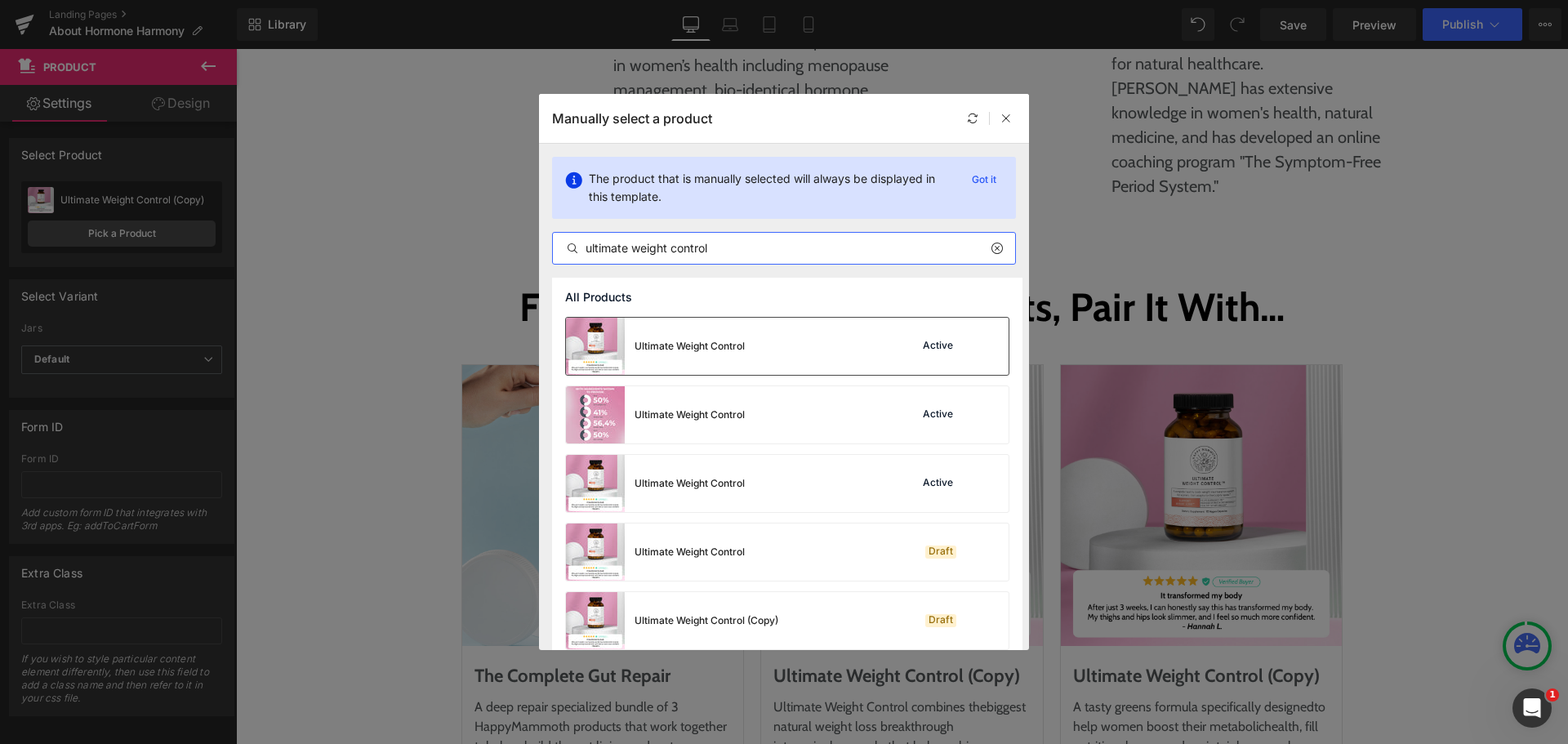
type input "ultimate weight control"
click at [763, 350] on div "Ultimate Weight Control Active" at bounding box center [787, 346] width 443 height 57
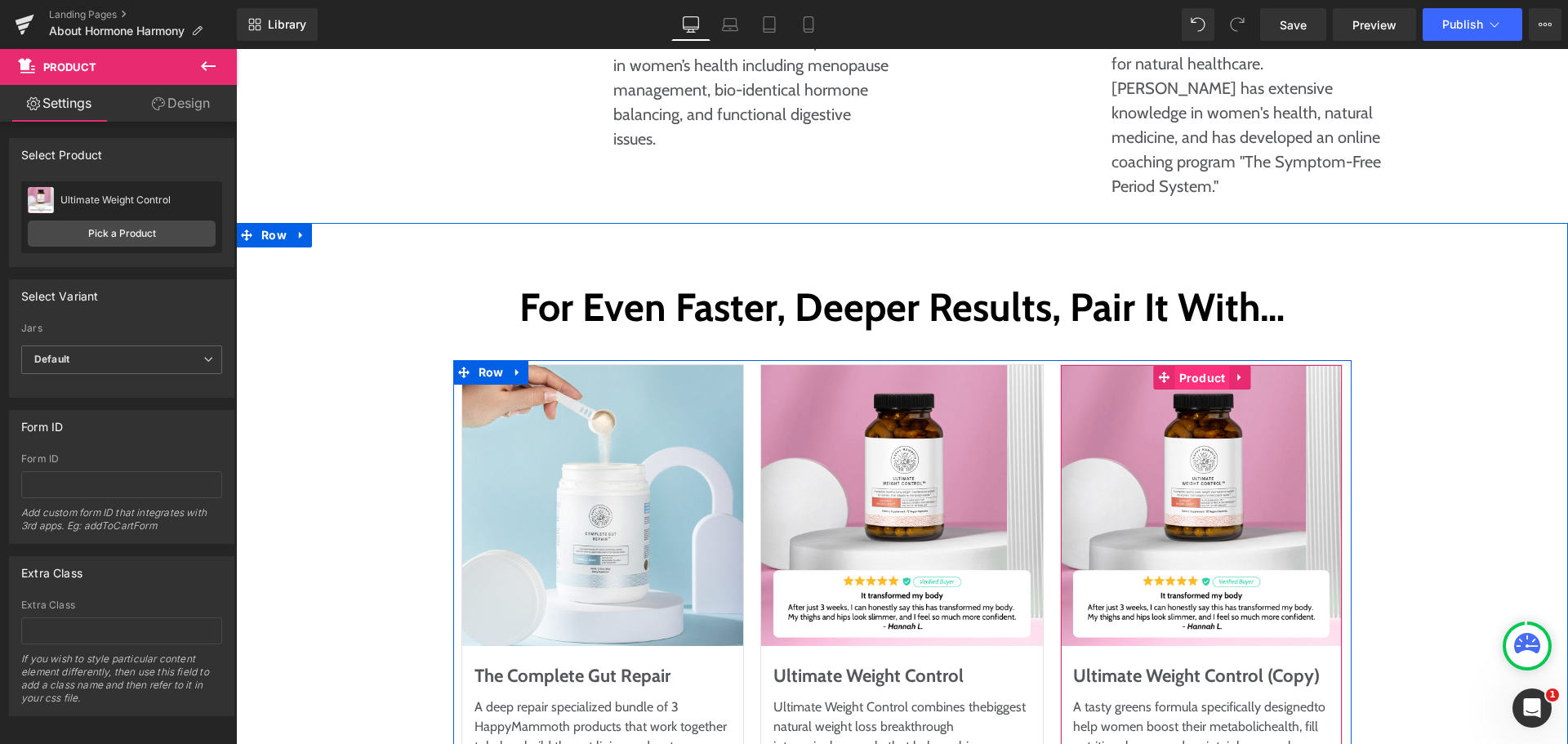
click at [1182, 366] on span "Product" at bounding box center [1202, 377] width 55 height 24
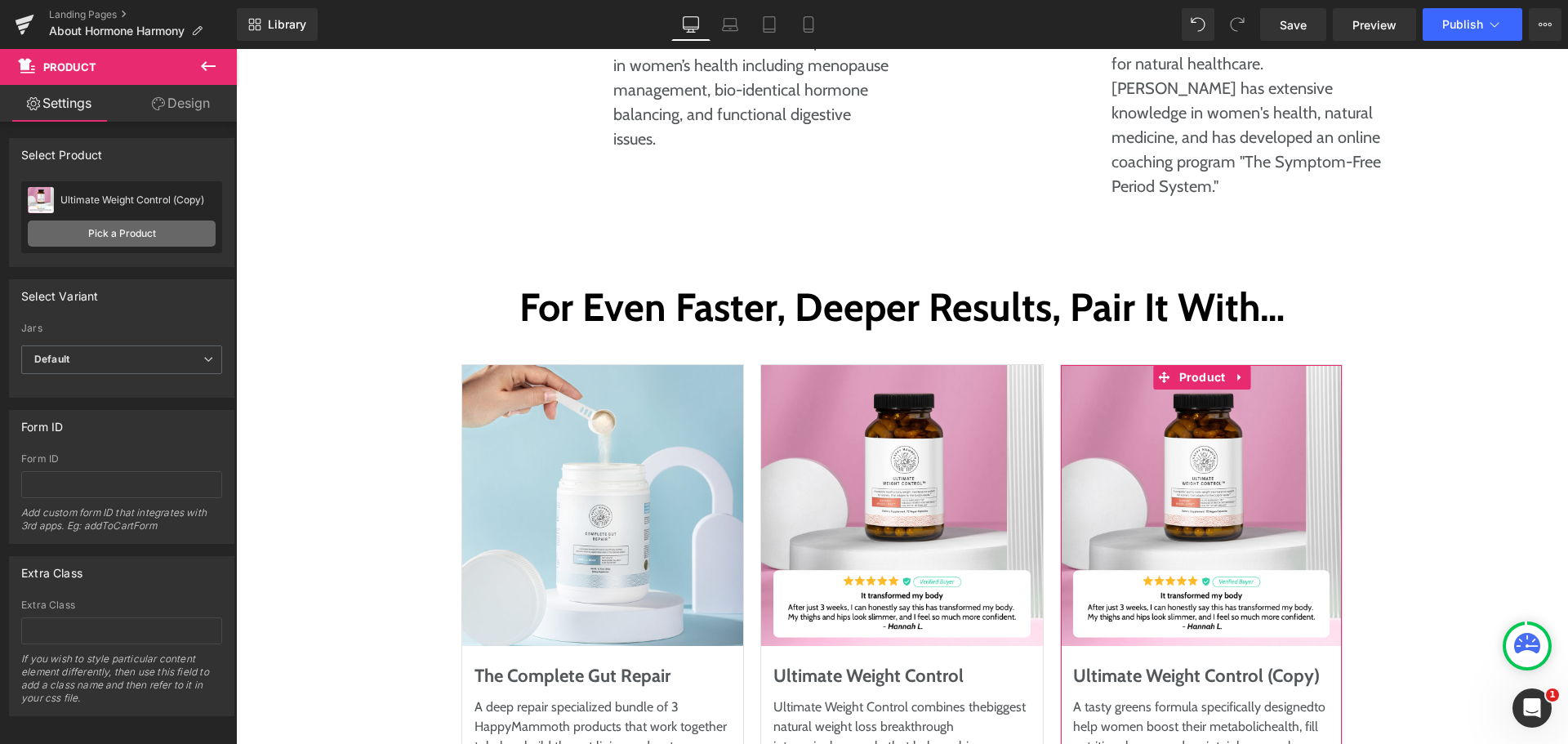
click at [153, 229] on link "Pick a Product" at bounding box center [121, 233] width 188 height 26
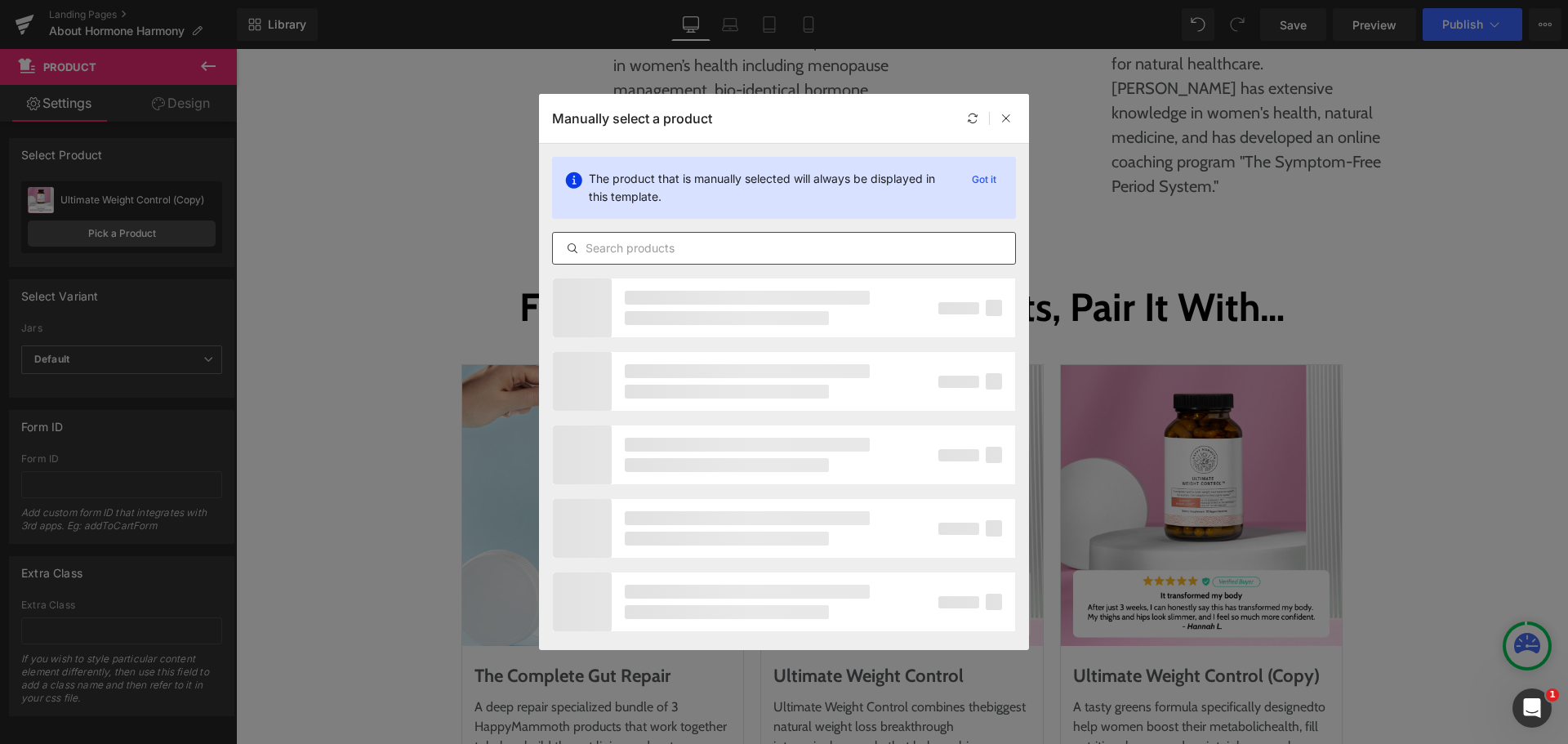
click at [642, 256] on input "text" at bounding box center [784, 248] width 462 height 19
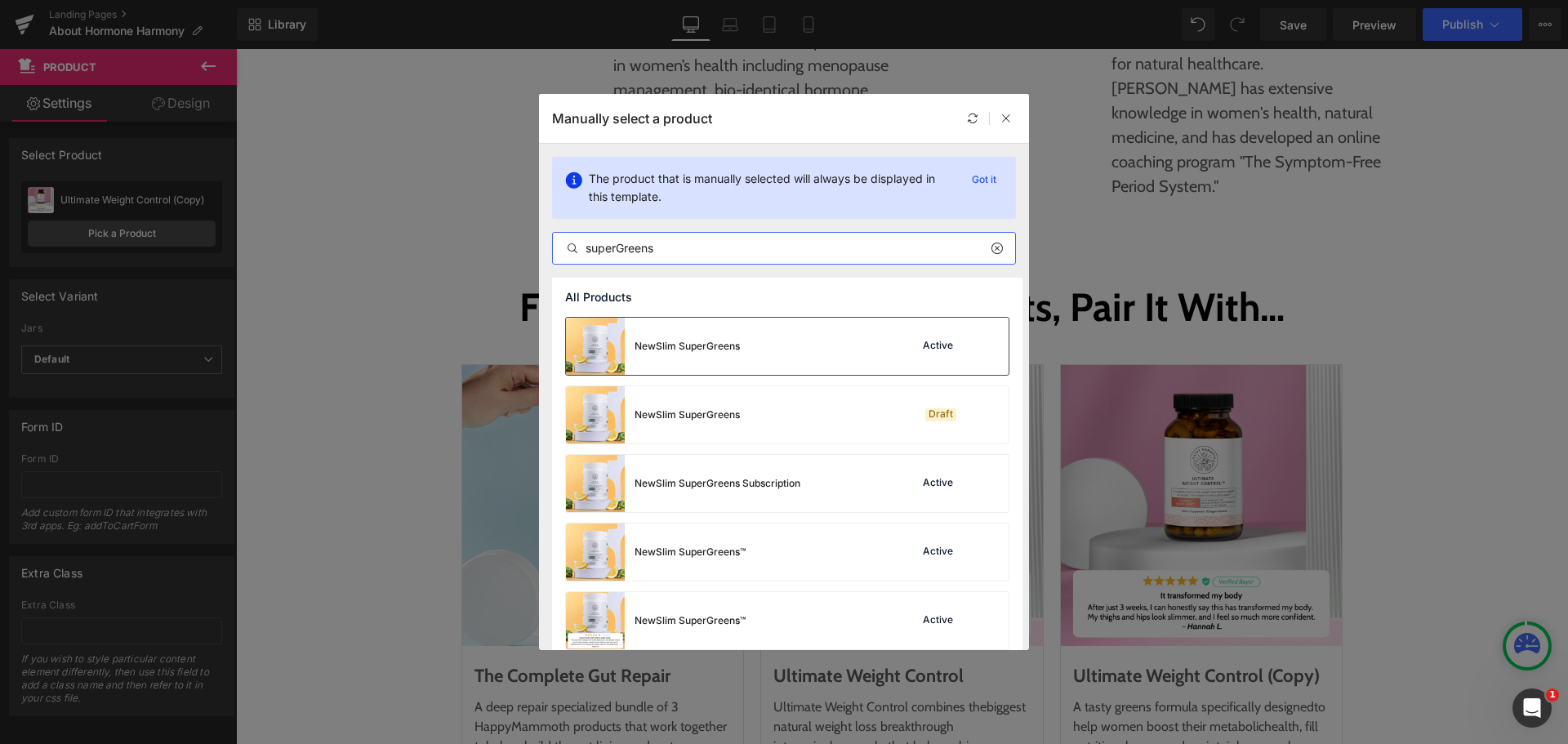
type input "superGreens"
click at [660, 368] on div "NewSlim SuperGreens" at bounding box center [653, 346] width 174 height 57
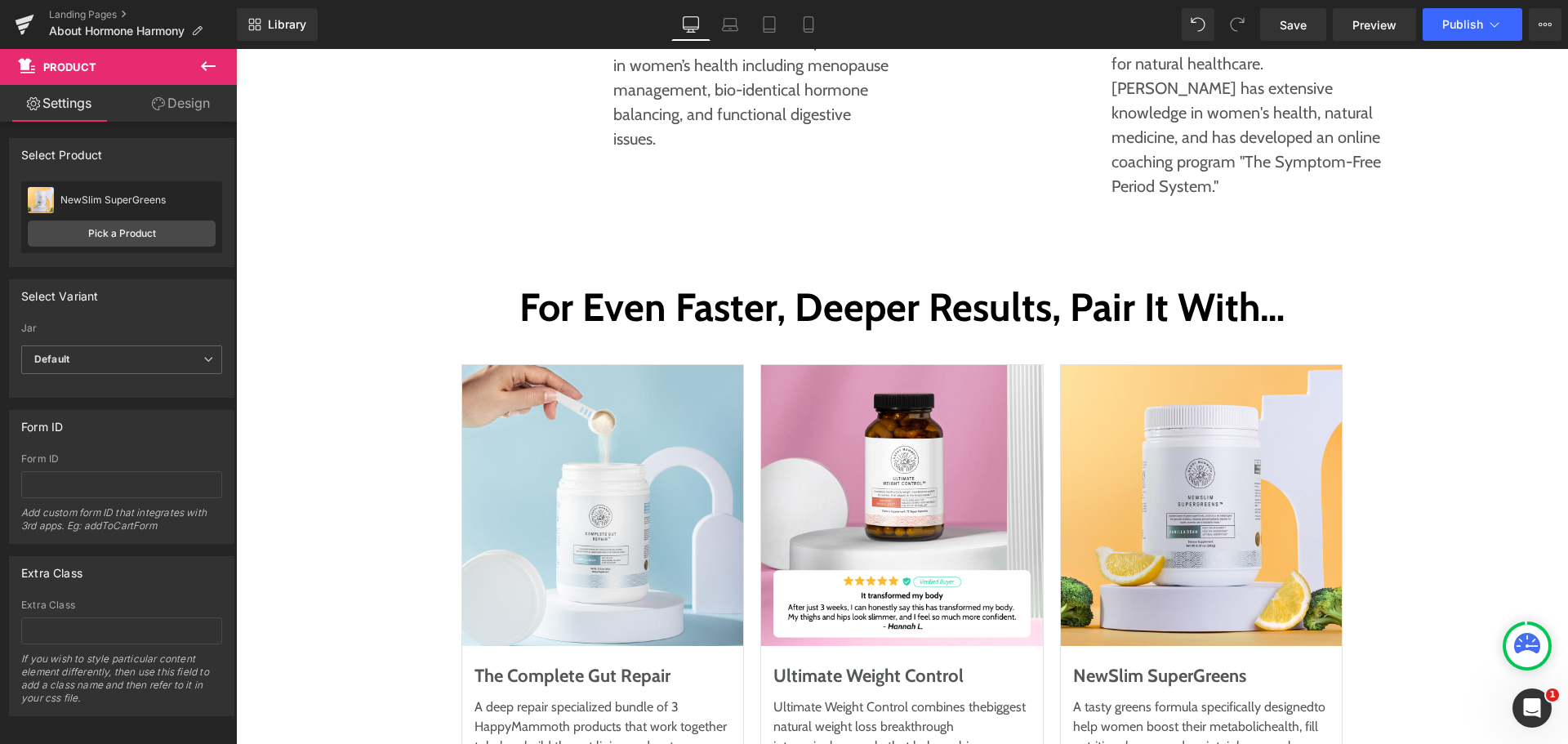
click at [205, 71] on icon at bounding box center [208, 66] width 19 height 19
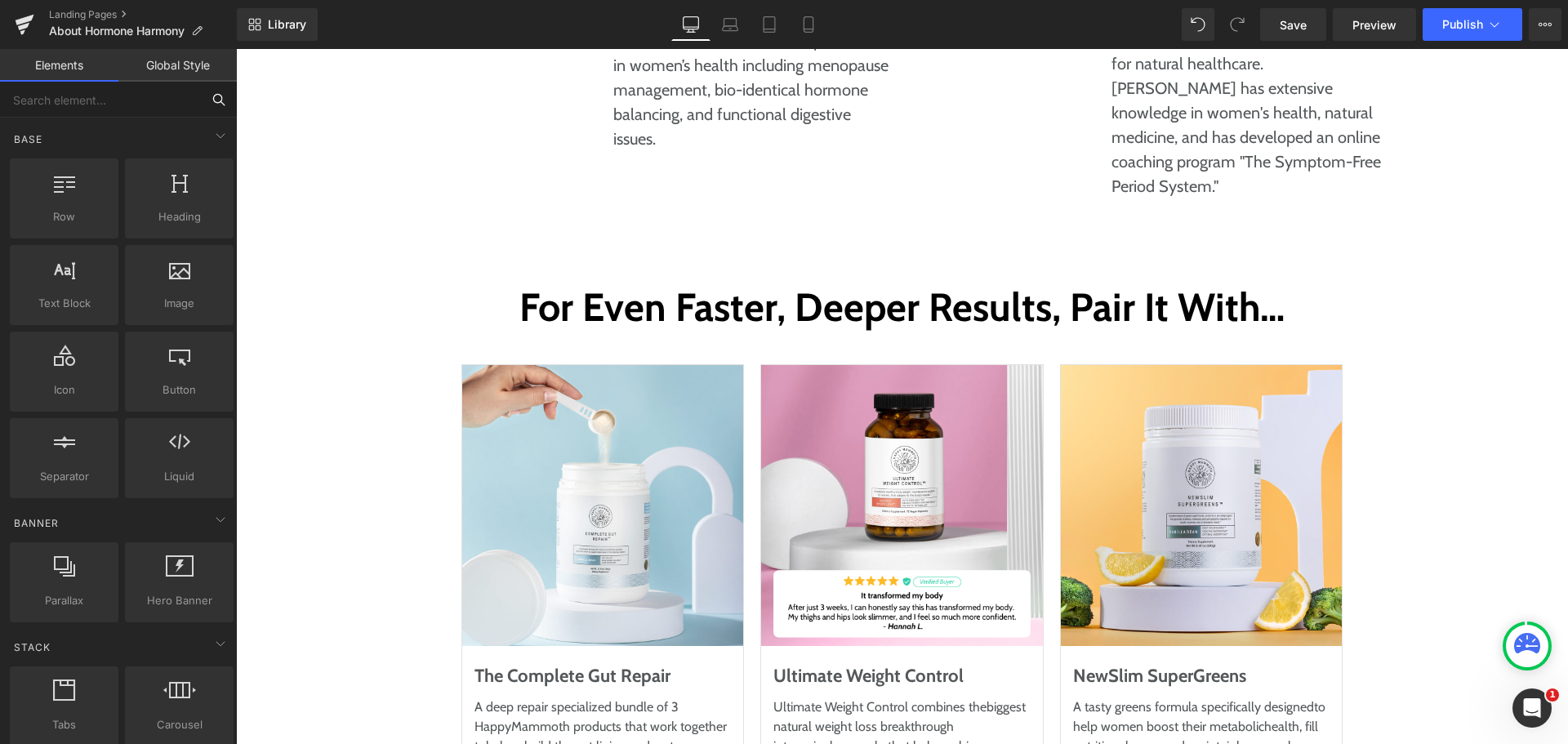
click at [121, 101] on input "text" at bounding box center [100, 99] width 201 height 36
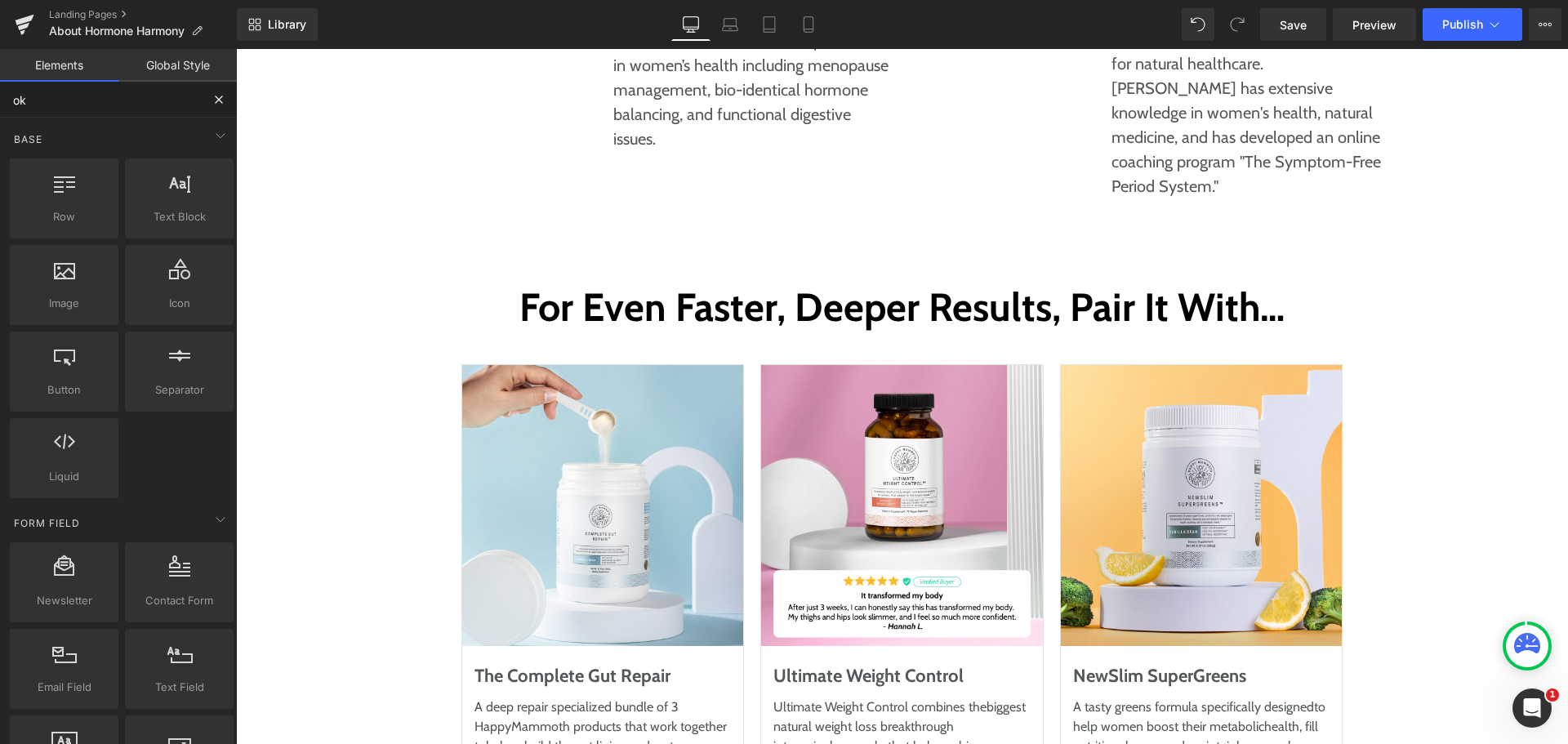
type input "oke"
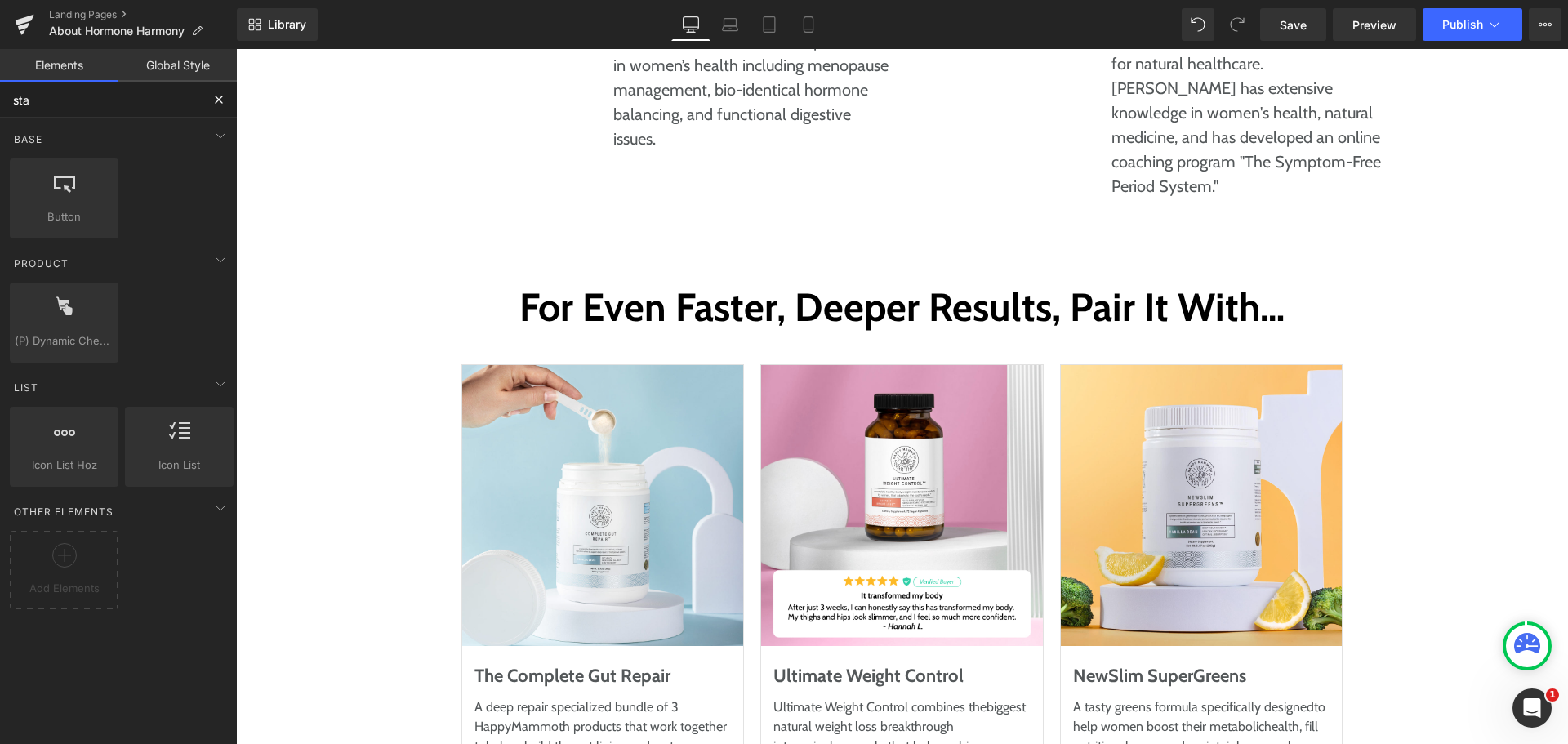
type input "star"
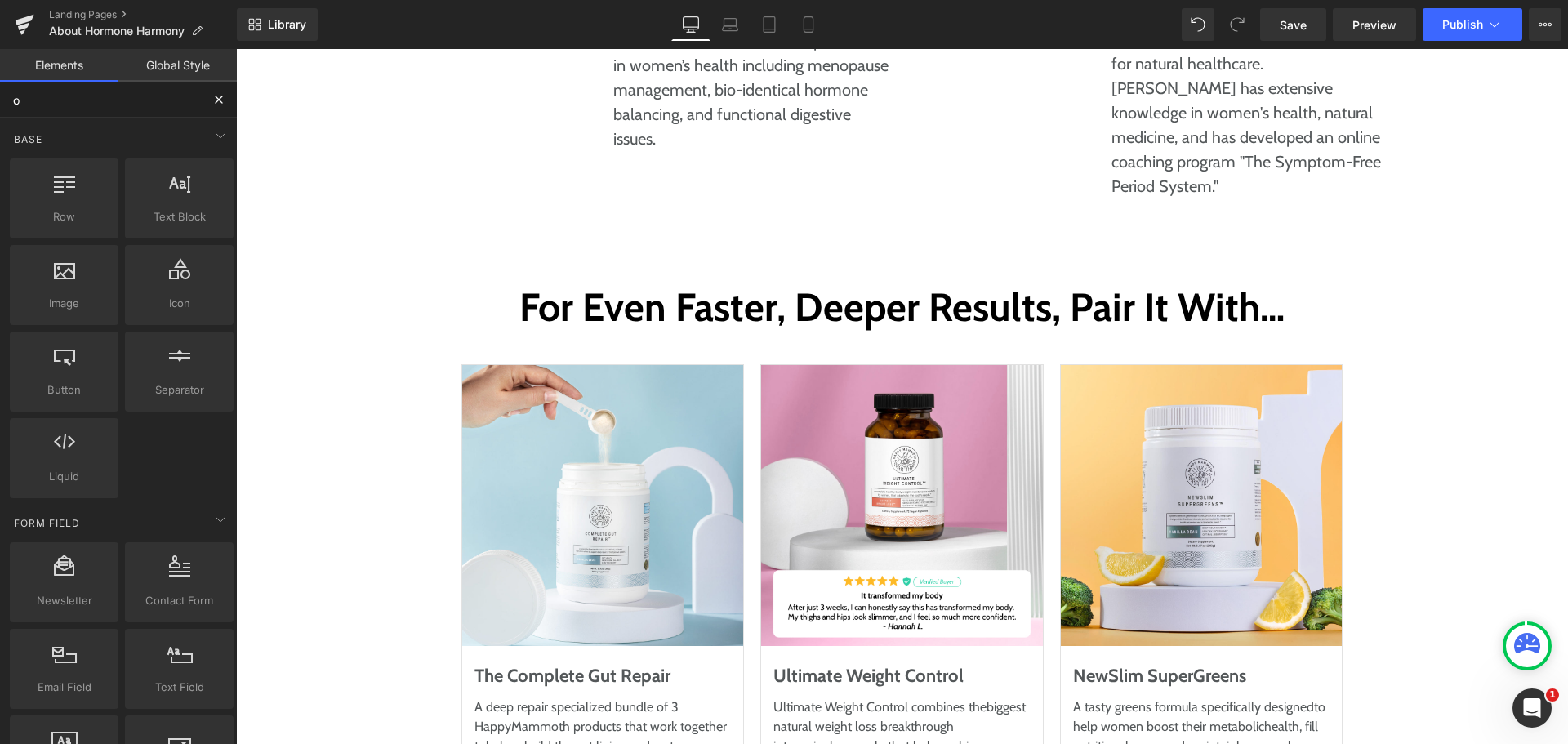
type input "ok"
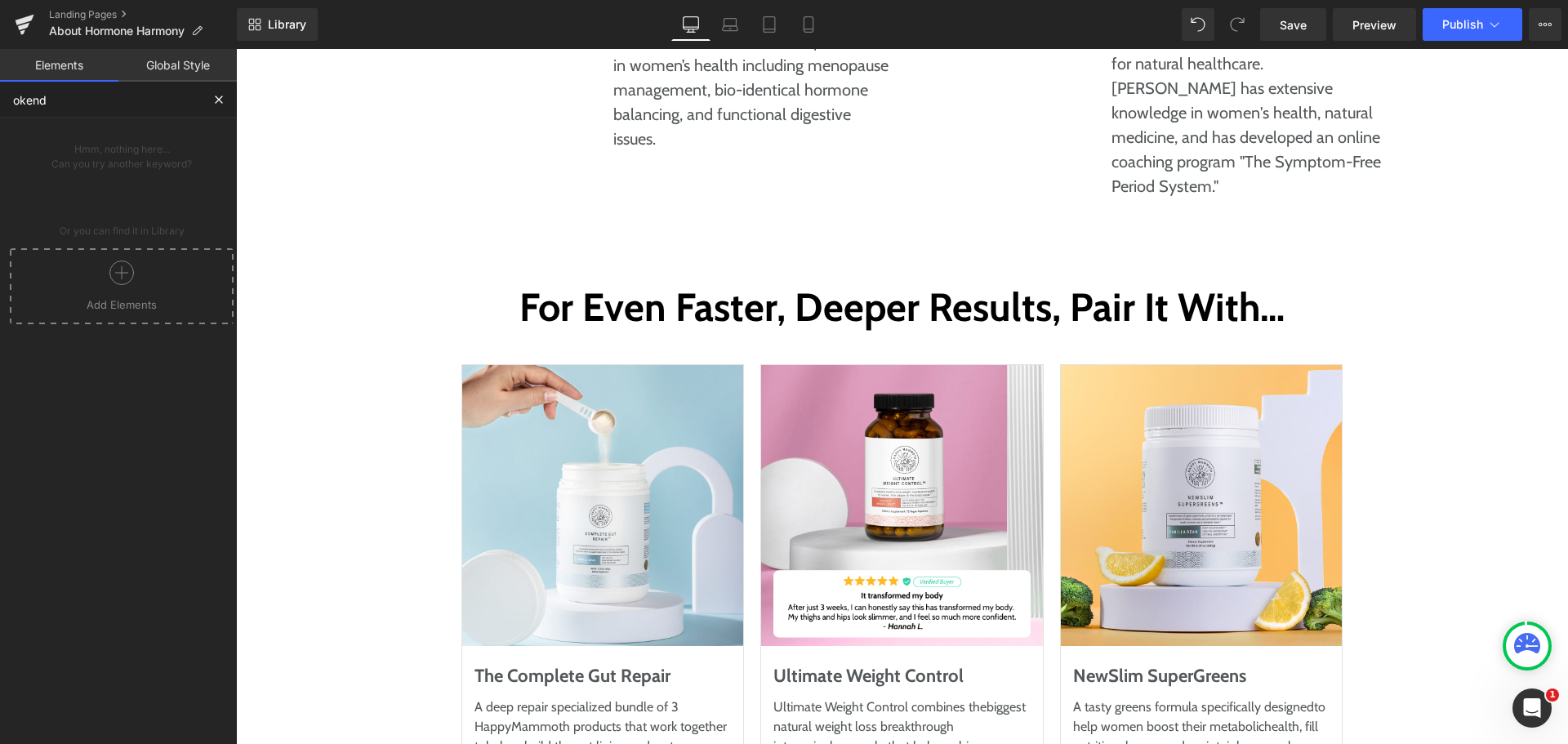
type input "okendo"
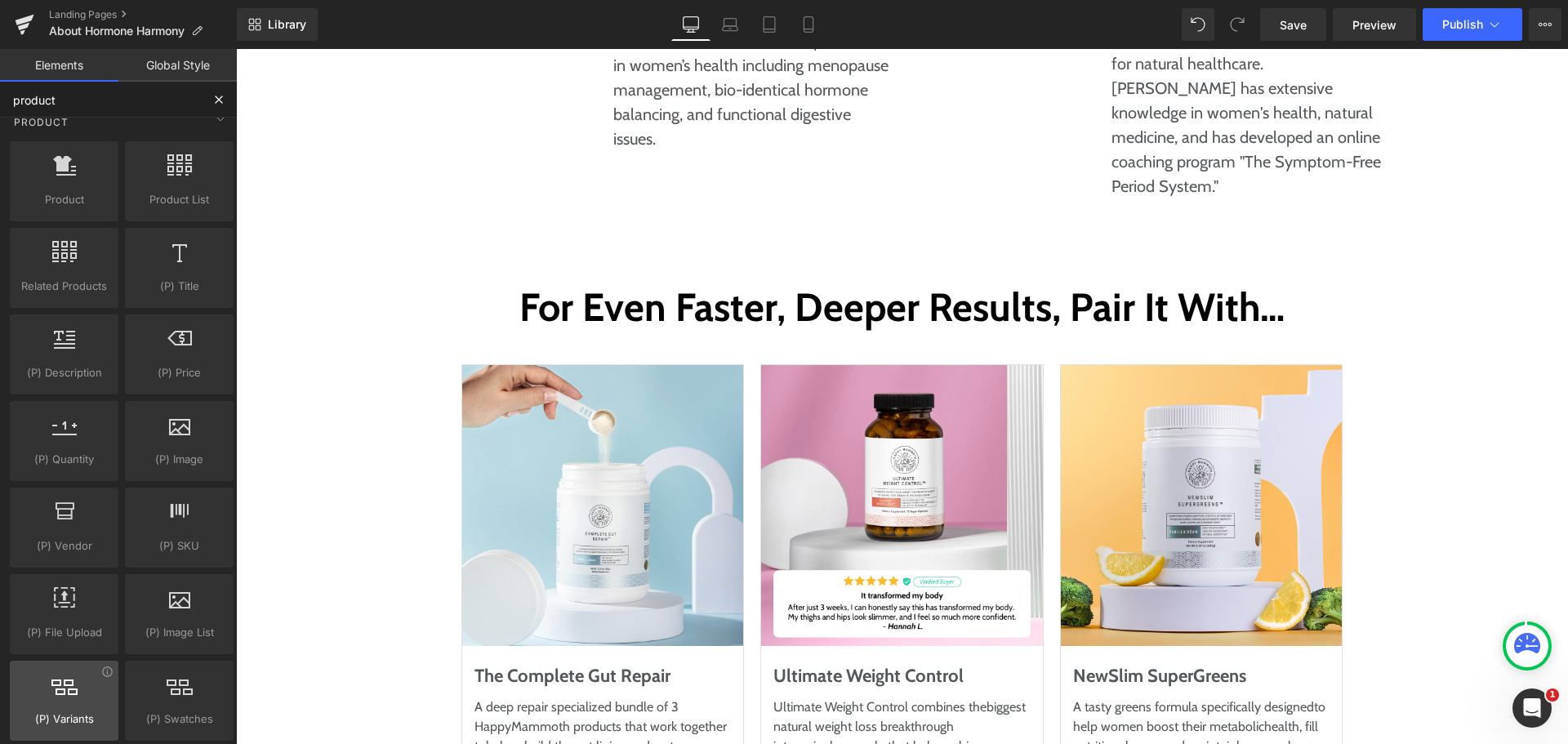
scroll to position [0, 0]
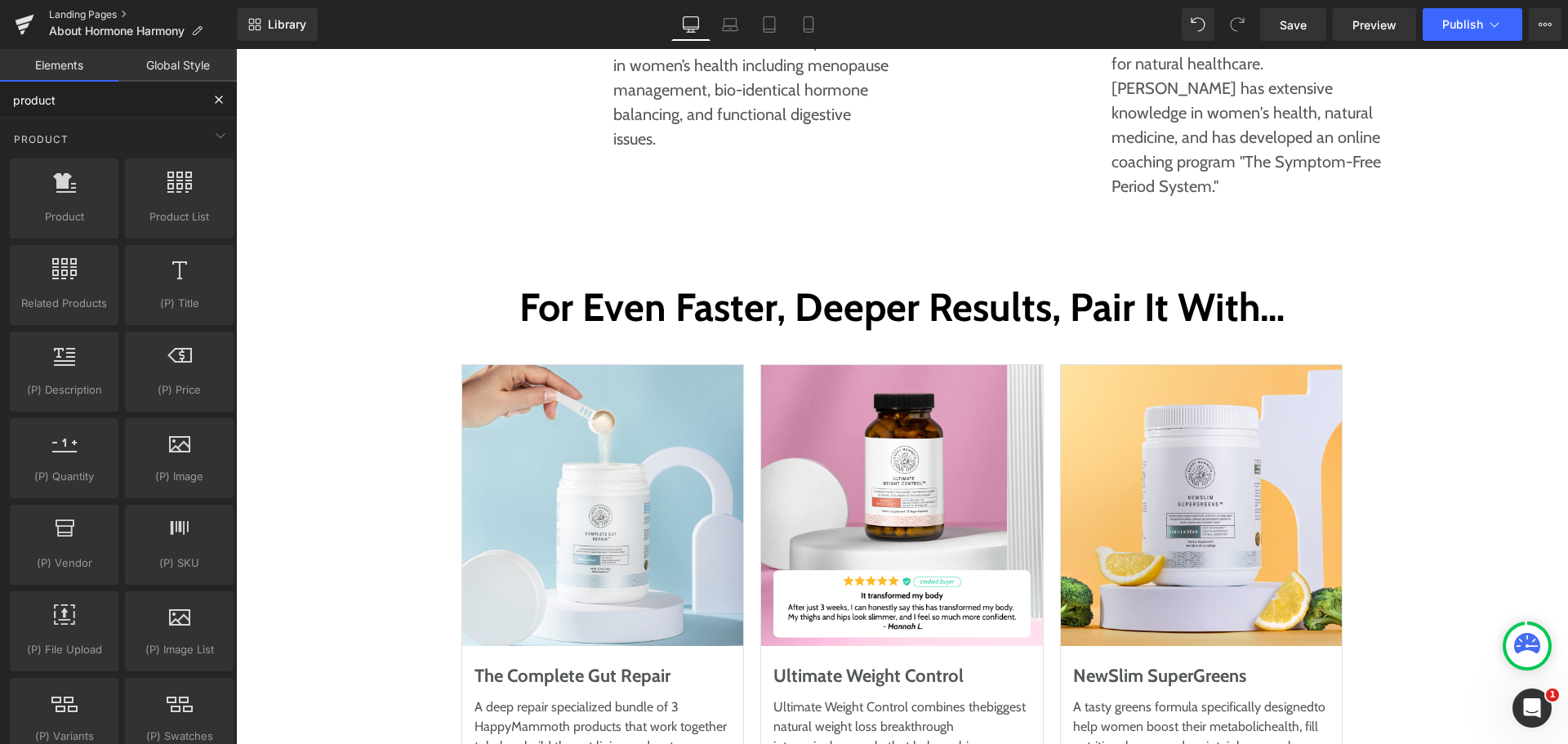
type input "product"
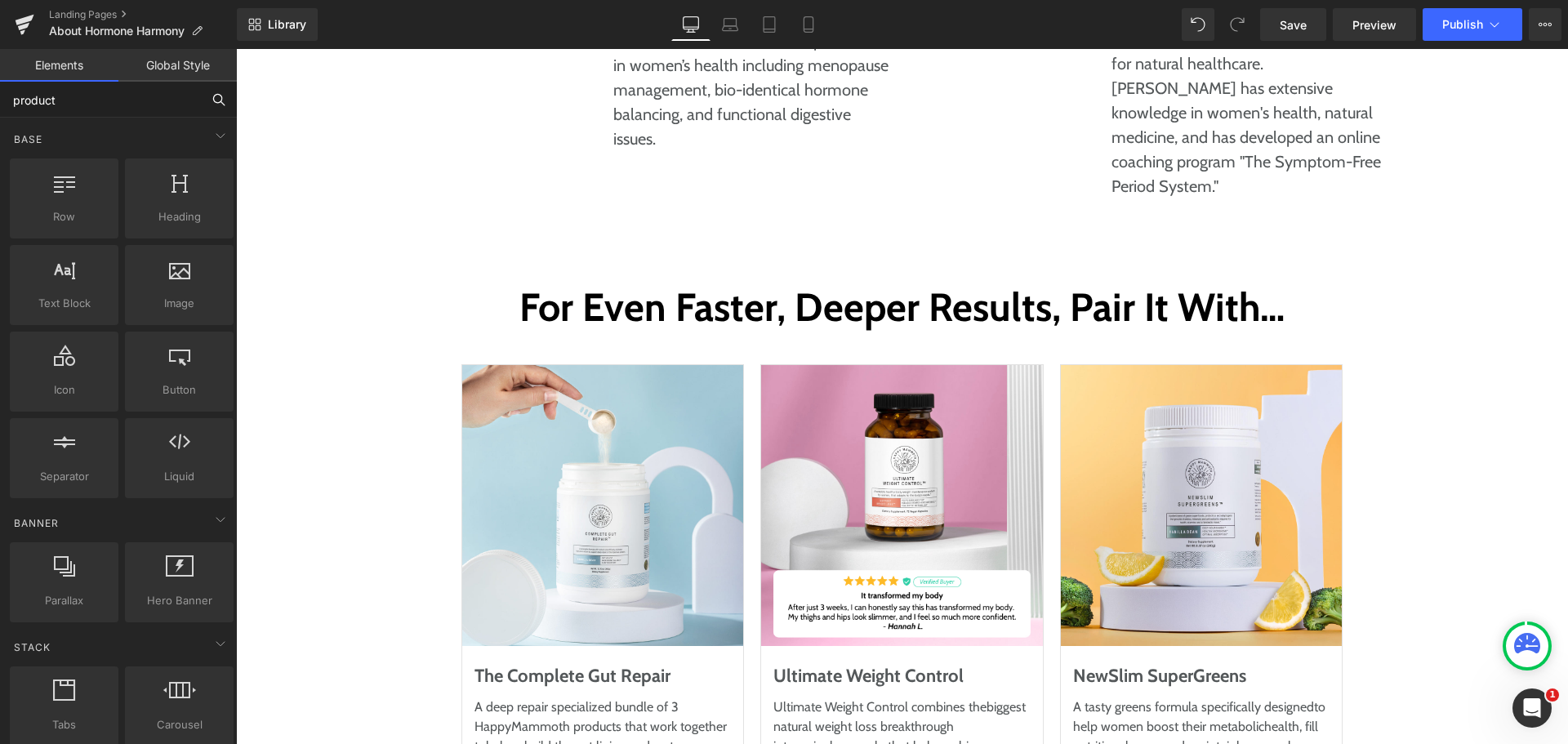
click at [132, 103] on input "product" at bounding box center [100, 99] width 201 height 36
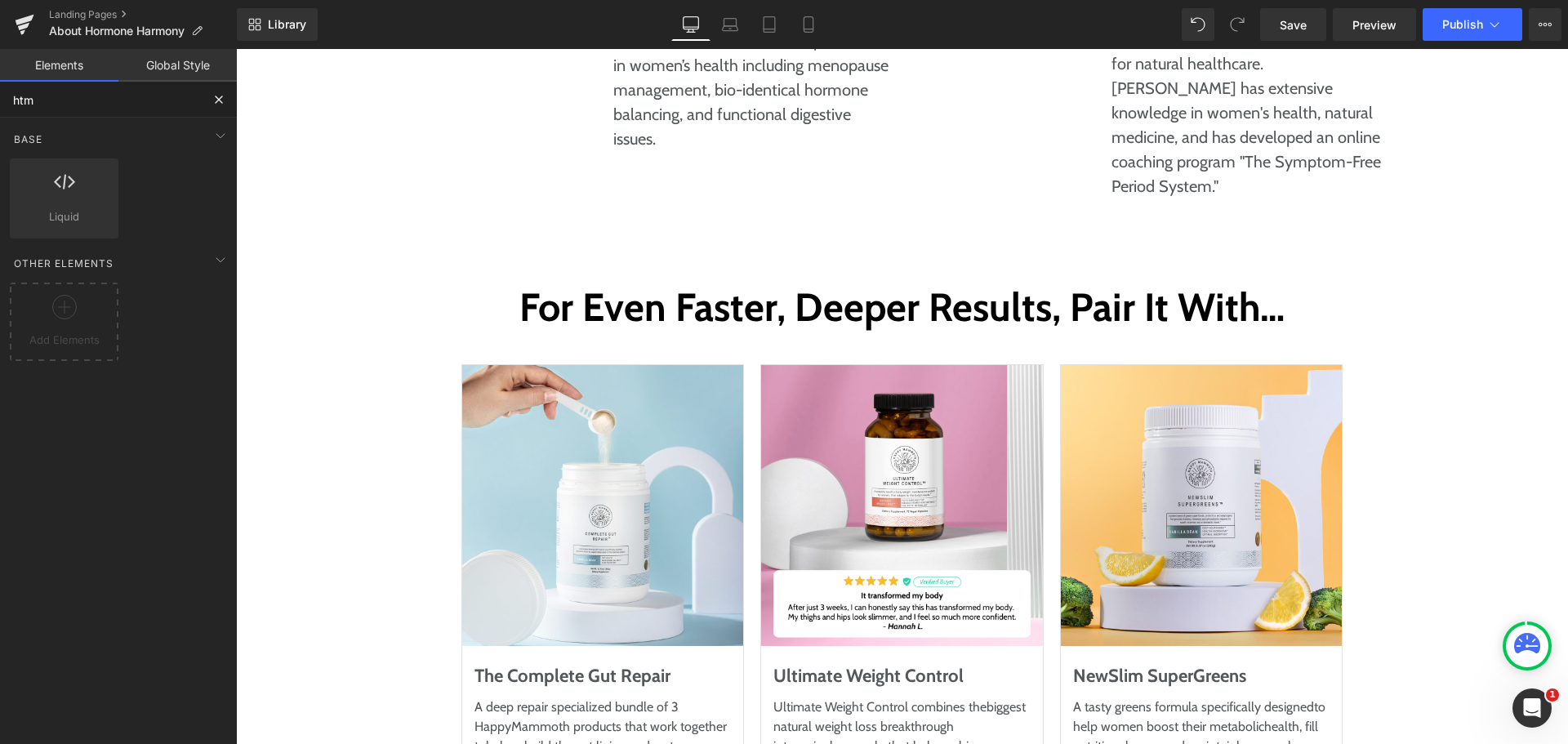
type input "html"
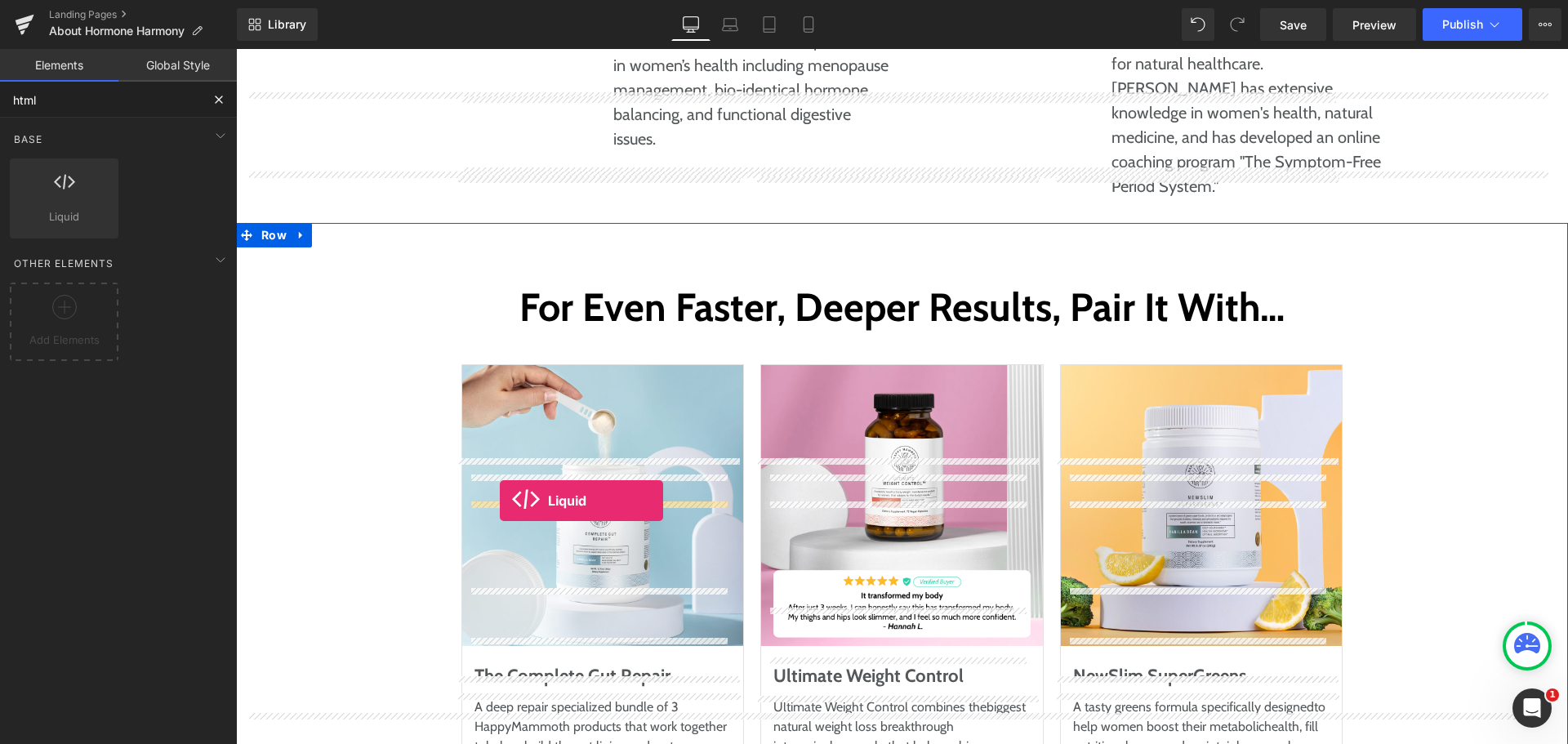
drag, startPoint x: 295, startPoint y: 244, endPoint x: 500, endPoint y: 500, distance: 328.0
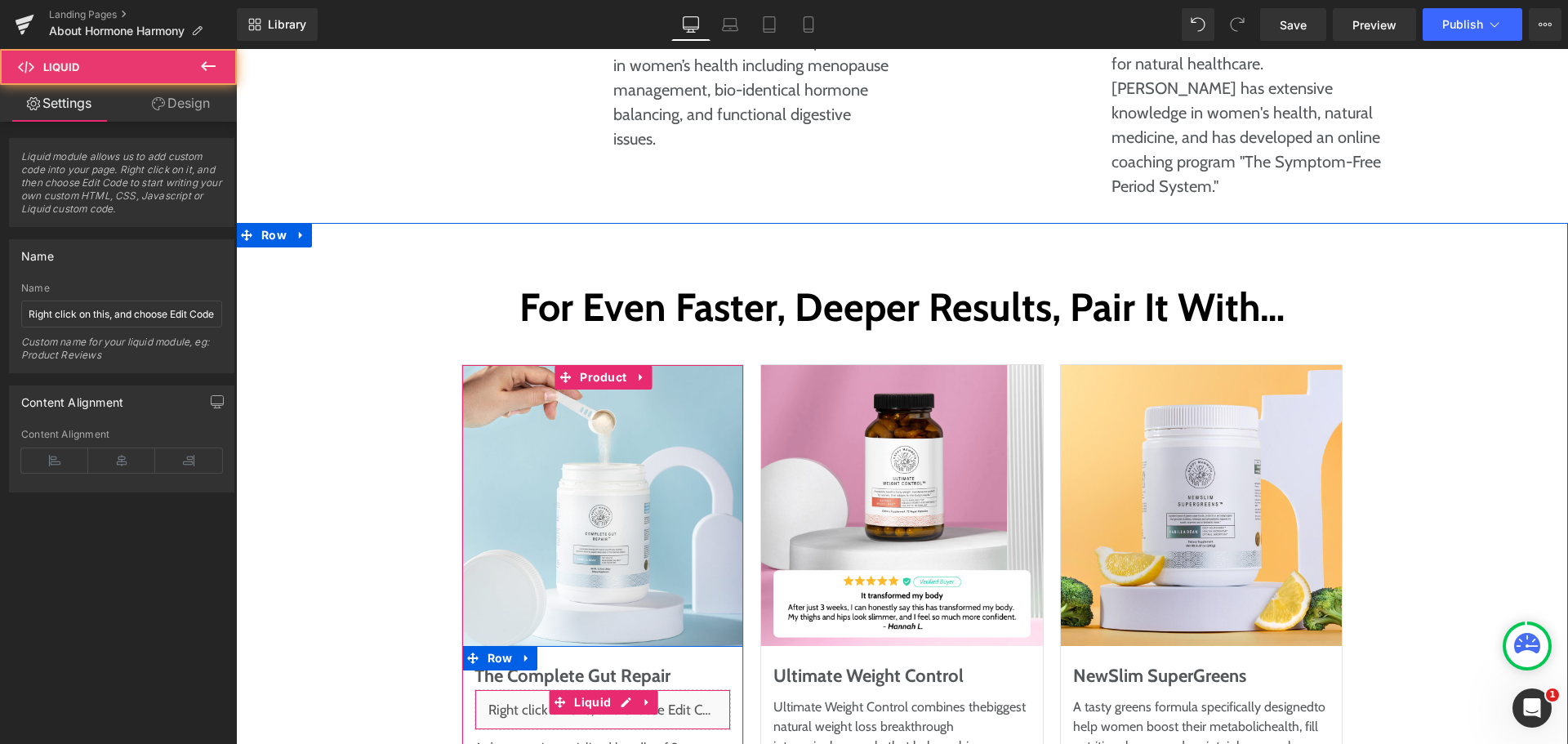
click at [611, 689] on div "Liquid" at bounding box center [603, 709] width 257 height 40
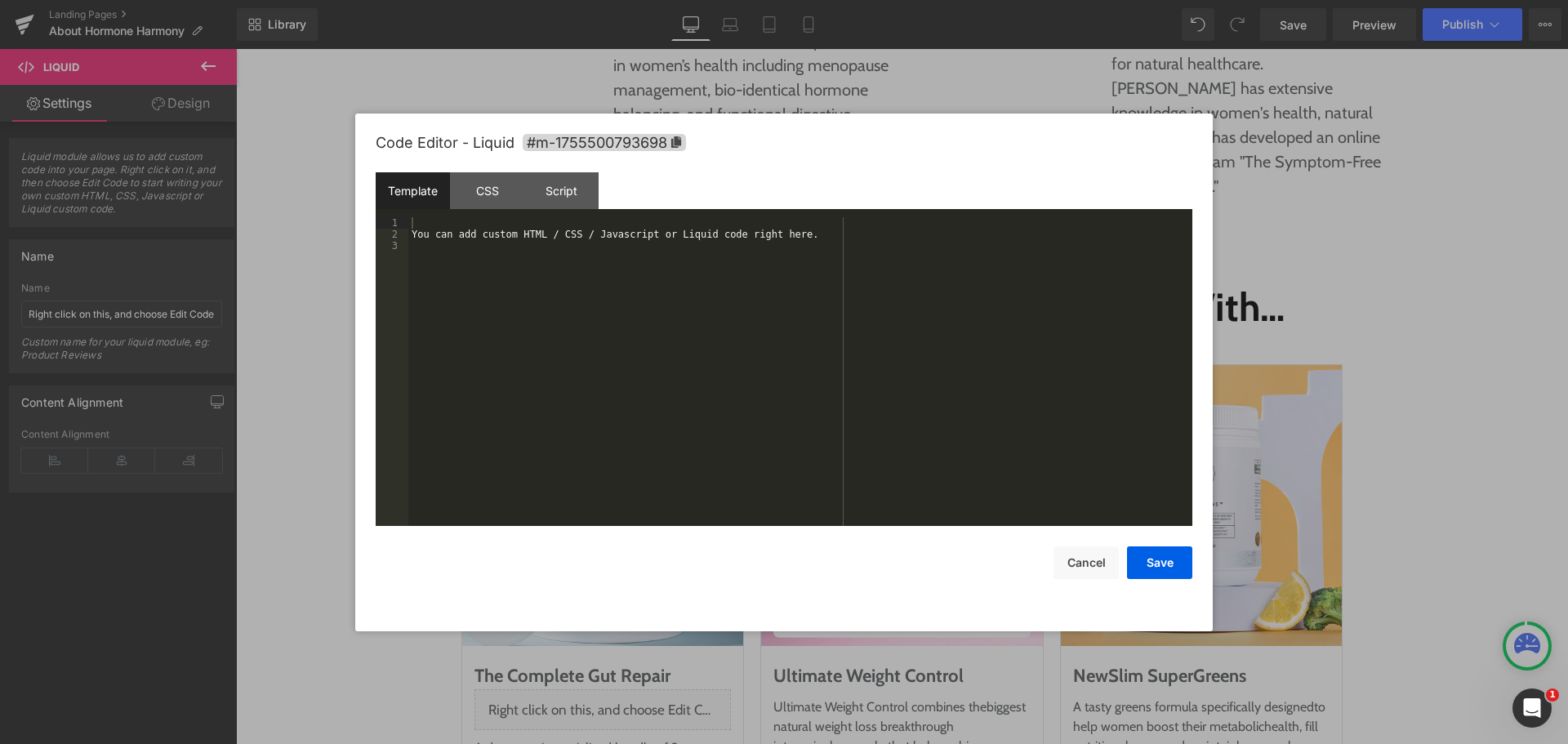
click at [624, 444] on div "You can add custom HTML / CSS / Javascript or Liquid code right here." at bounding box center [800, 383] width 784 height 332
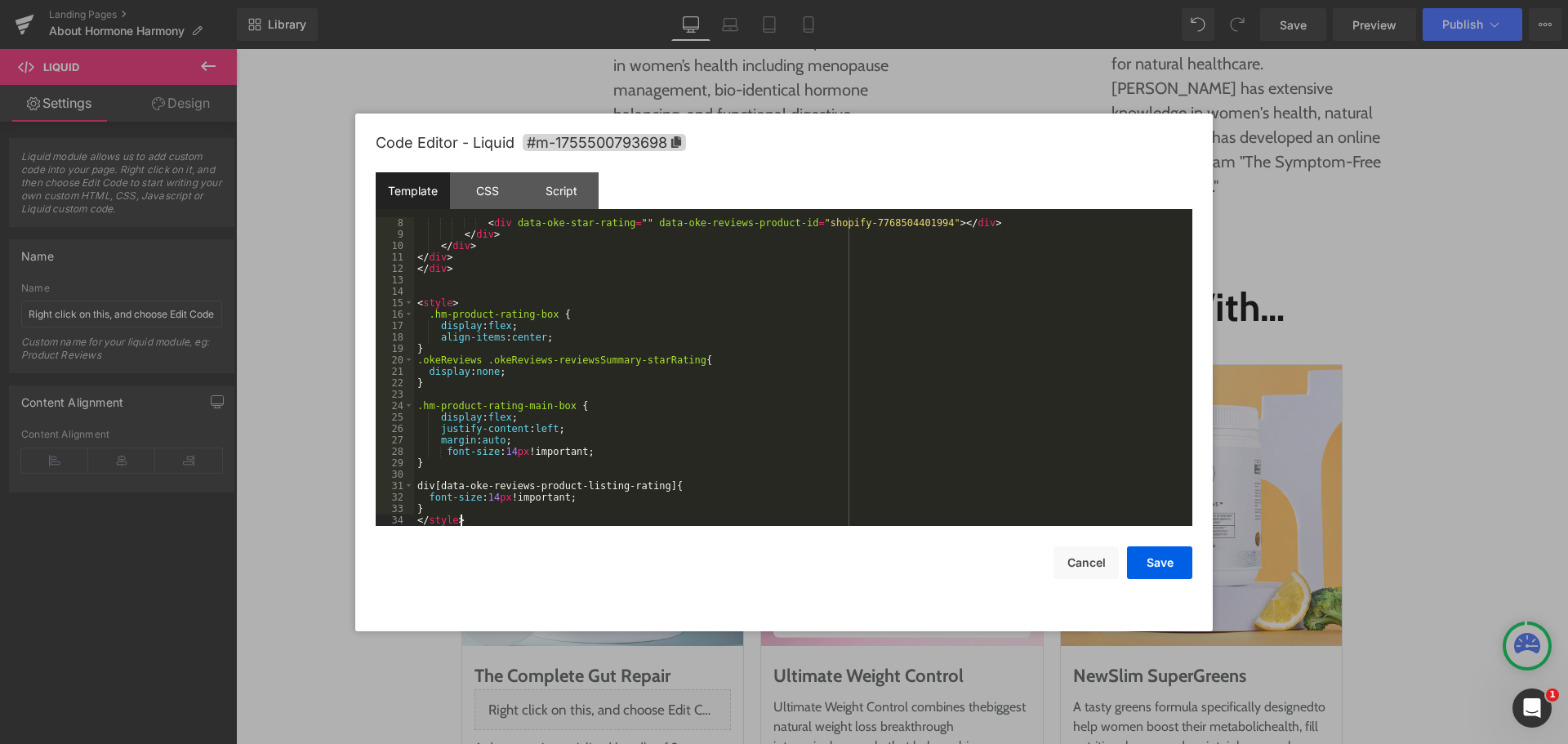
scroll to position [103, 0]
click at [839, 427] on div "< div data-oke-star-rating = "" data-oke-reviews-product-id = "shopify-77685044…" at bounding box center [800, 383] width 772 height 332
click at [1180, 552] on button "Save" at bounding box center [1160, 563] width 65 height 33
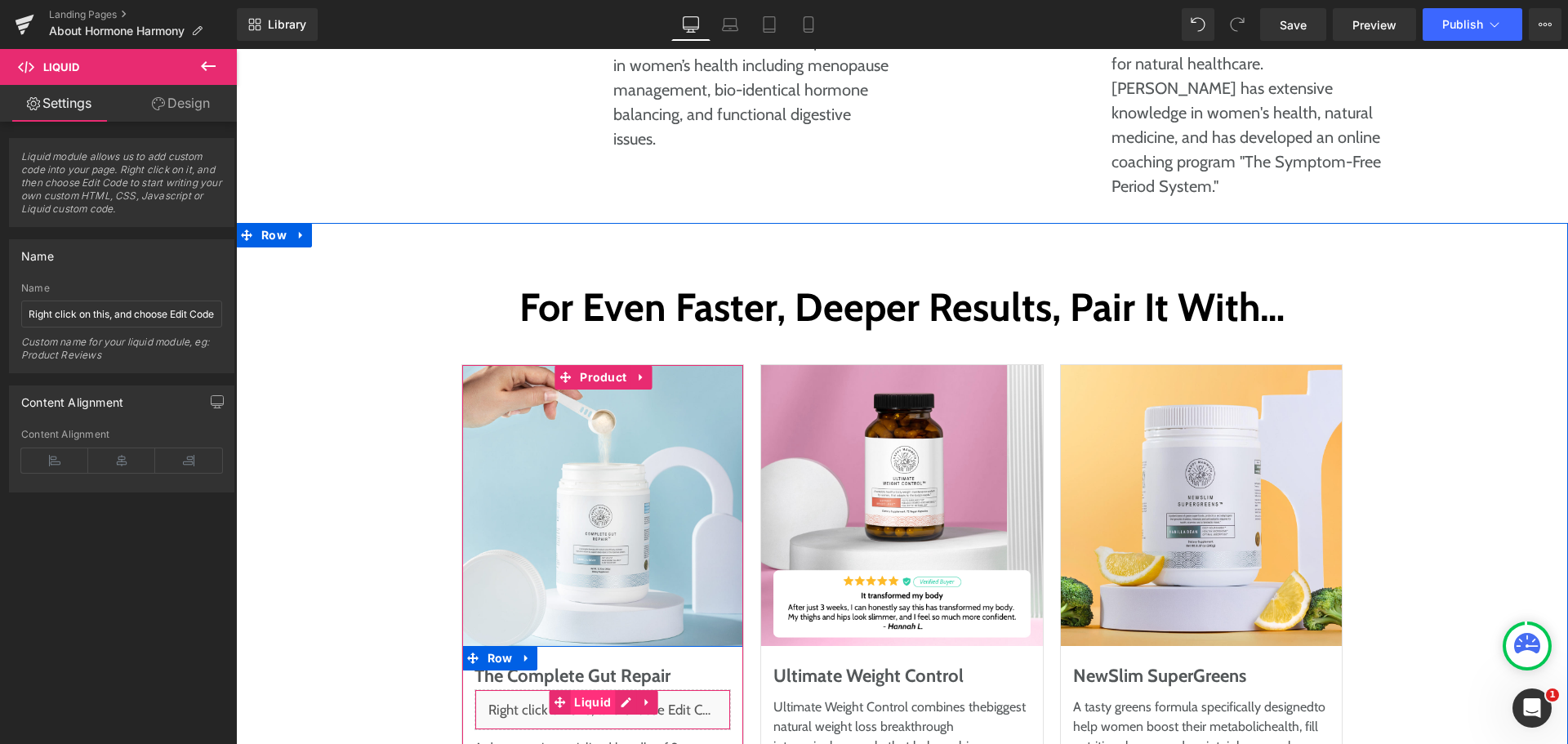
click at [597, 690] on span "Liquid" at bounding box center [592, 702] width 45 height 24
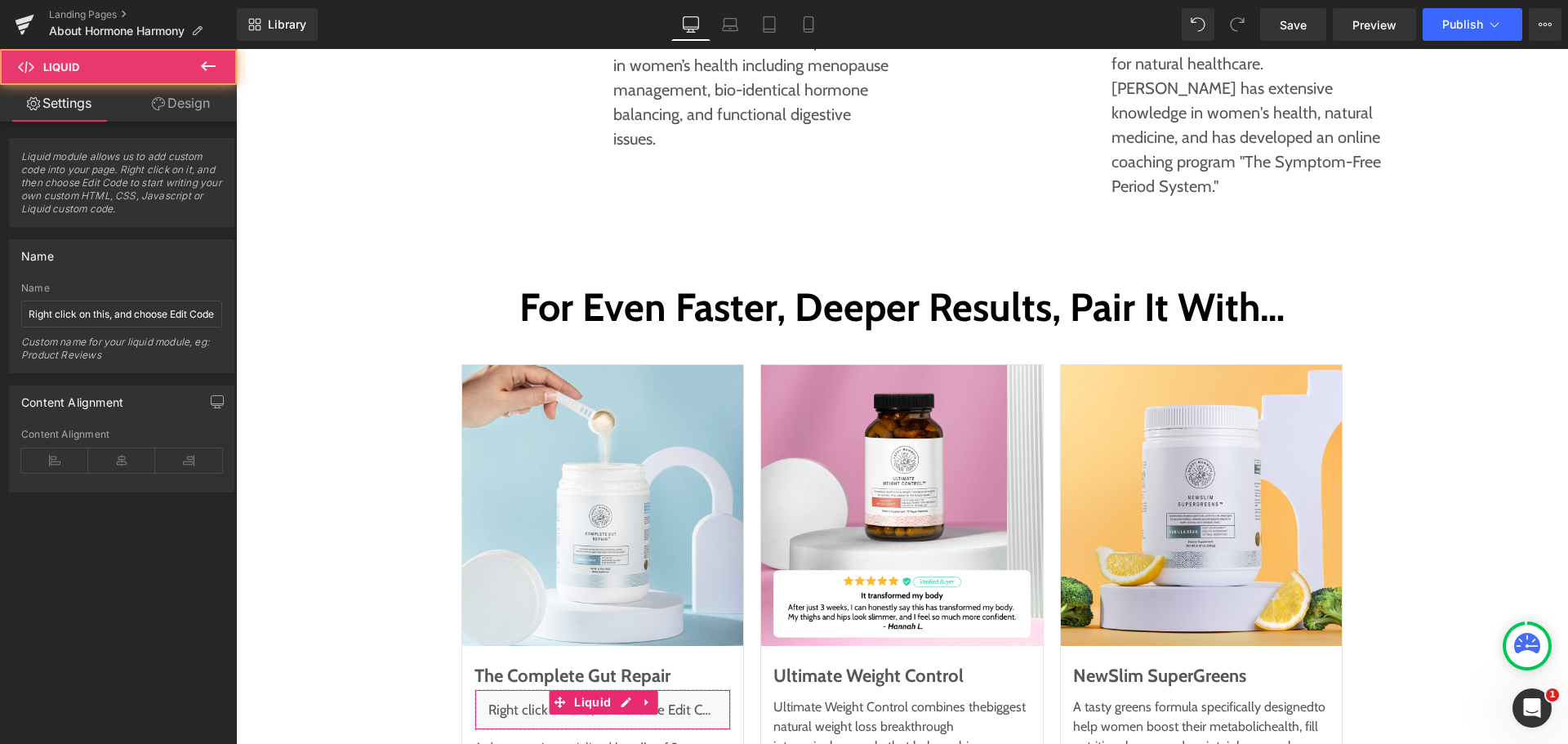
click at [150, 327] on div "Name Right click on this, and choose Edit Code. Custom name for your liquid mod…" at bounding box center [121, 327] width 201 height 90
click at [164, 310] on input "Right click on this, and choose Edit Code." at bounding box center [121, 314] width 201 height 27
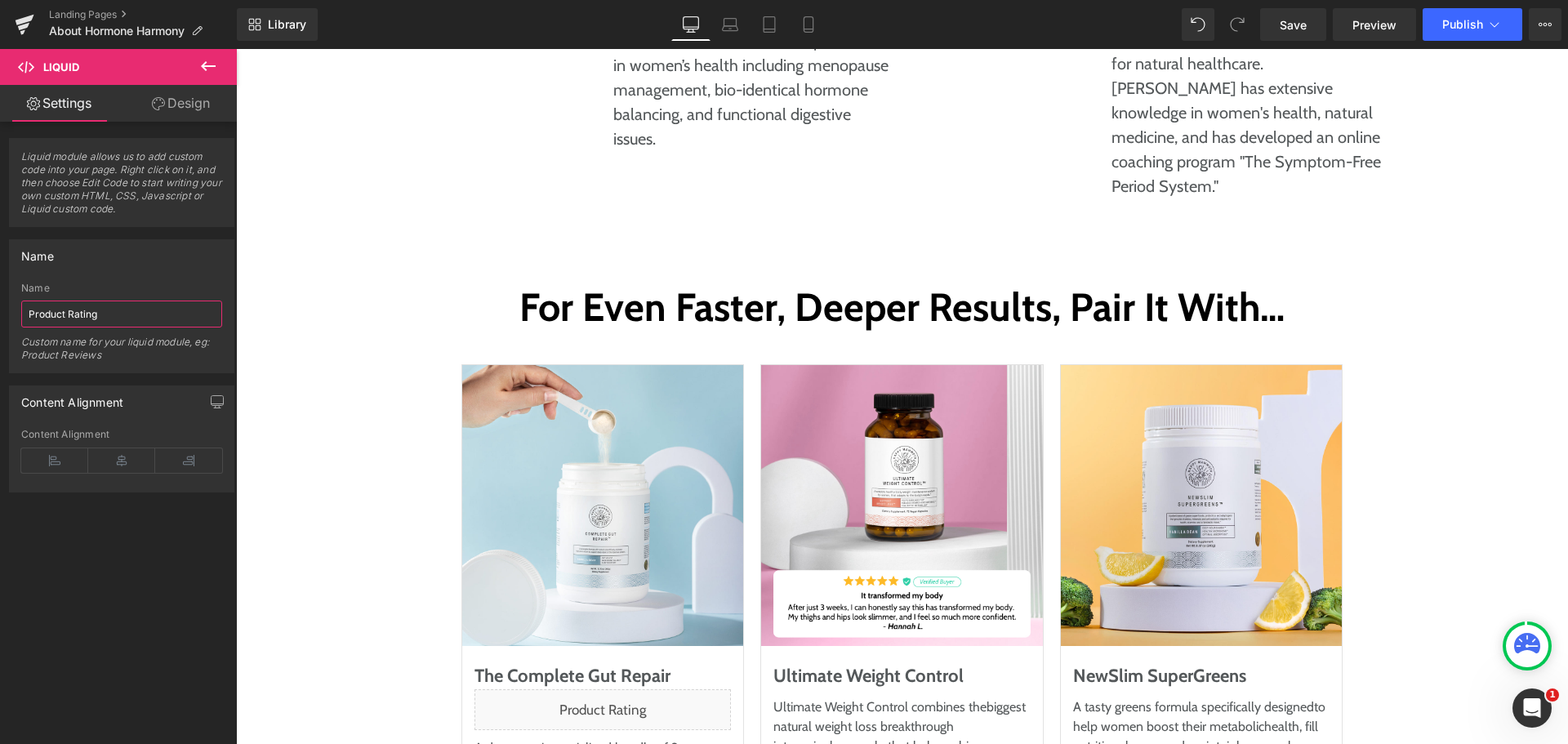
type input "Product Rating"
click at [51, 630] on div "Liquid module allows us to add custom code into your page. Right click on it, a…" at bounding box center [122, 436] width 244 height 629
click at [1323, 20] on link "Save" at bounding box center [1293, 24] width 66 height 33
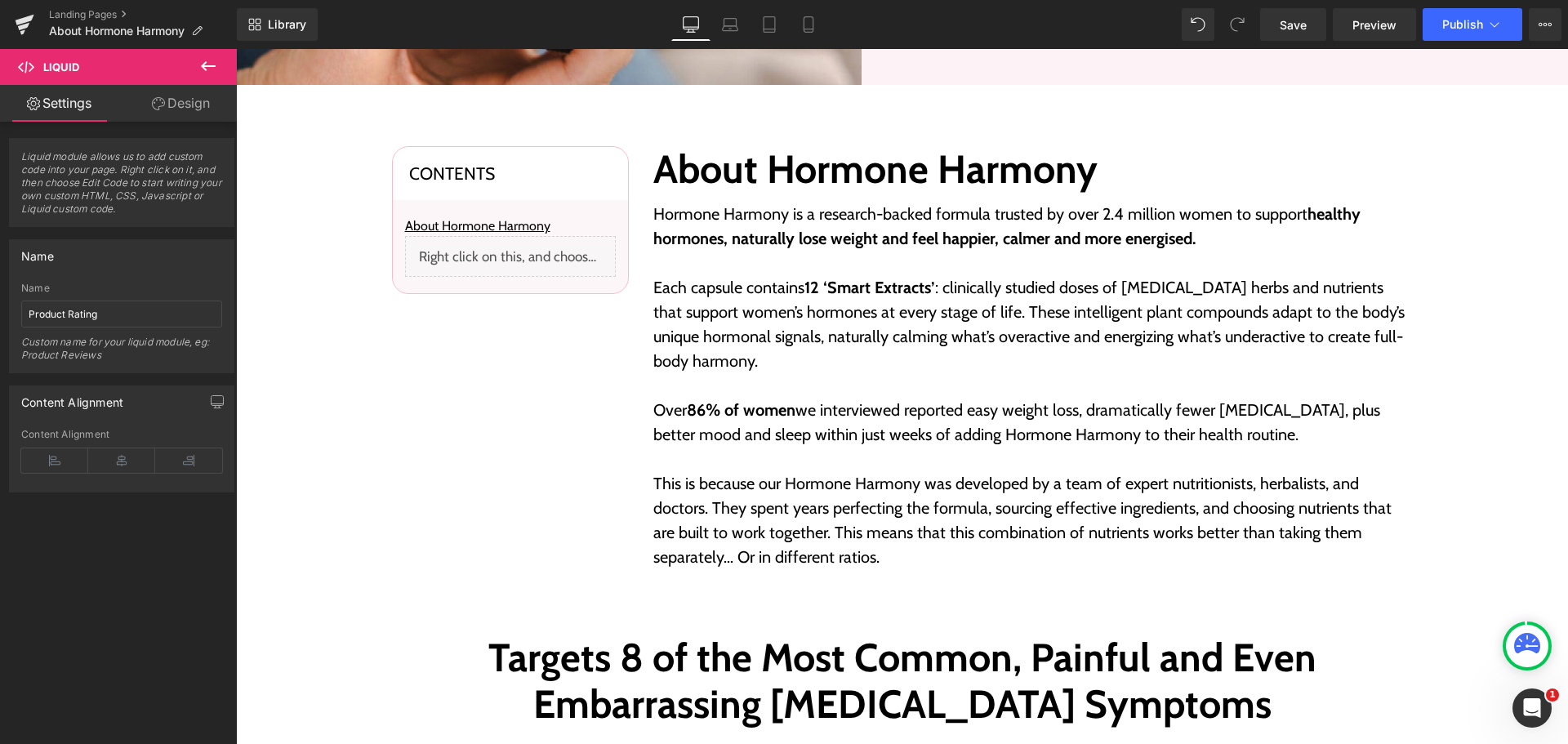
scroll to position [654, 0]
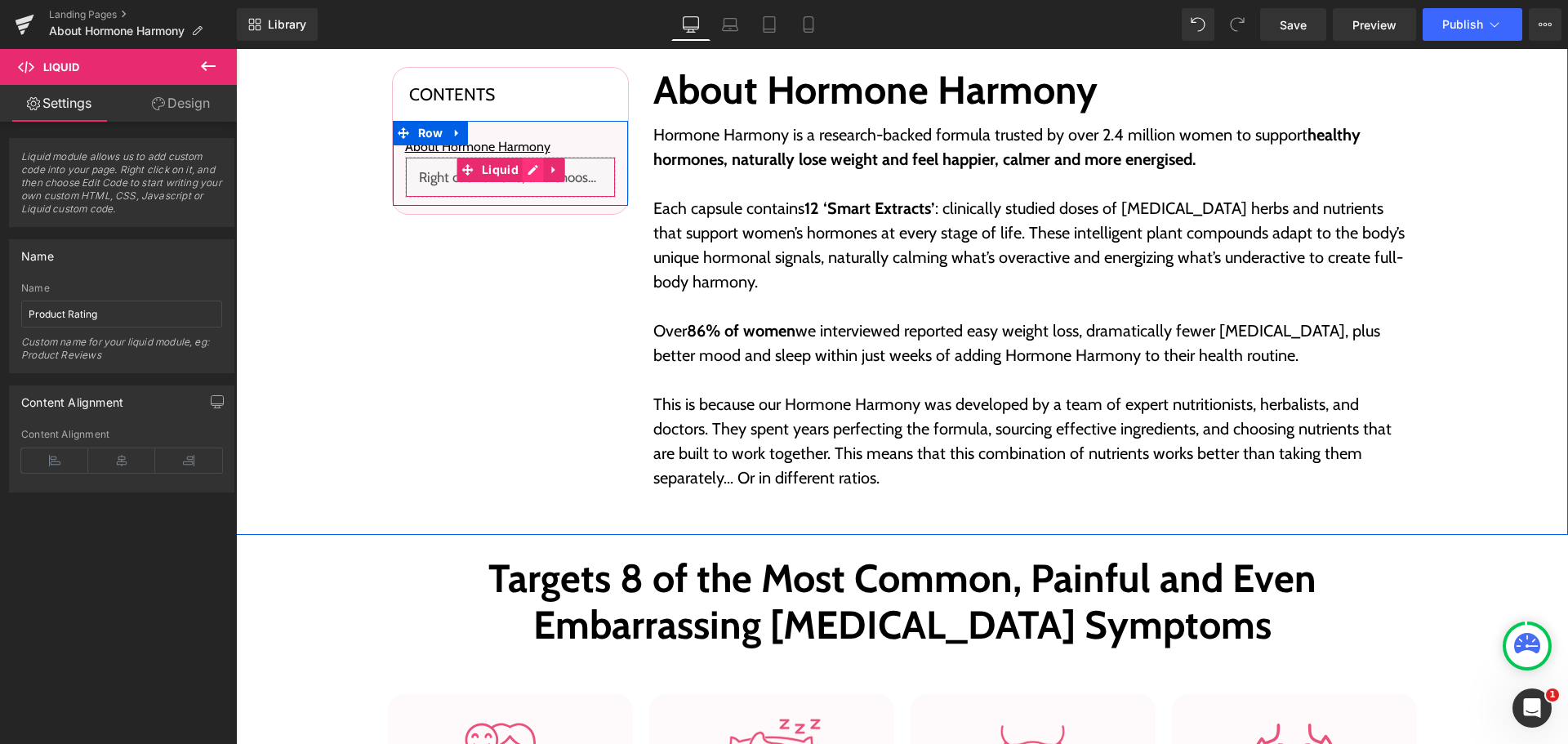
click at [527, 175] on div "Liquid" at bounding box center [510, 177] width 211 height 40
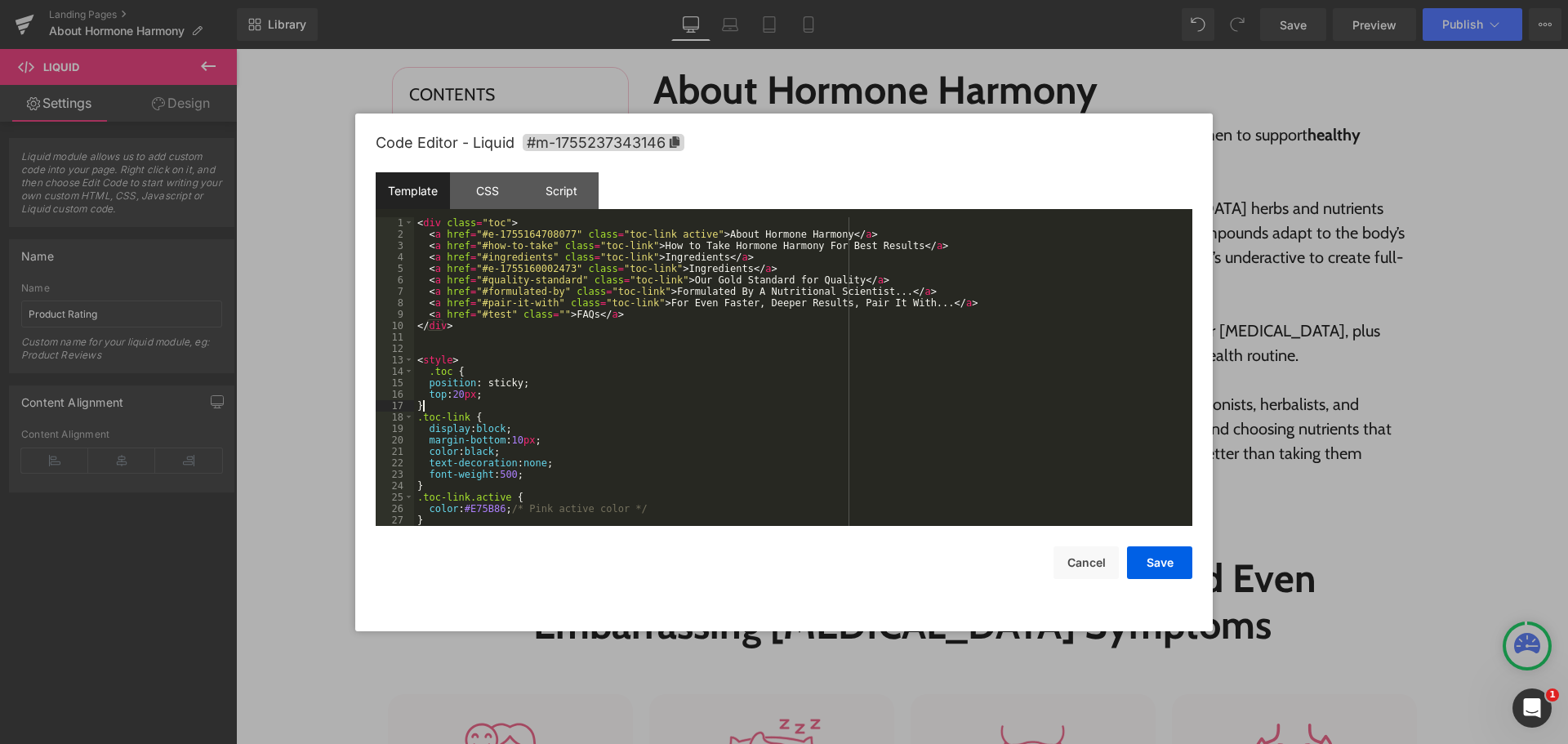
click at [602, 407] on div "< div class = "toc" > < a href = "#e-1755164708077" class = "toc-link active" >…" at bounding box center [800, 383] width 772 height 332
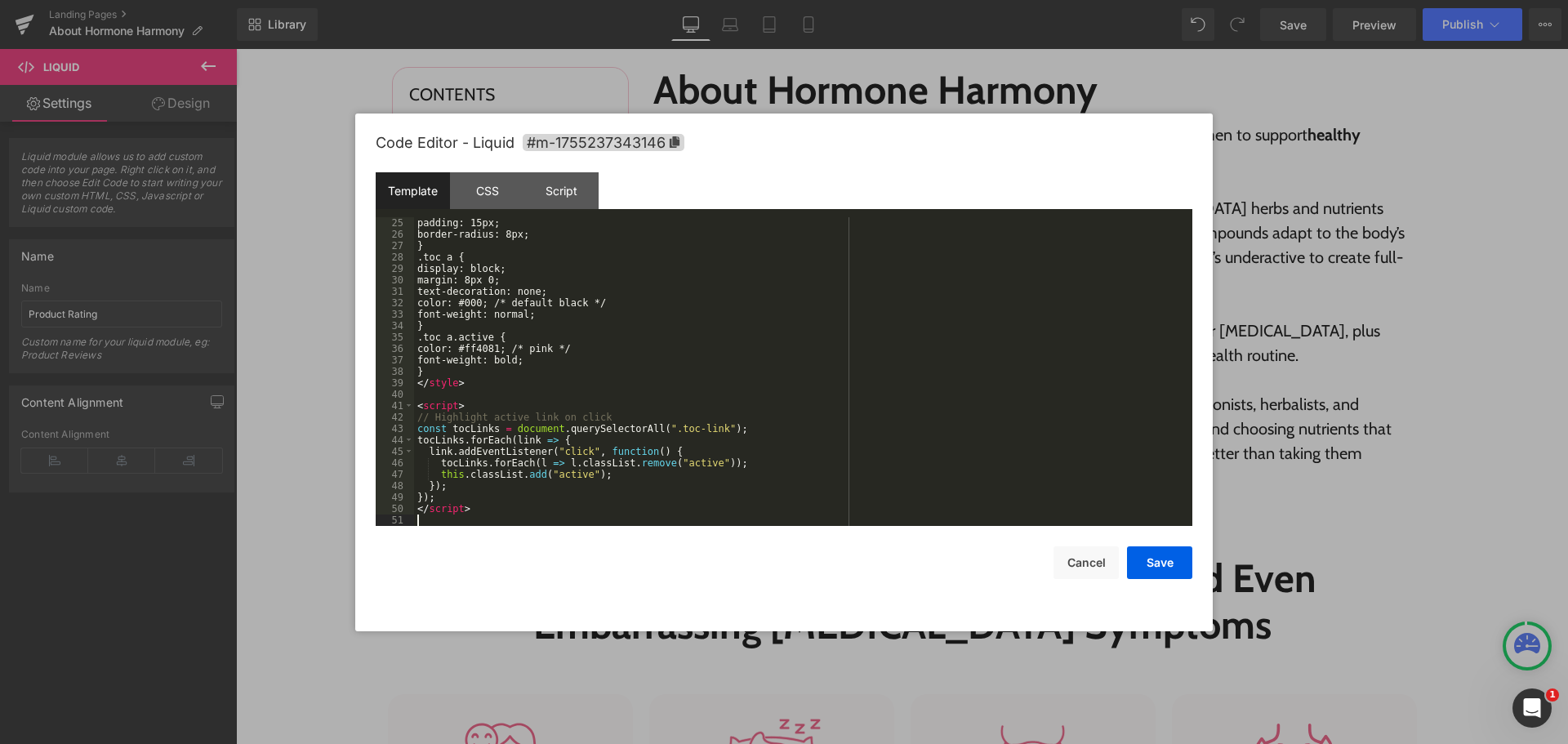
scroll to position [274, 0]
click at [508, 523] on div "padding : 15 px ; border-radius : 8 px ; } .toc a { display : block ; margin : …" at bounding box center [800, 383] width 772 height 332
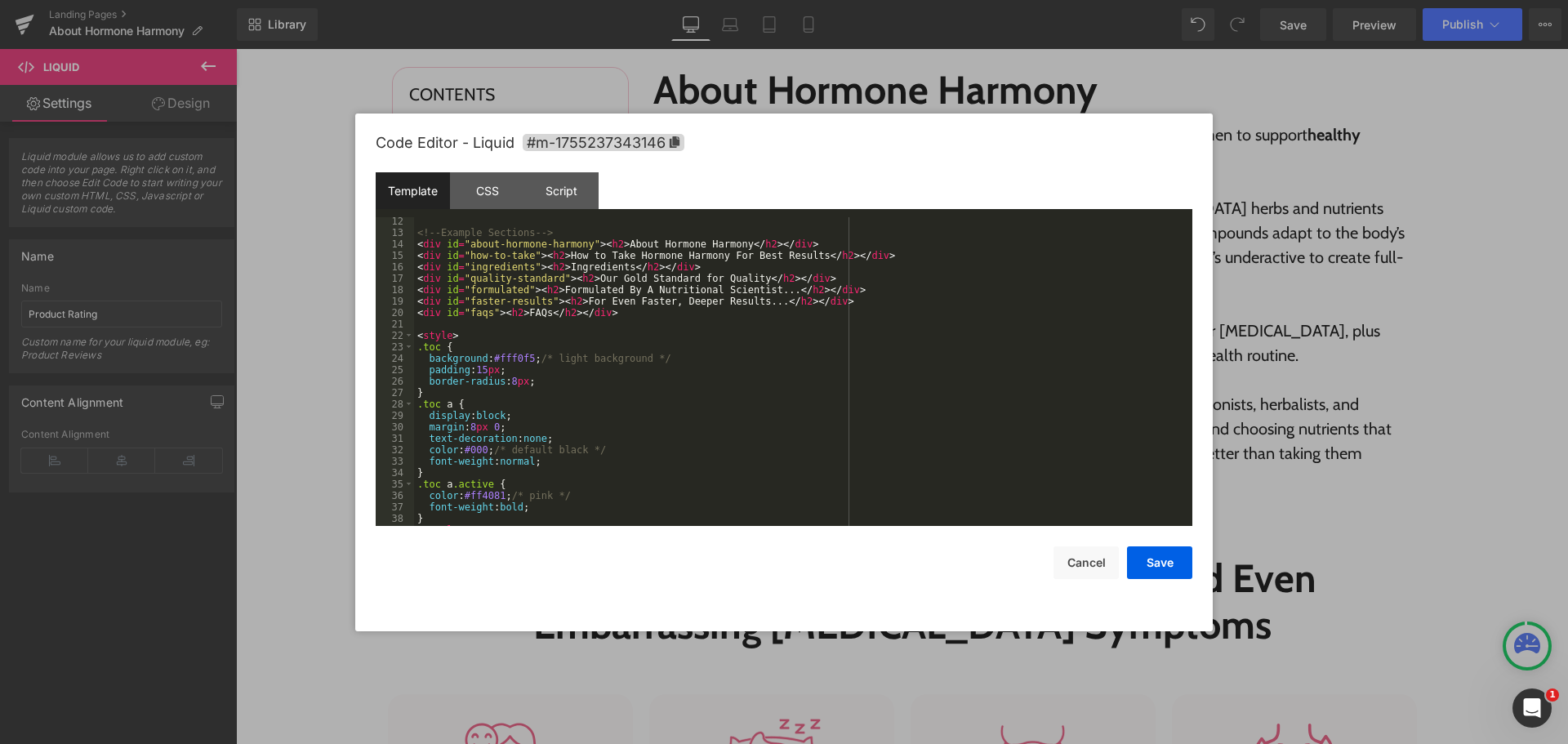
scroll to position [78, 0]
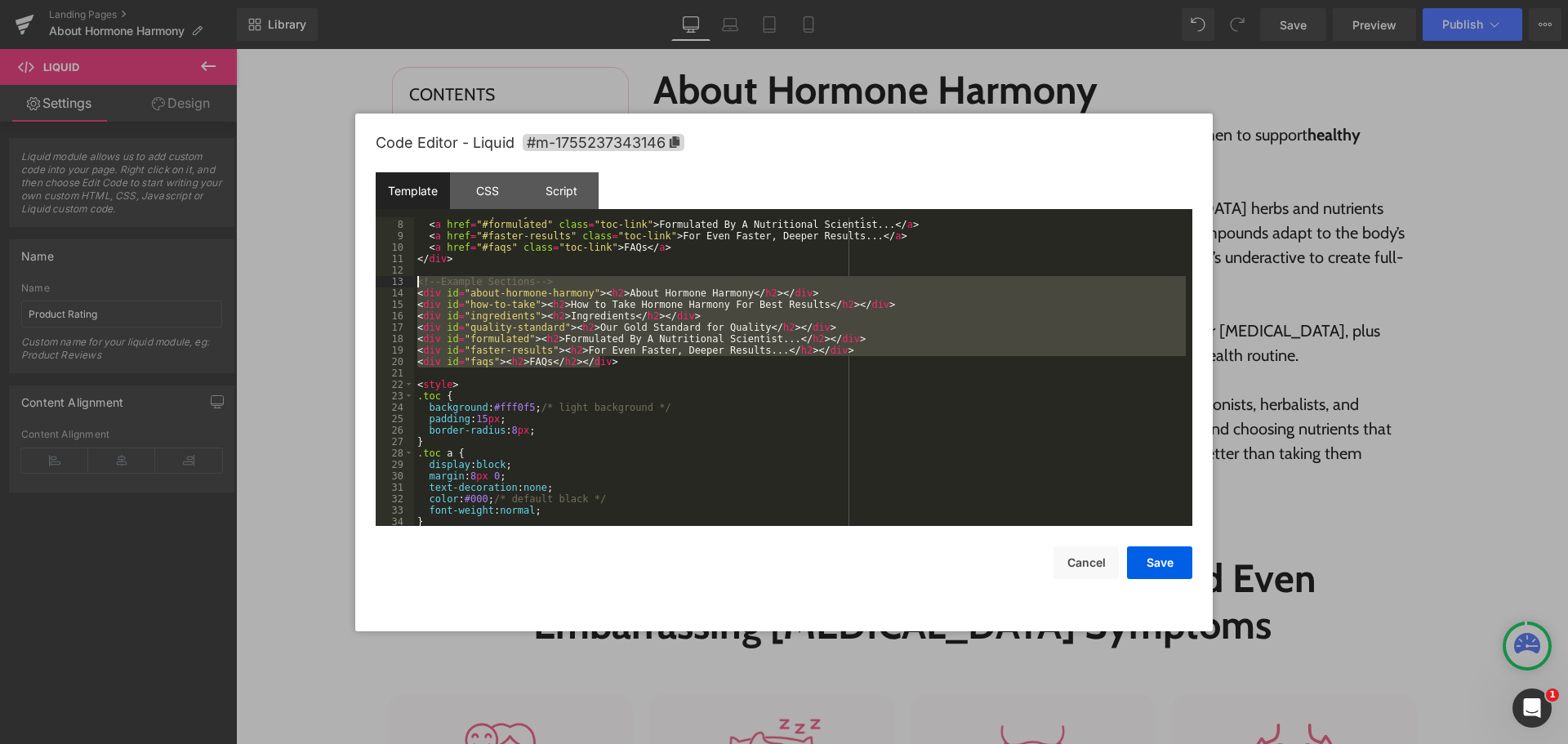
drag, startPoint x: 623, startPoint y: 367, endPoint x: 389, endPoint y: 283, distance: 248.6
click at [389, 283] on pre "7 8 9 10 11 12 13 14 15 16 17 18 19 20 21 22 23 24 25 26 27 28 29 30 31 32 33 3…" at bounding box center [784, 372] width 817 height 309
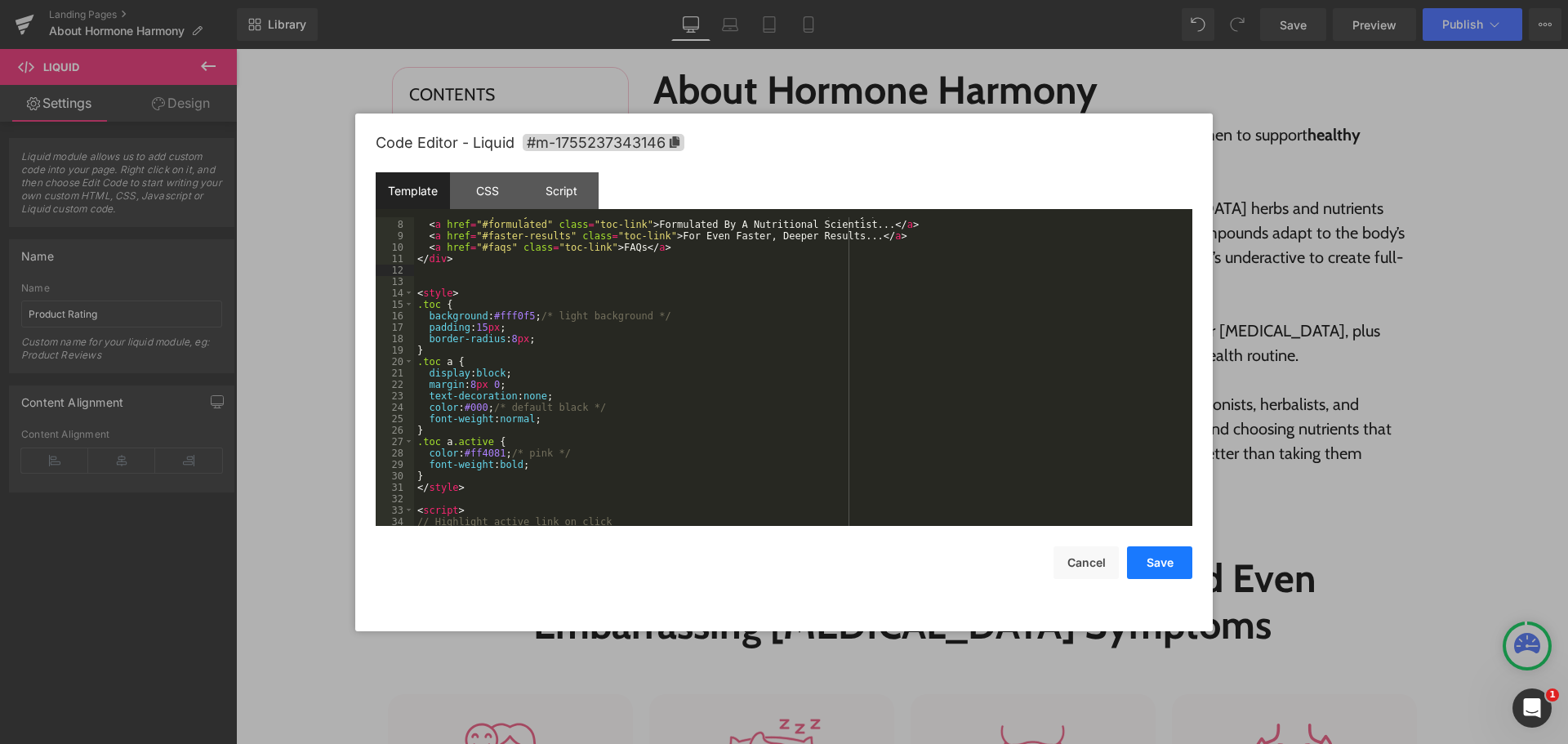
click at [1162, 570] on button "Save" at bounding box center [1160, 563] width 65 height 33
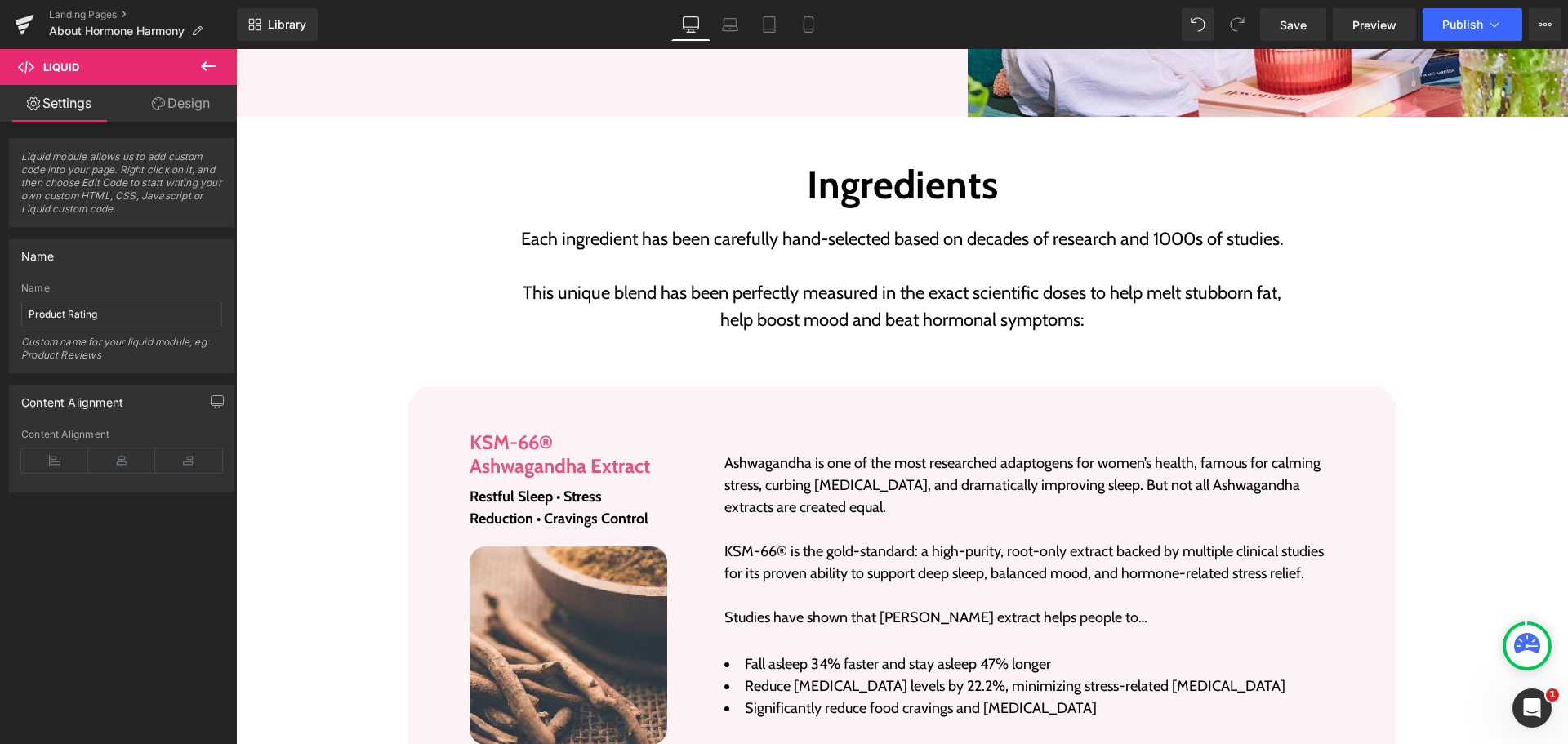
scroll to position [2450, 0]
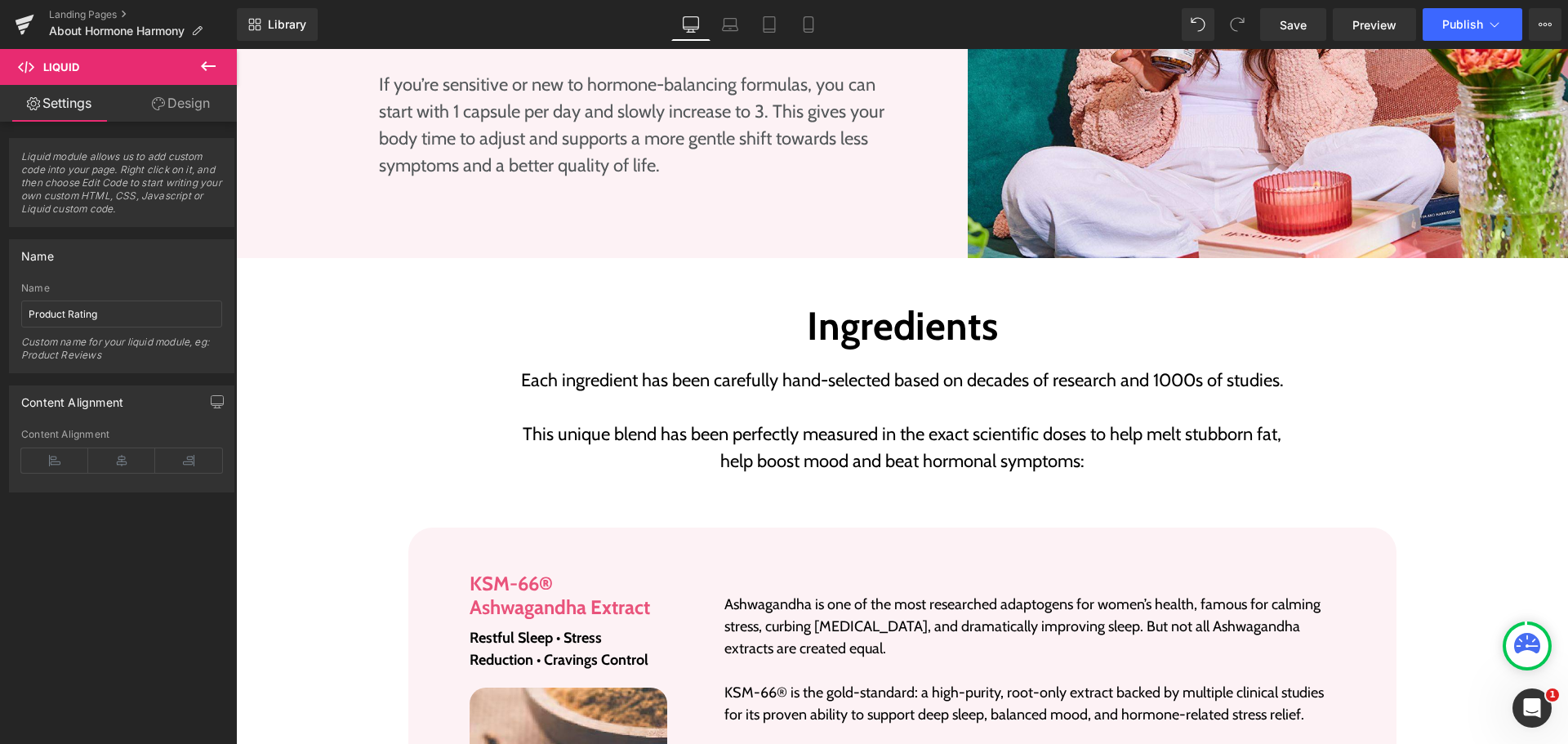
click at [203, 67] on icon at bounding box center [208, 66] width 14 height 10
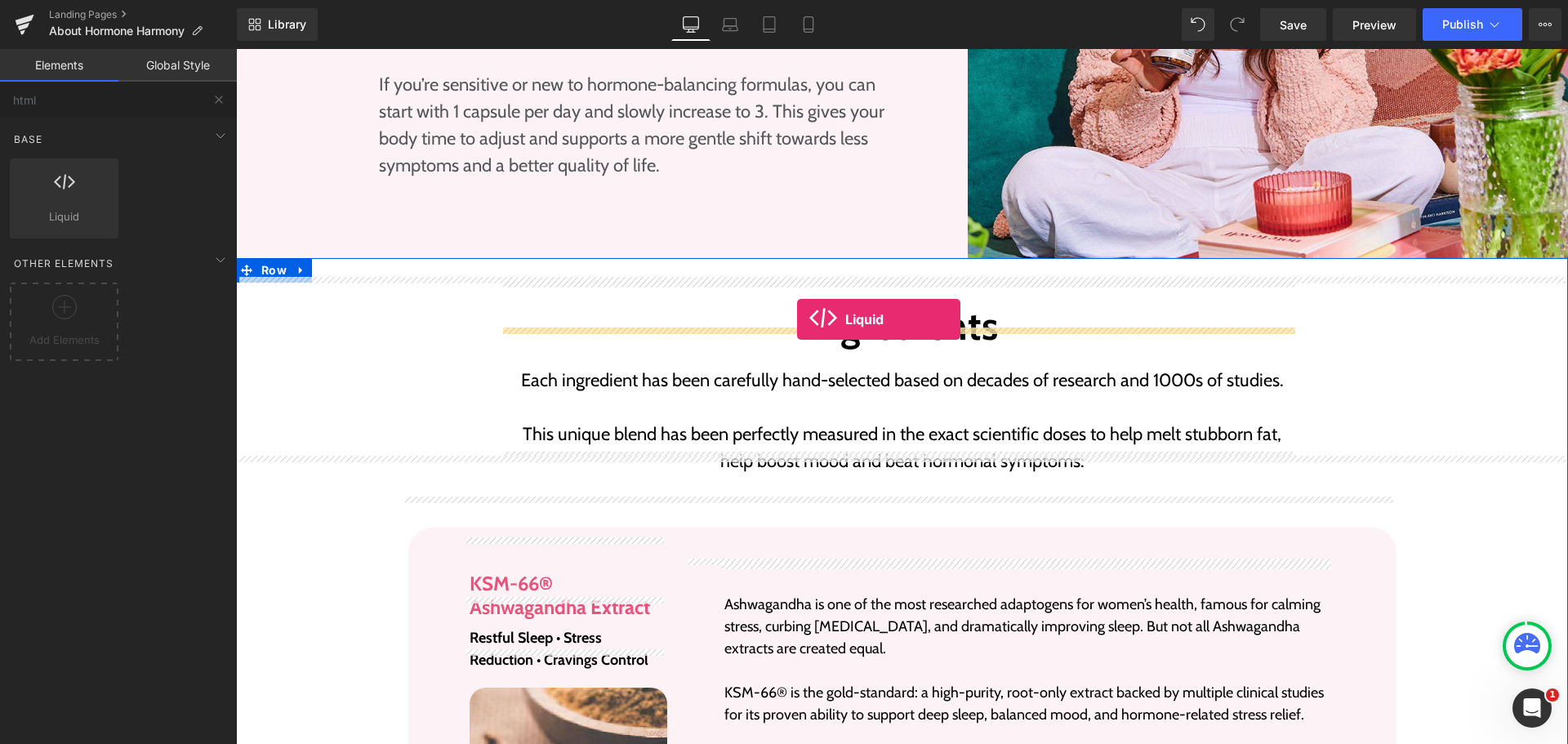
drag, startPoint x: 302, startPoint y: 243, endPoint x: 797, endPoint y: 320, distance: 501.0
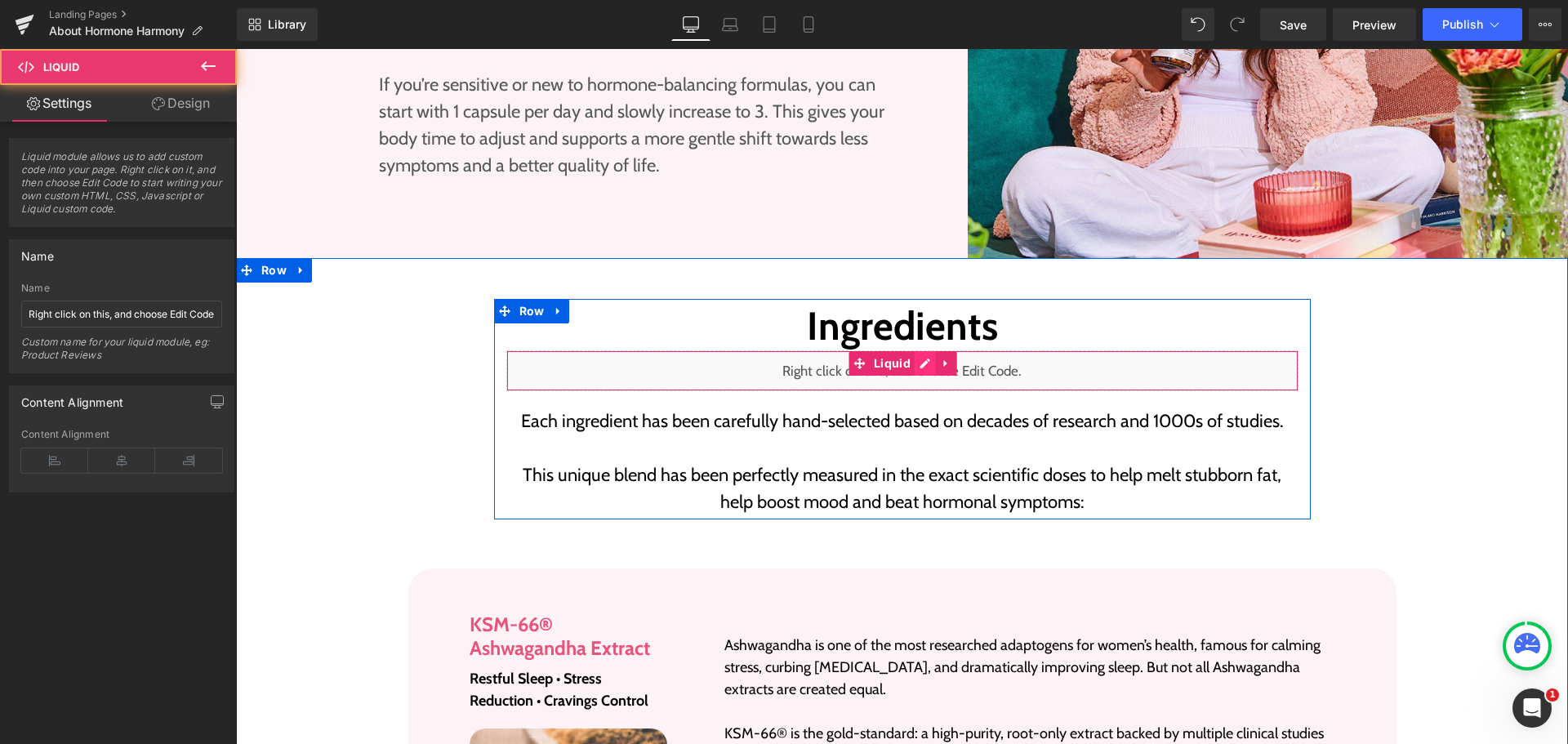
click at [912, 350] on div "Liquid" at bounding box center [902, 371] width 792 height 40
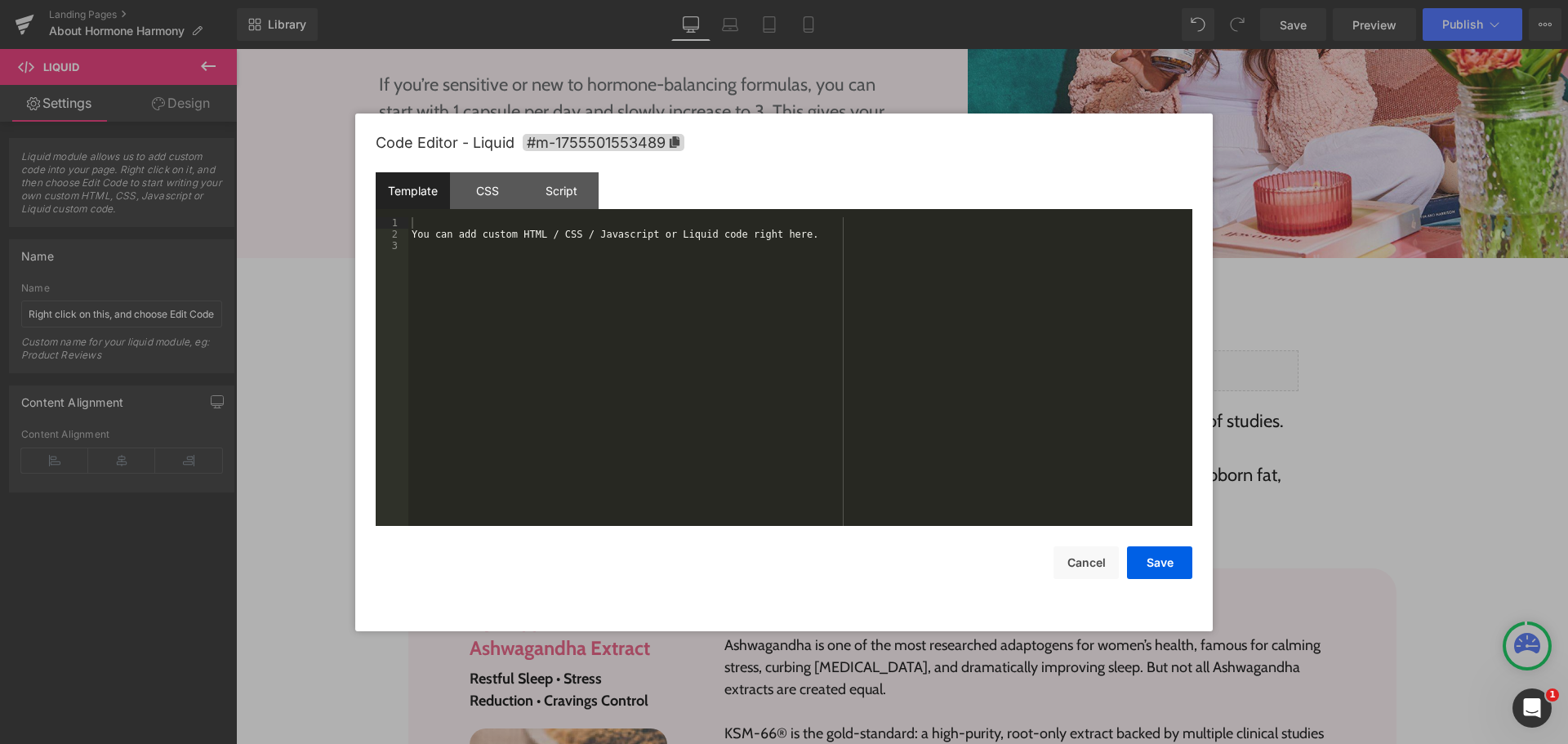
click at [819, 376] on div "You can add custom HTML / CSS / Javascript or Liquid code right here." at bounding box center [800, 383] width 784 height 332
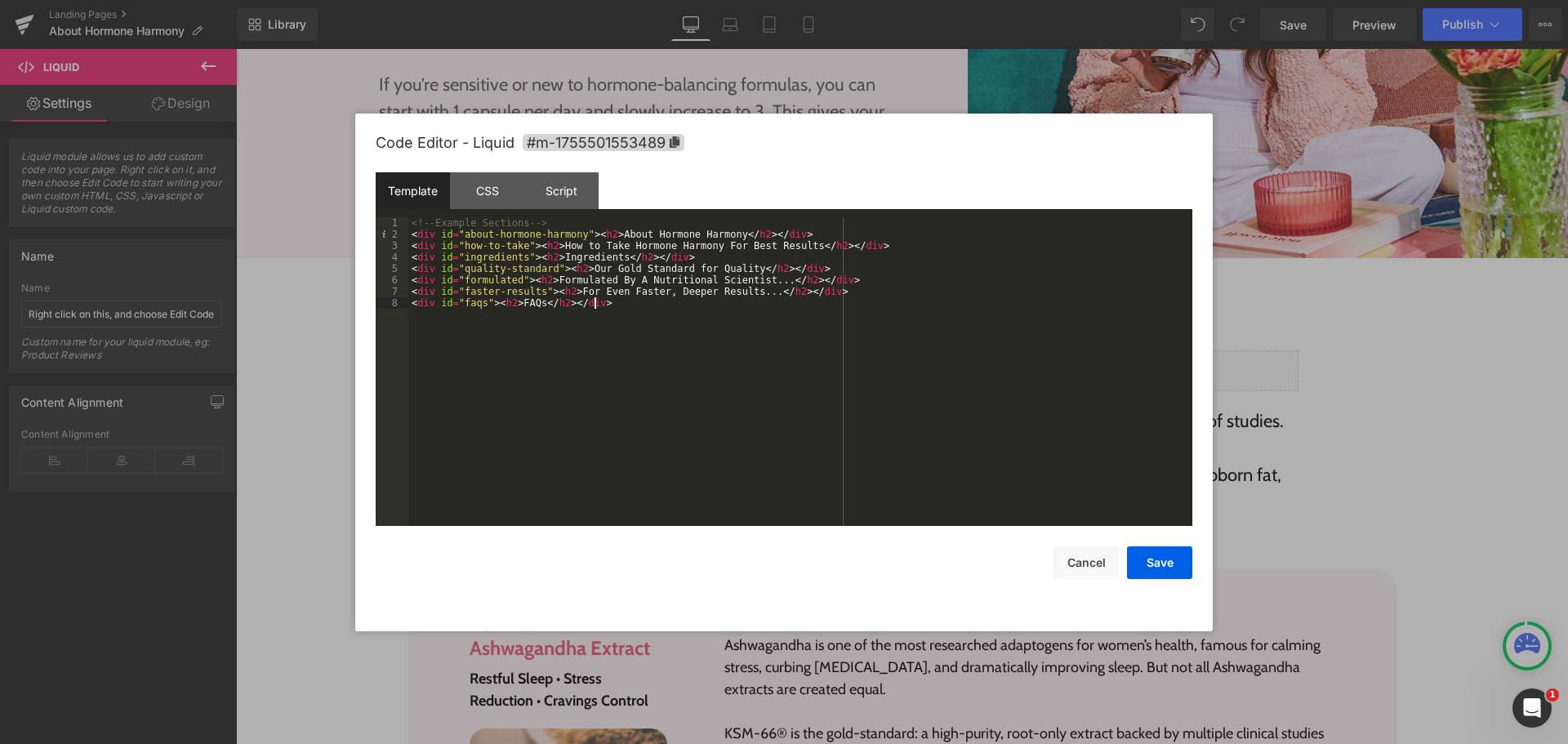
click at [831, 434] on div "<!-- Example Sections --> < div id = "about-hormone-harmony" > < h2 > About Hor…" at bounding box center [800, 383] width 784 height 332
click at [1173, 566] on button "Save" at bounding box center [1160, 563] width 65 height 33
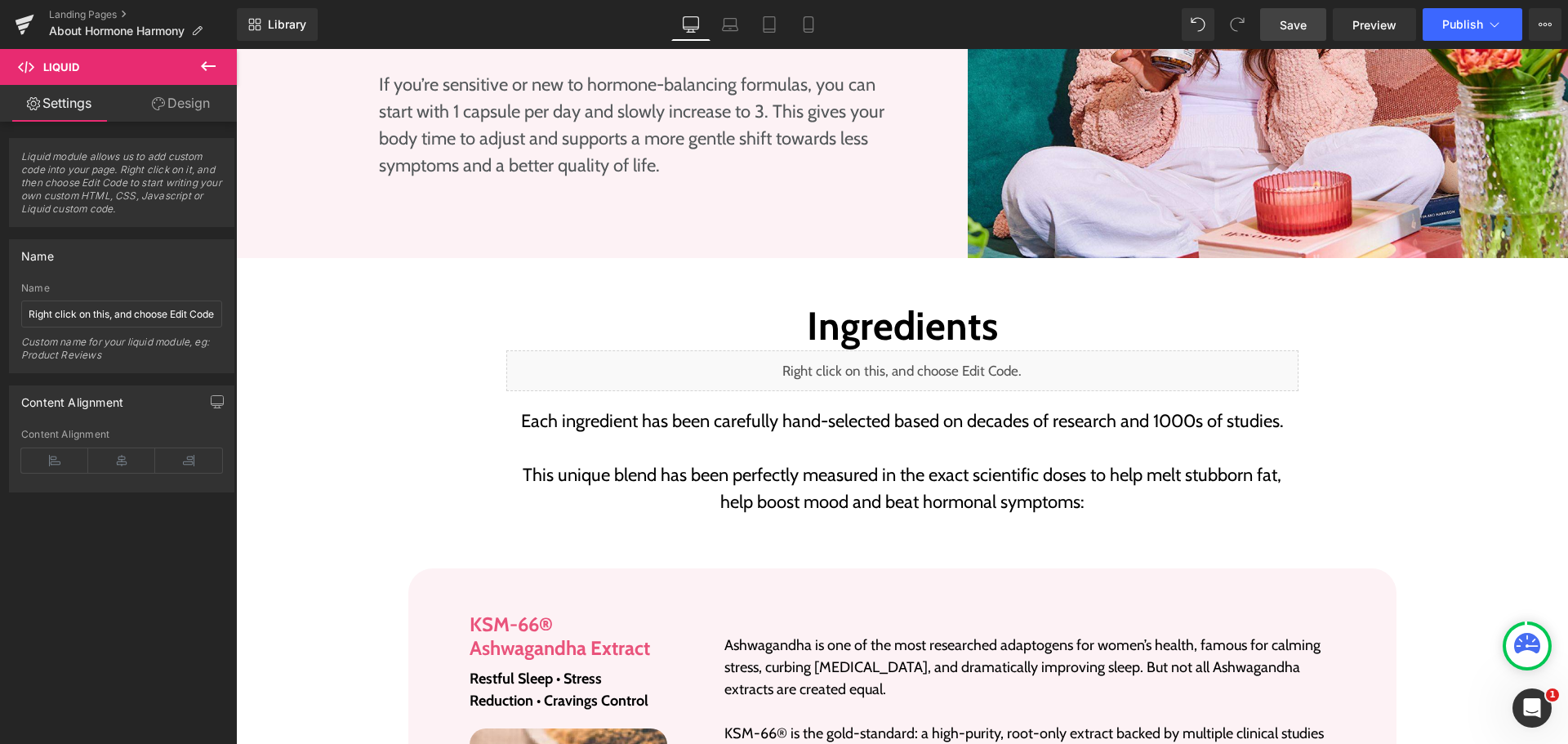
click at [1290, 27] on span "Save" at bounding box center [1294, 25] width 27 height 17
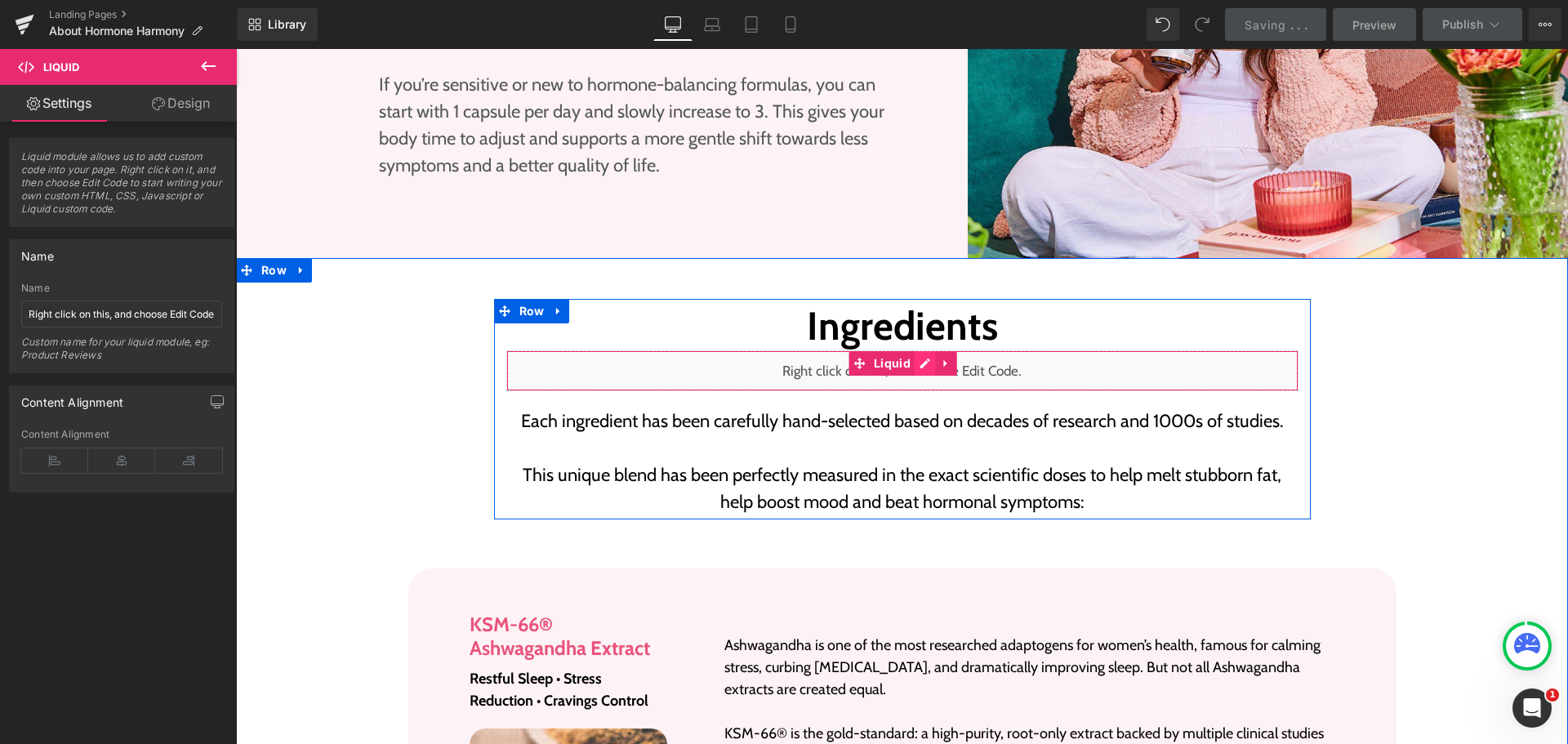
click at [919, 350] on div "Liquid" at bounding box center [902, 371] width 792 height 40
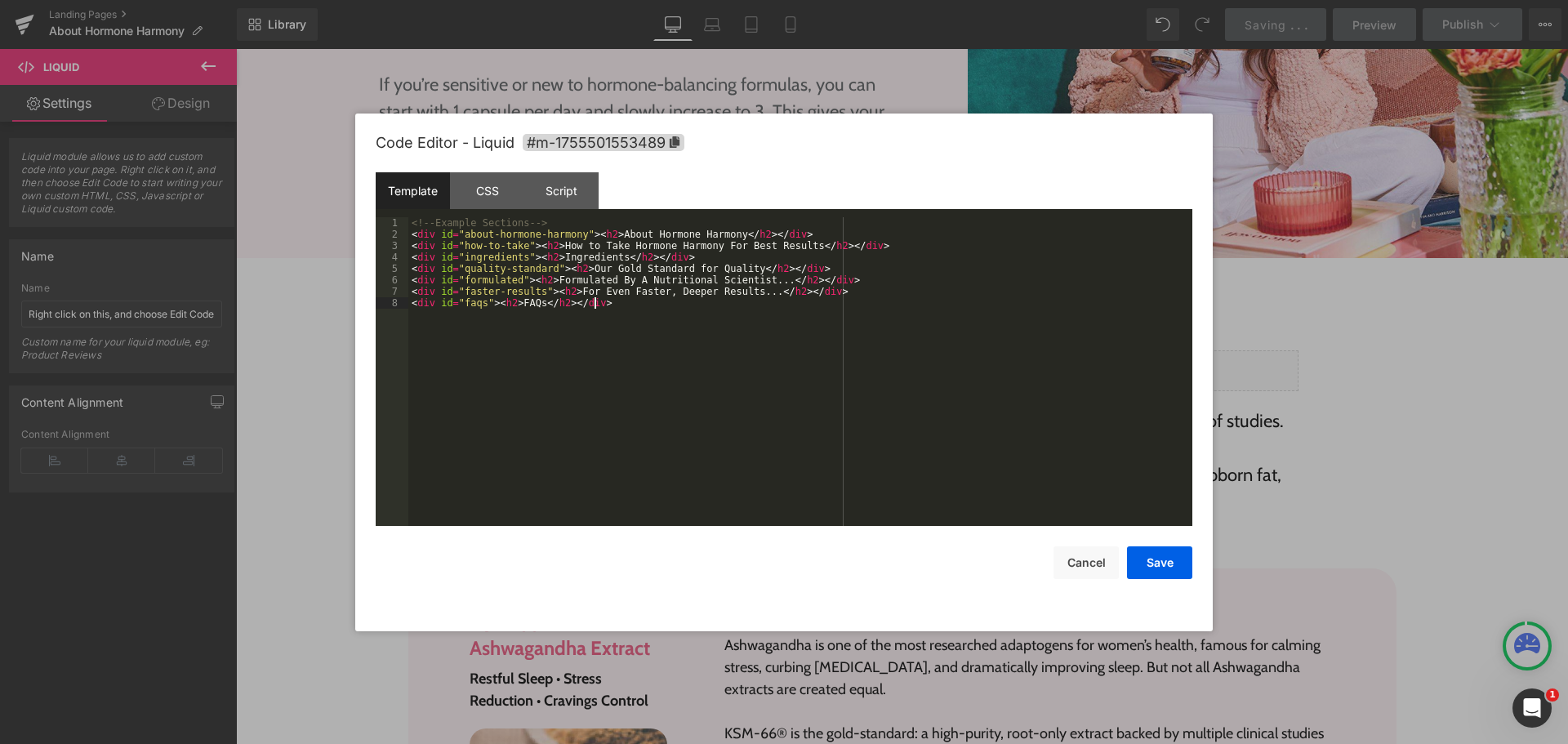
click at [889, 398] on div "<!-- Example Sections --> < div id = "about-hormone-harmony" > < h2 > About Hor…" at bounding box center [800, 383] width 784 height 332
click at [1153, 569] on button "Save" at bounding box center [1160, 563] width 65 height 33
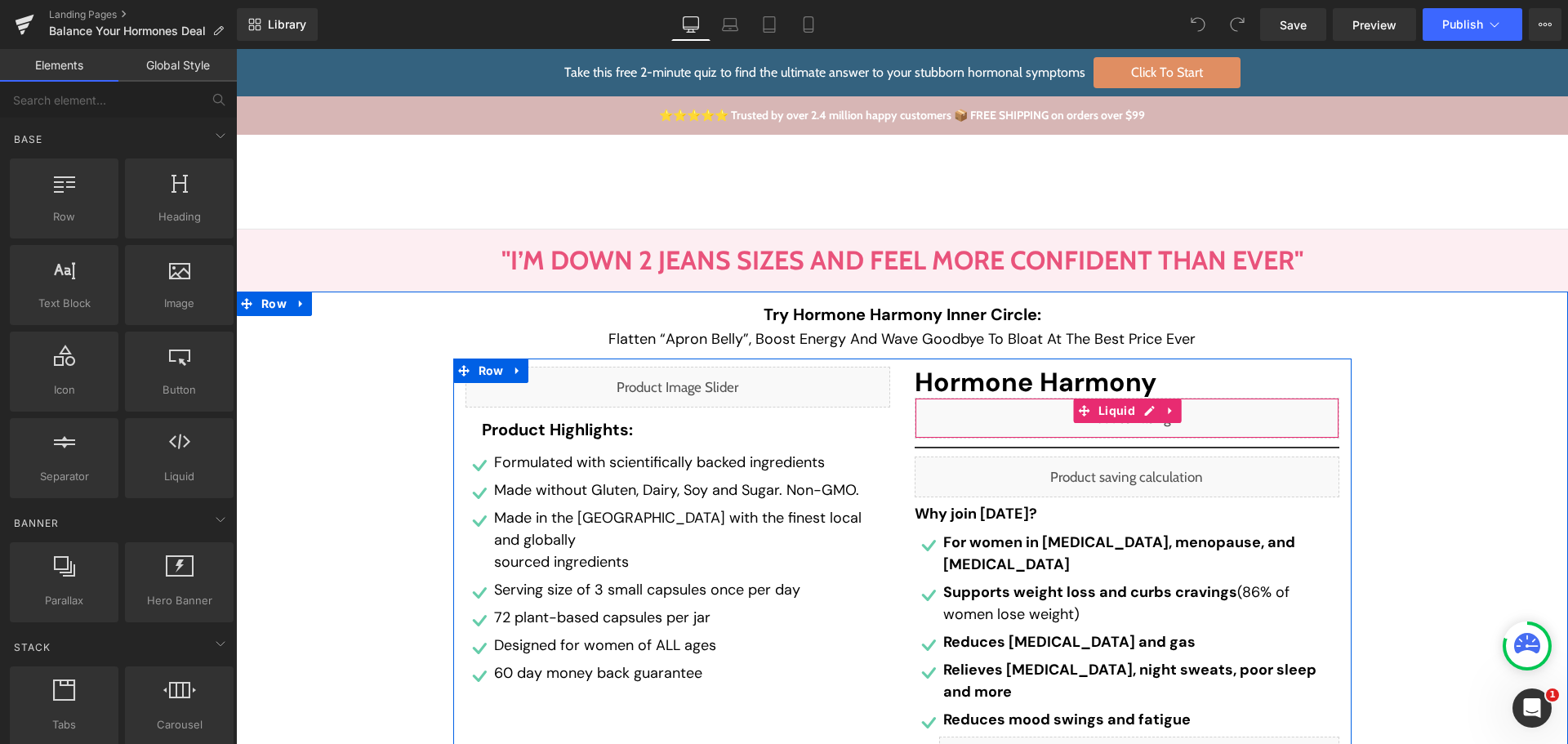
click at [1135, 412] on div "Liquid" at bounding box center [1126, 418] width 424 height 40
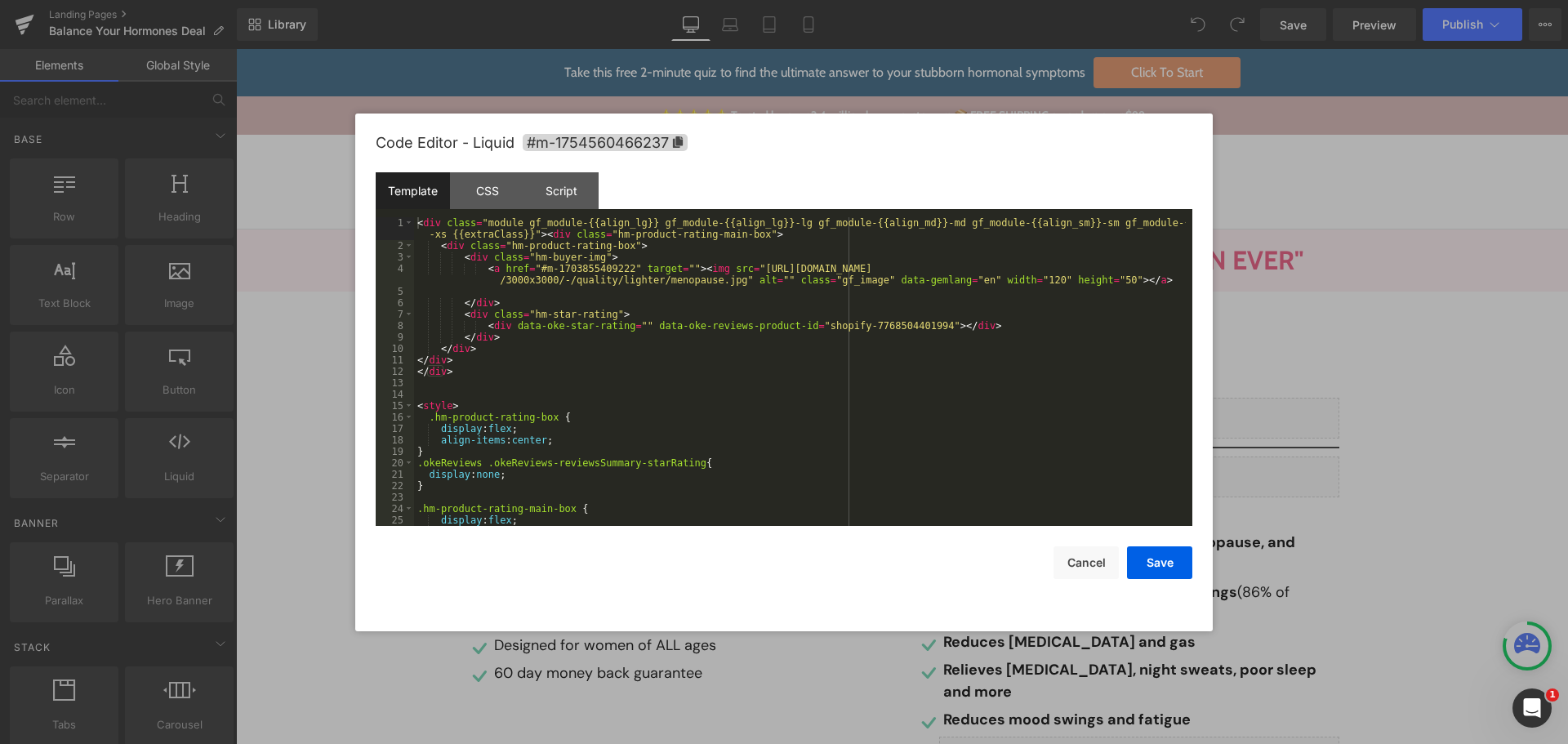
click at [686, 391] on div "< div class = "module gf_module-{{align_lg}} gf_module-{{align_lg}}-lg gf_modul…" at bounding box center [800, 389] width 772 height 343
